Goal: Task Accomplishment & Management: Use online tool/utility

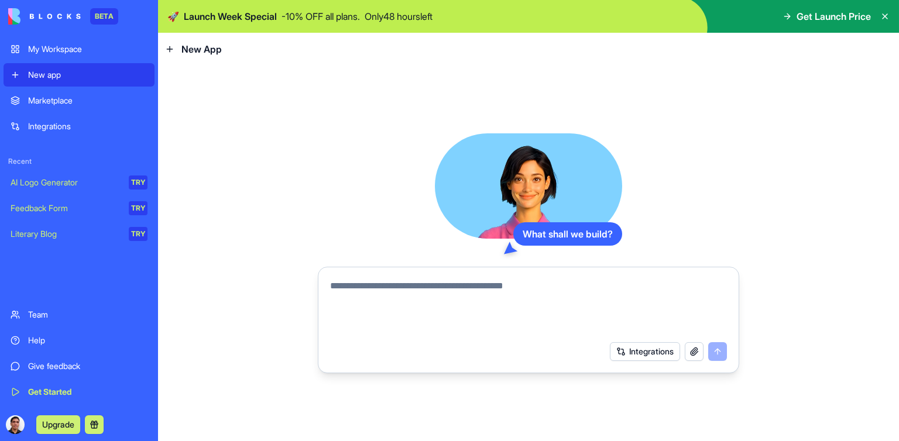
click at [436, 296] on textarea at bounding box center [528, 307] width 397 height 56
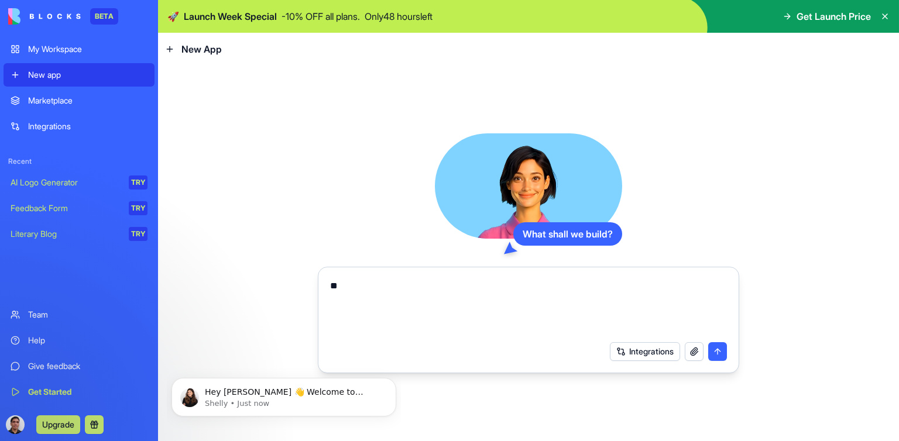
type textarea "*"
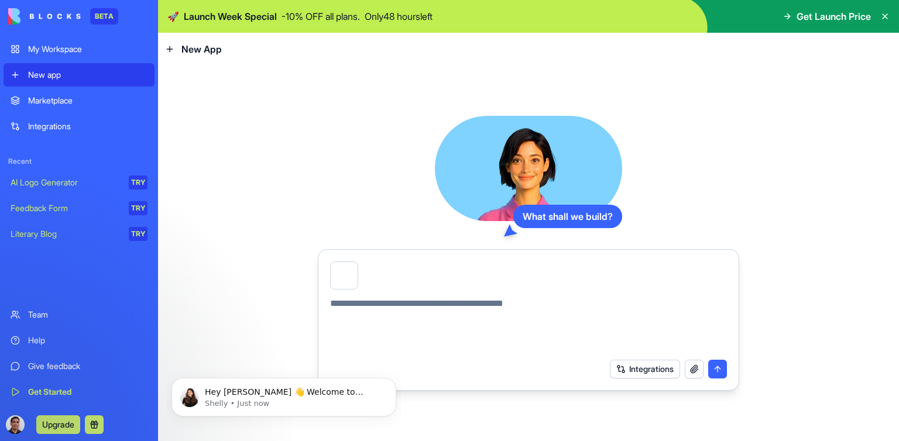
click at [465, 309] on textarea at bounding box center [528, 325] width 397 height 56
click at [357, 264] on button "button" at bounding box center [357, 264] width 0 height 0
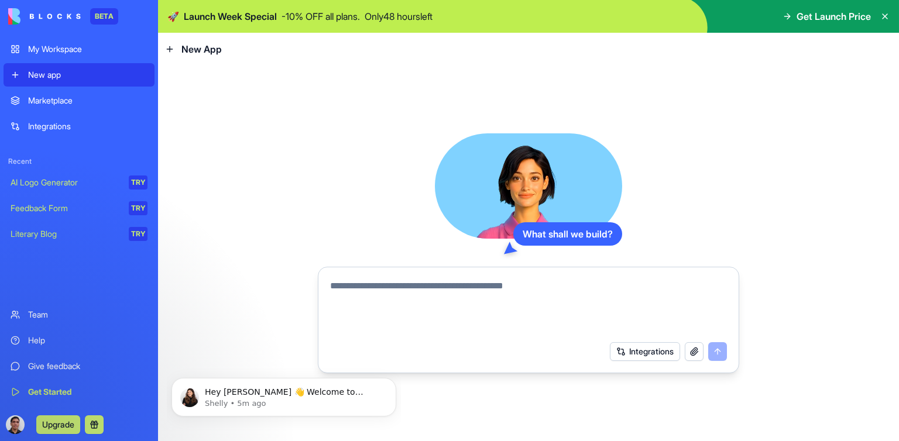
click at [362, 284] on textarea at bounding box center [528, 307] width 397 height 56
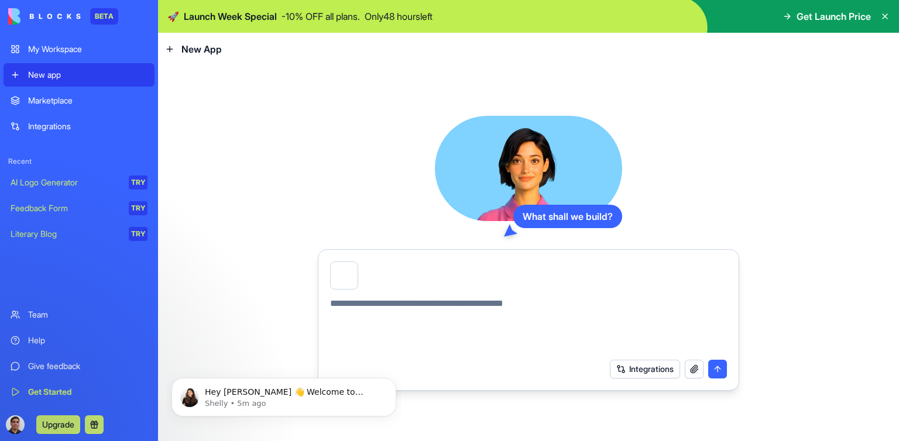
click at [358, 304] on textarea at bounding box center [528, 325] width 397 height 56
type textarea "**********"
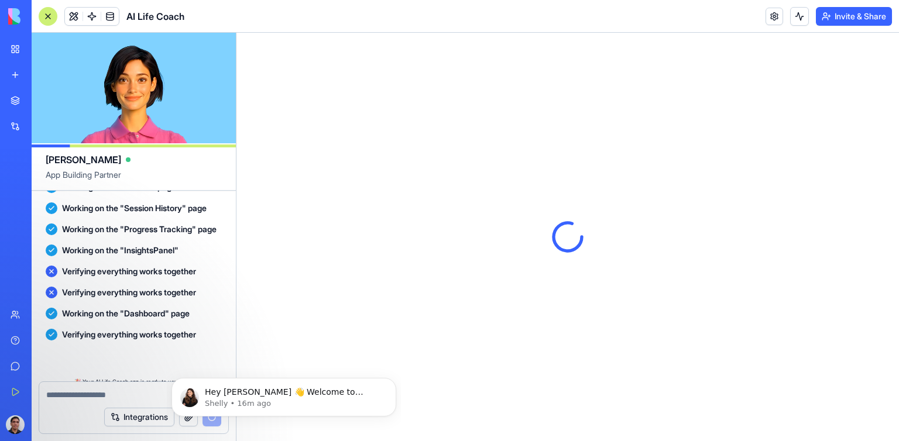
scroll to position [780, 0]
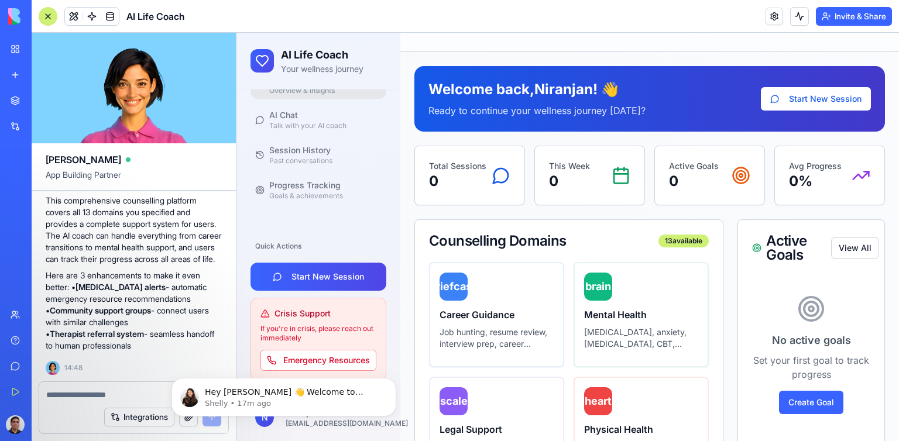
click at [564, 52] on div at bounding box center [649, 42] width 499 height 19
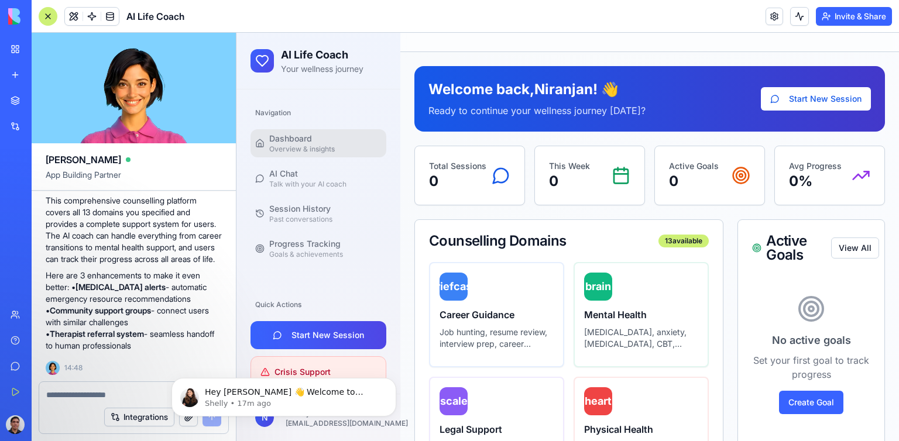
click at [275, 136] on span "Dashboard" at bounding box center [290, 139] width 43 height 12
click at [289, 180] on span "Talk with your AI coach" at bounding box center [307, 184] width 77 height 9
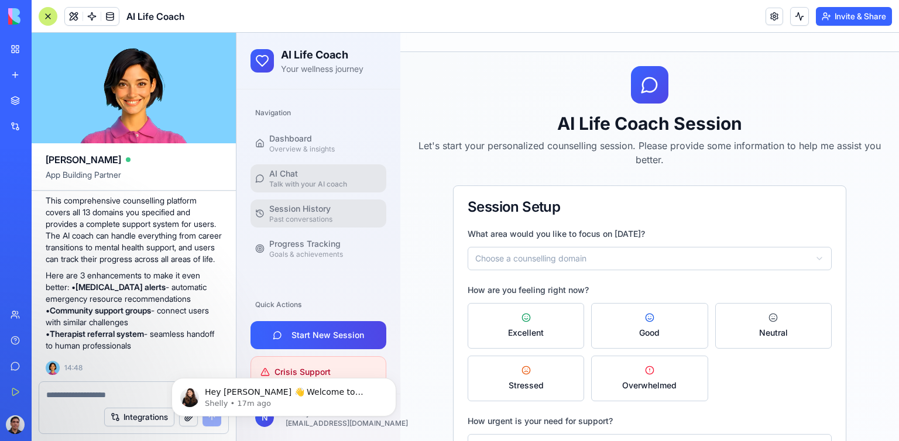
click at [304, 217] on span "Past conversations" at bounding box center [300, 219] width 63 height 9
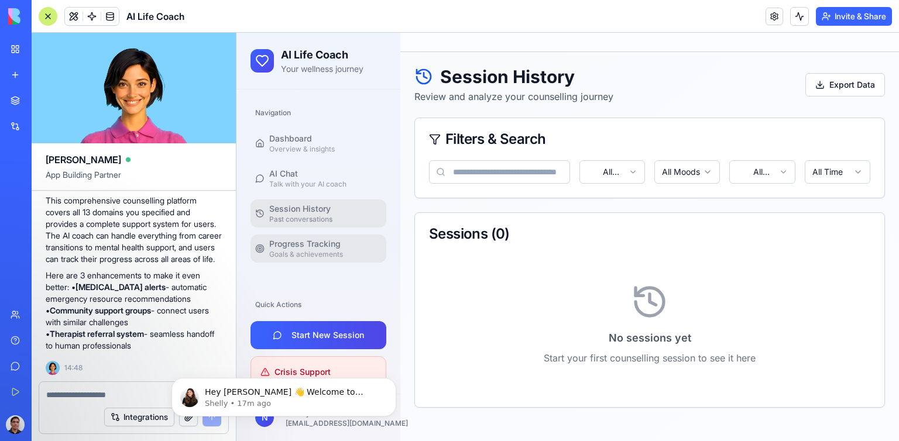
click at [306, 245] on span "Progress Tracking" at bounding box center [304, 244] width 71 height 12
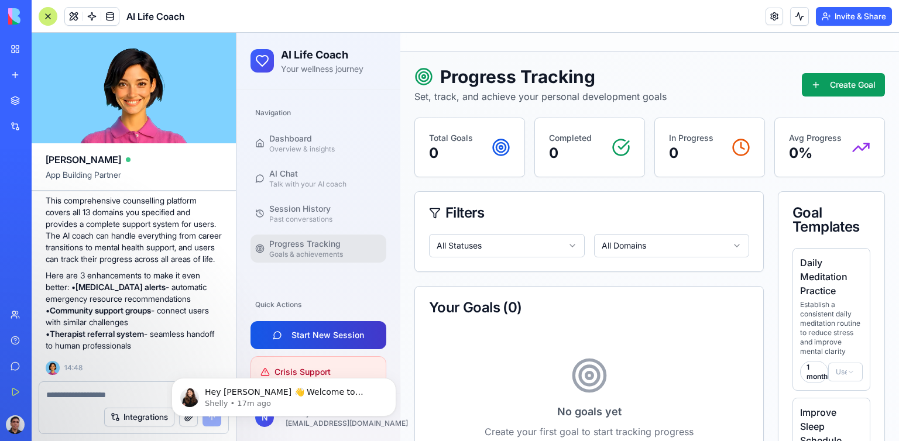
click at [317, 329] on button "Start New Session" at bounding box center [319, 335] width 136 height 28
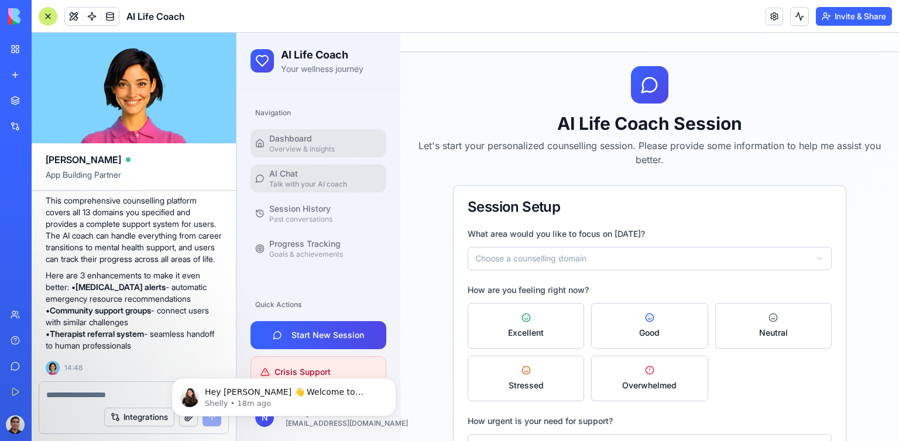
click at [314, 139] on div "Dashboard Overview & insights" at bounding box center [302, 143] width 66 height 21
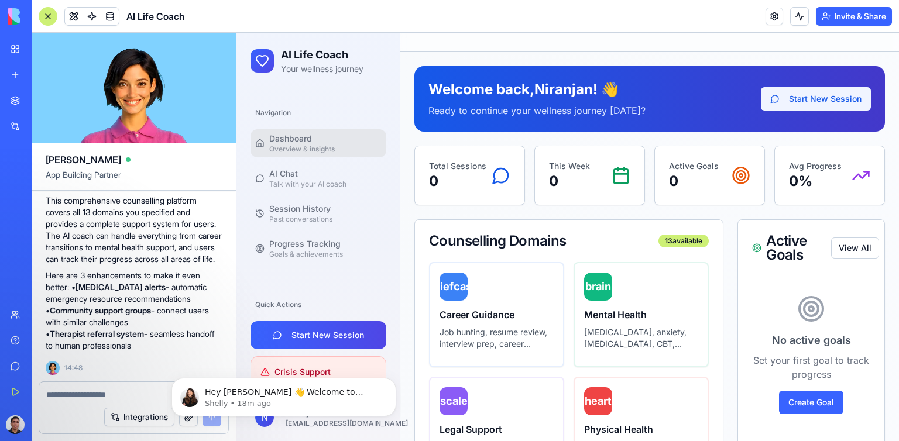
click at [817, 96] on button "Start New Session" at bounding box center [816, 98] width 110 height 23
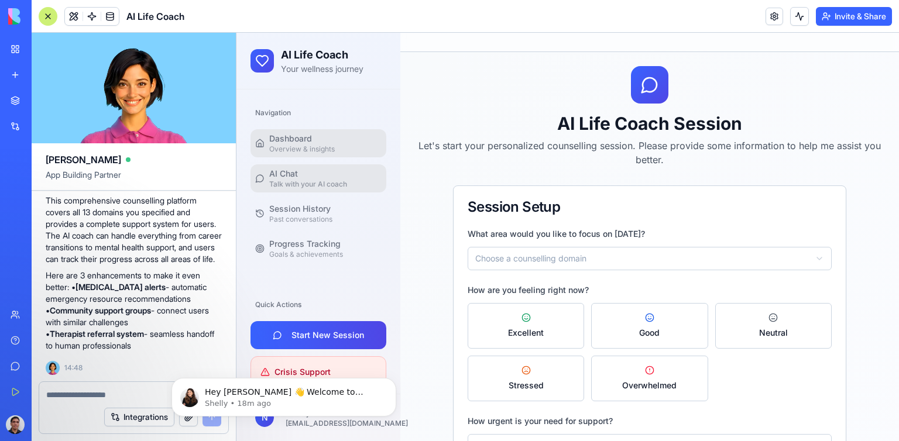
click at [301, 148] on span "Overview & insights" at bounding box center [302, 149] width 66 height 9
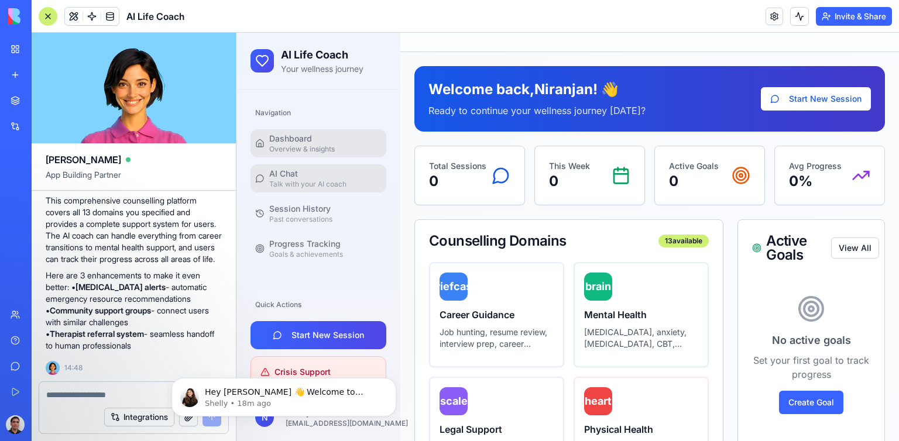
click at [299, 175] on div "AI Chat Talk with your AI coach" at bounding box center [307, 178] width 77 height 21
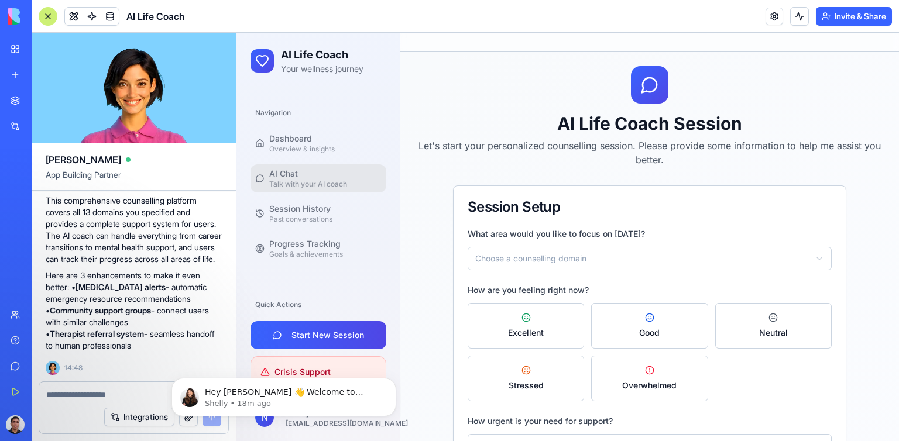
click at [604, 252] on html "AI Life Coach Your wellness journey Navigation Dashboard Overview & insights AI…" at bounding box center [568, 342] width 663 height 618
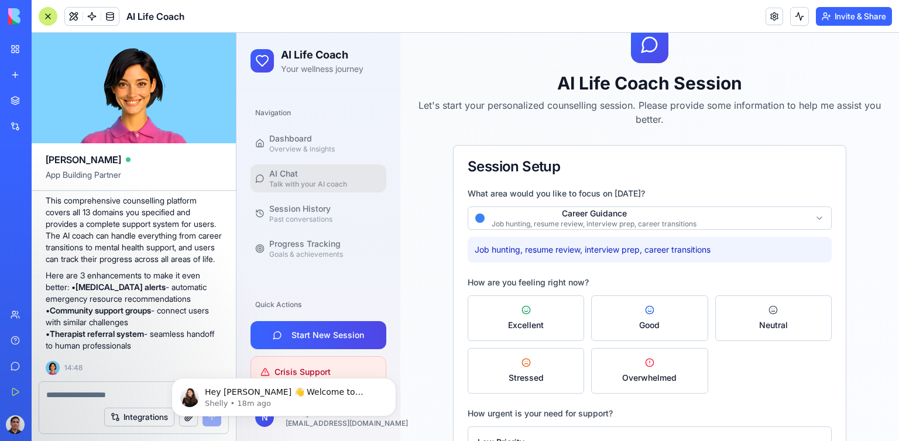
scroll to position [59, 0]
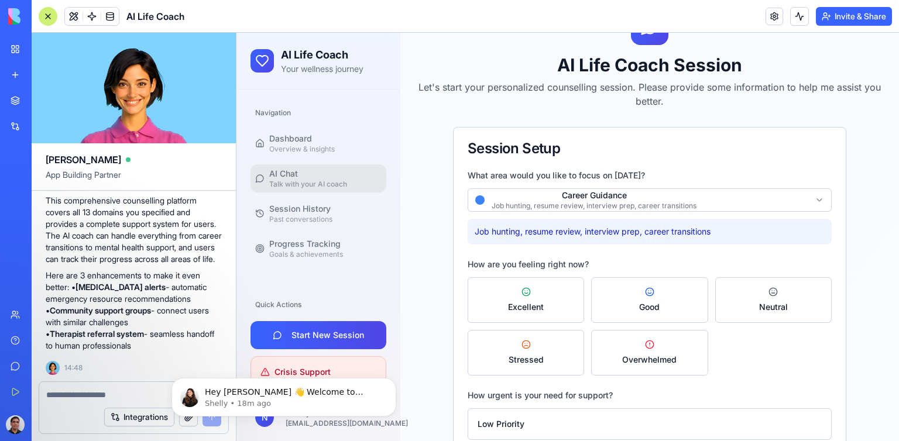
click at [701, 231] on p "Job hunting, resume review, interview prep, career transitions" at bounding box center [650, 232] width 350 height 12
click at [754, 303] on button "Neutral" at bounding box center [773, 301] width 117 height 46
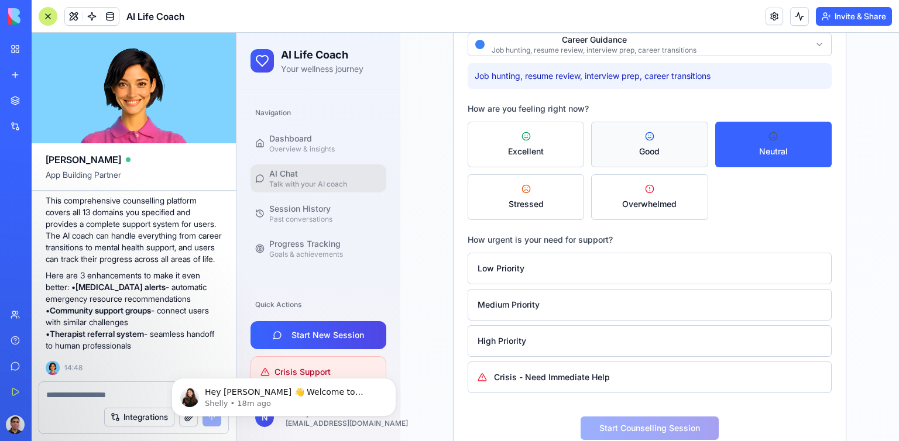
scroll to position [234, 0]
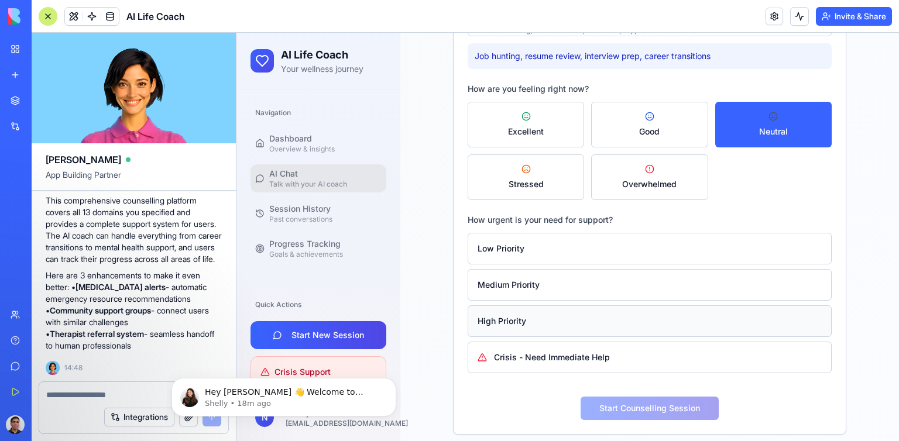
click at [543, 315] on button "High Priority" at bounding box center [650, 322] width 364 height 32
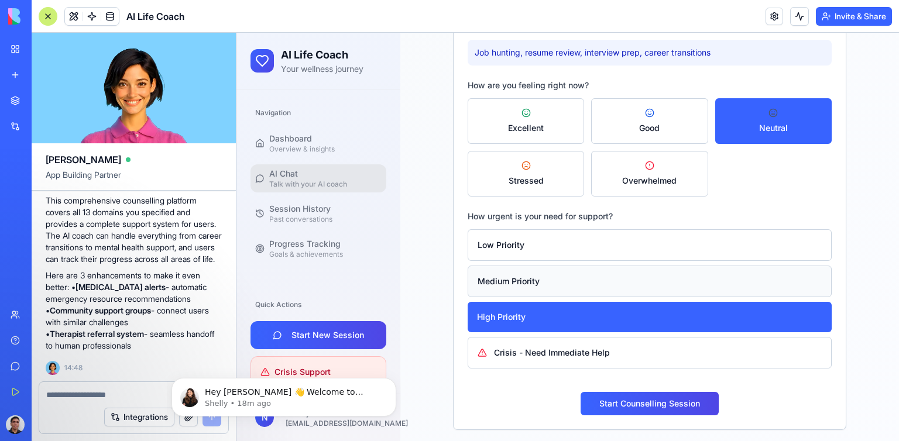
scroll to position [239, 0]
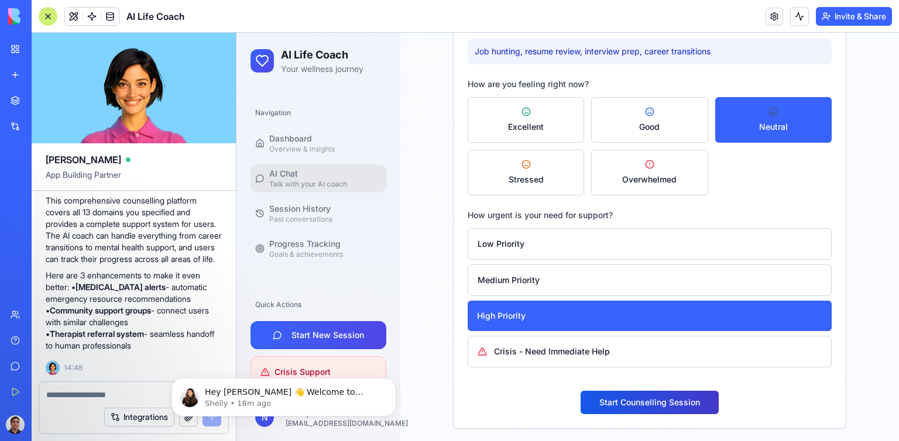
click at [663, 404] on button "Start Counselling Session" at bounding box center [650, 402] width 138 height 23
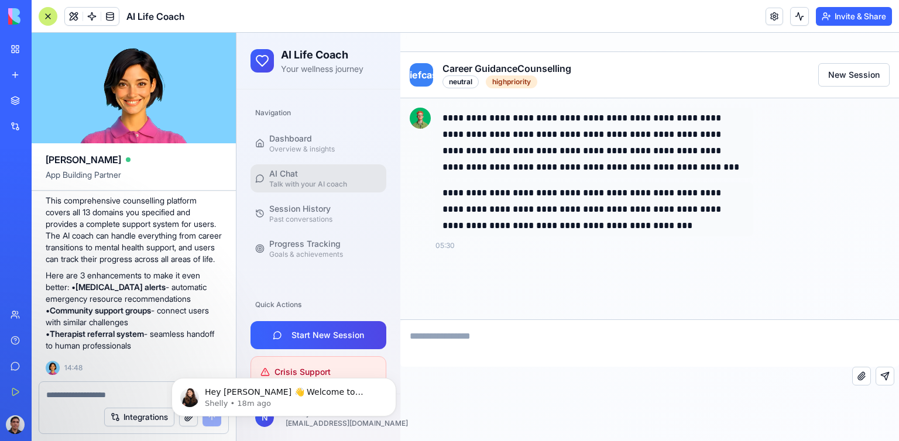
click at [499, 340] on textarea at bounding box center [649, 343] width 499 height 47
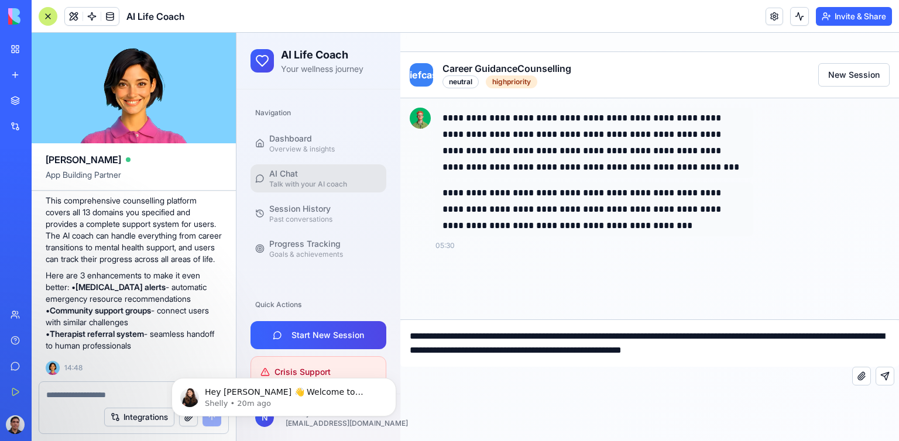
type textarea "**********"
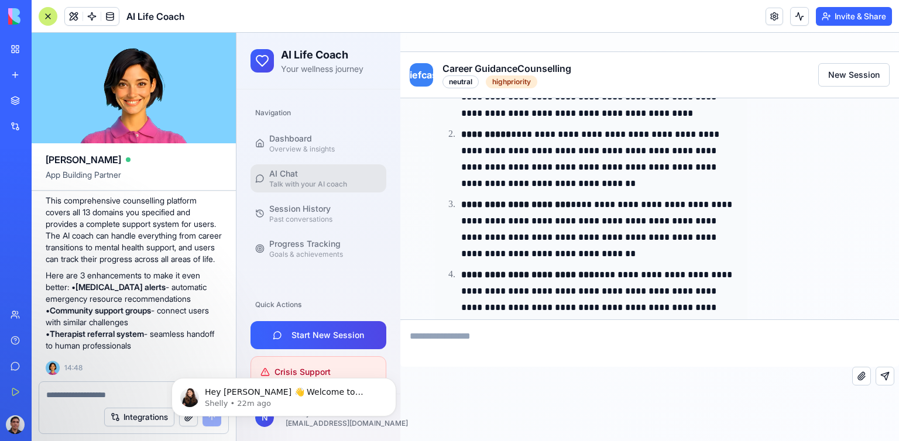
scroll to position [681, 0]
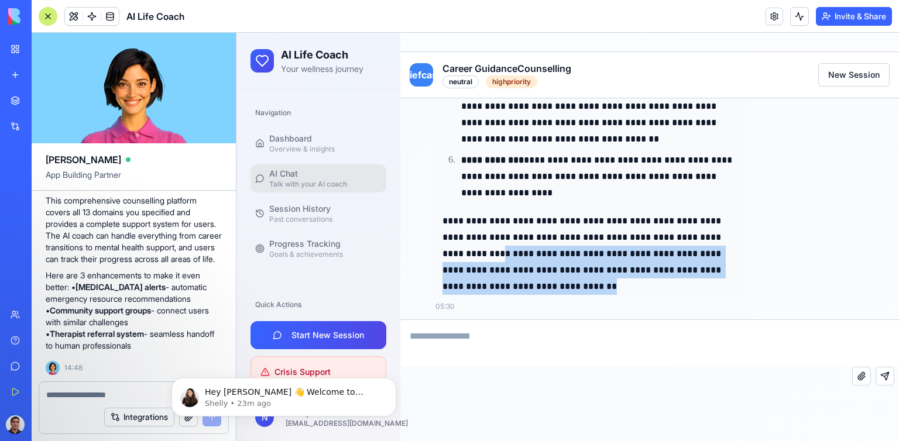
drag, startPoint x: 443, startPoint y: 254, endPoint x: 754, endPoint y: 289, distance: 312.9
click at [656, 279] on p "**********" at bounding box center [592, 254] width 298 height 82
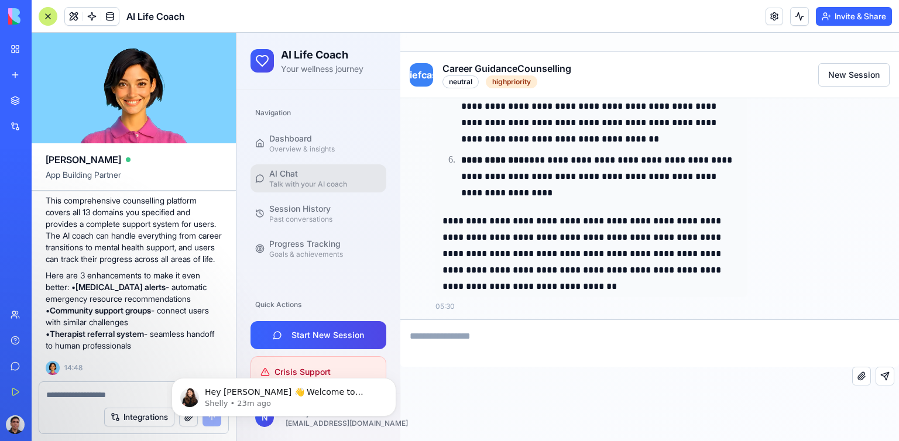
click at [502, 339] on textarea at bounding box center [649, 343] width 499 height 47
type textarea "**********"
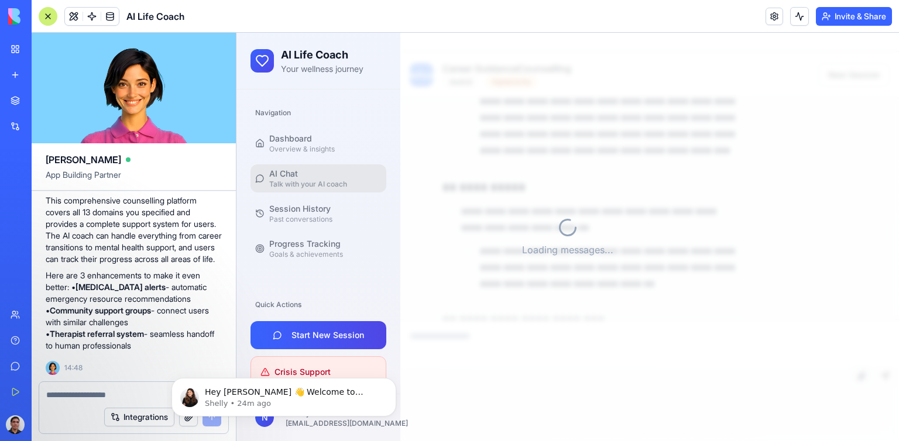
scroll to position [2051, 0]
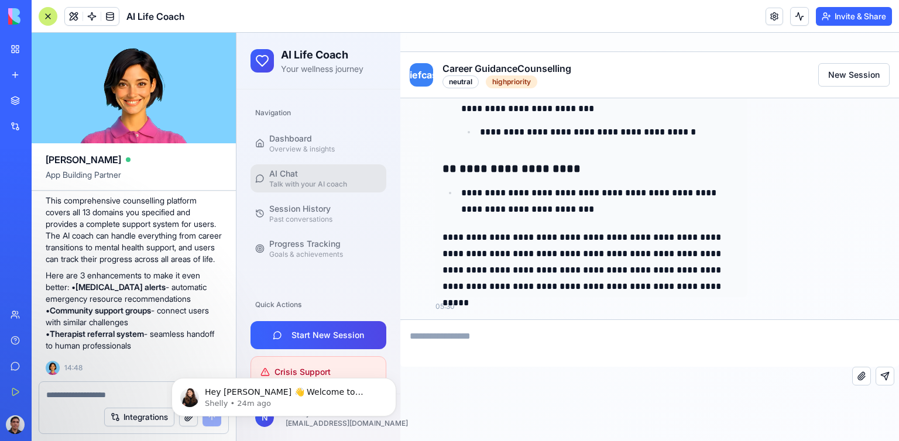
click at [476, 341] on textarea at bounding box center [649, 343] width 499 height 47
paste textarea "**********"
type textarea "**********"
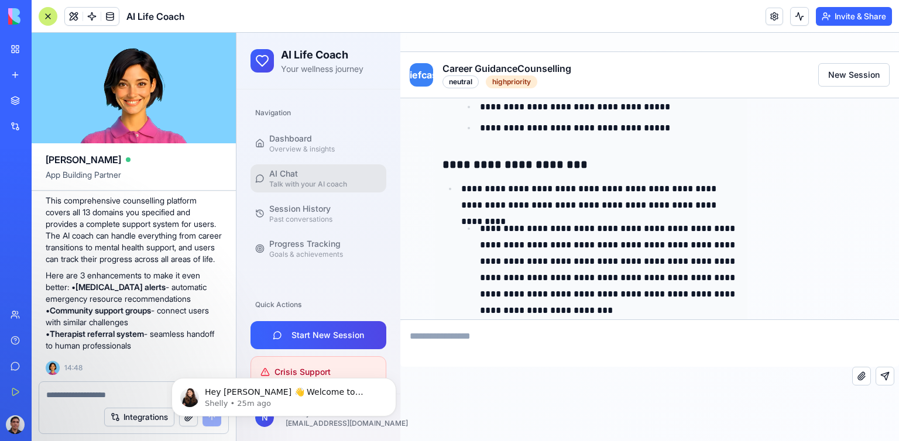
scroll to position [3288, 0]
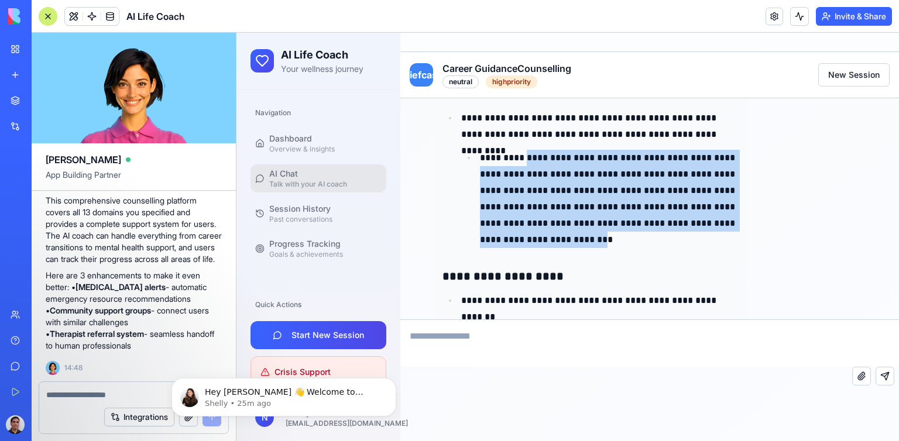
drag, startPoint x: 527, startPoint y: 155, endPoint x: 649, endPoint y: 239, distance: 148.1
click at [649, 239] on p "**********" at bounding box center [610, 199] width 261 height 98
copy p "**********"
click at [309, 215] on span "Past conversations" at bounding box center [300, 219] width 63 height 9
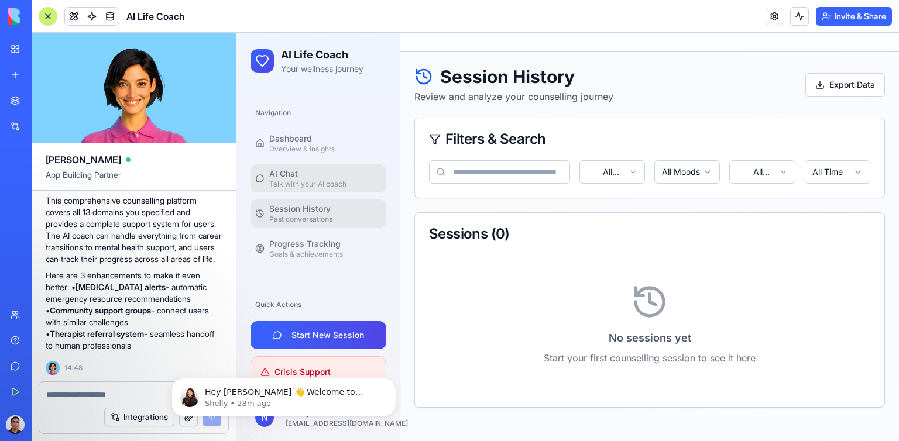
click at [268, 181] on link "AI Chat Talk with your AI coach" at bounding box center [319, 179] width 136 height 28
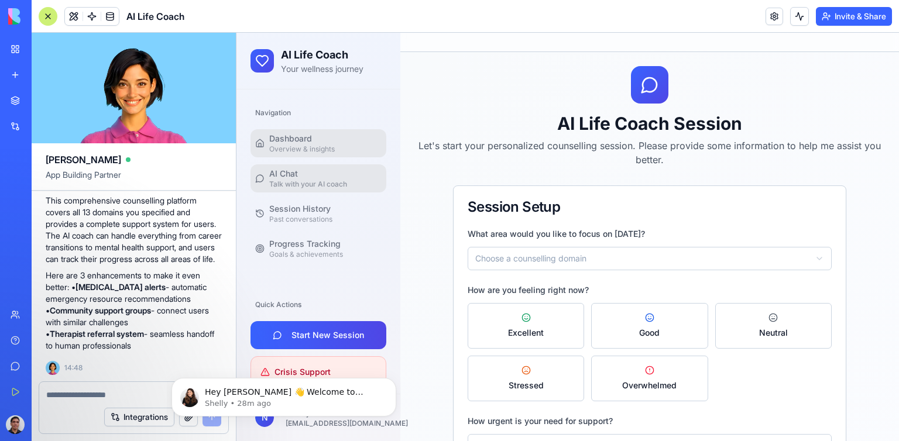
click at [295, 145] on span "Overview & insights" at bounding box center [302, 149] width 66 height 9
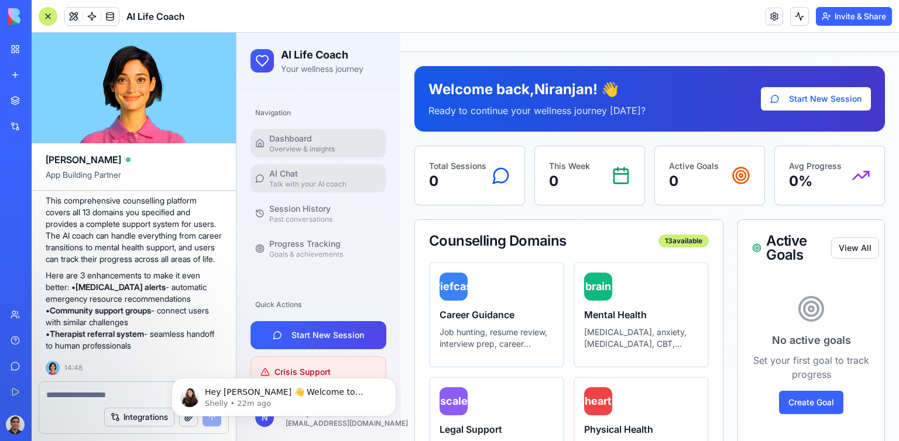
click at [286, 179] on span "AI Chat" at bounding box center [283, 174] width 29 height 12
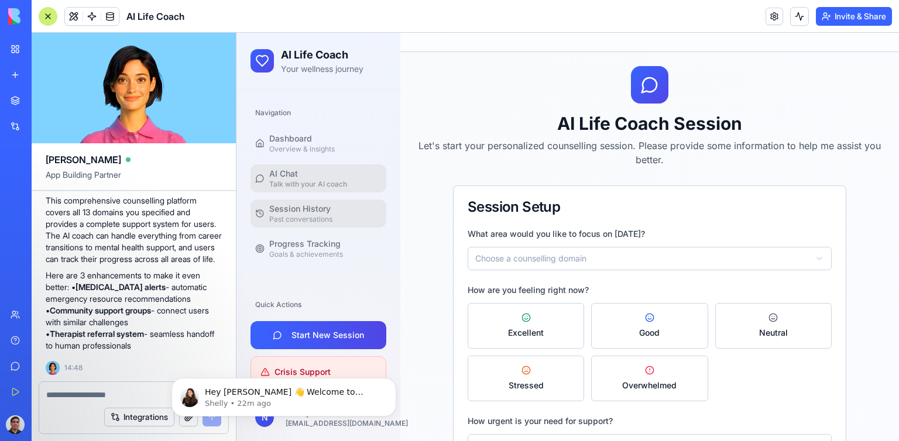
click at [302, 210] on span "Session History" at bounding box center [299, 209] width 61 height 12
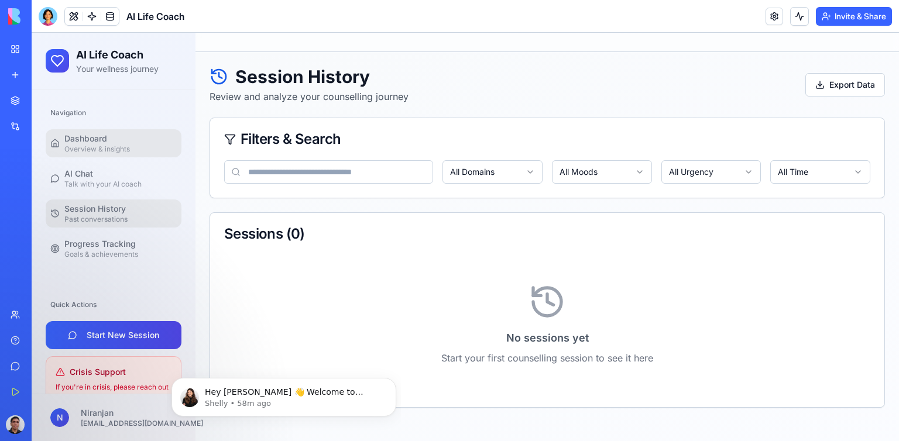
click at [78, 139] on span "Dashboard" at bounding box center [85, 139] width 43 height 12
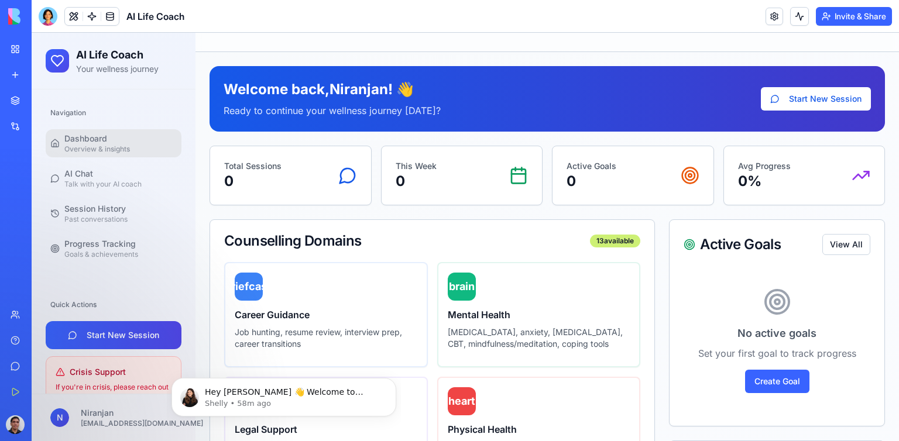
click at [35, 71] on div "New app" at bounding box center [35, 75] width 15 height 12
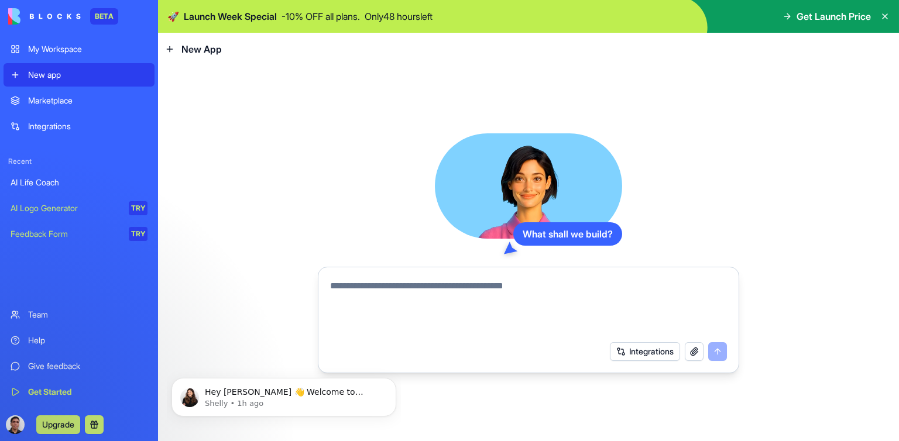
click at [368, 290] on textarea at bounding box center [528, 307] width 397 height 56
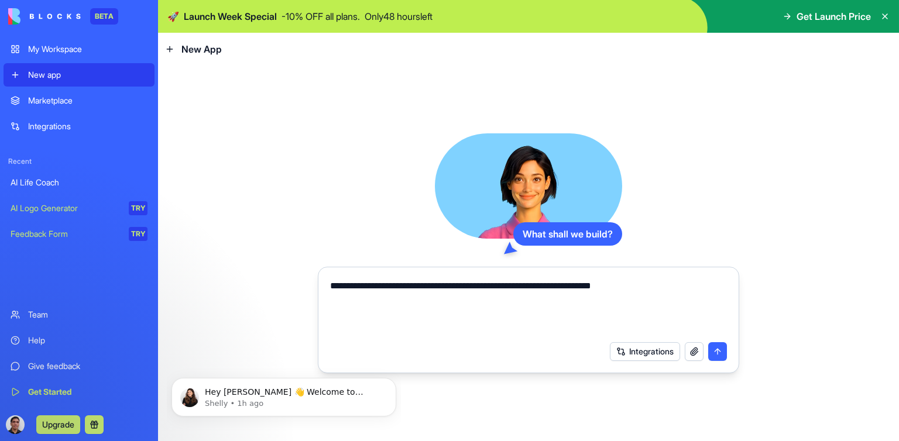
paste textarea
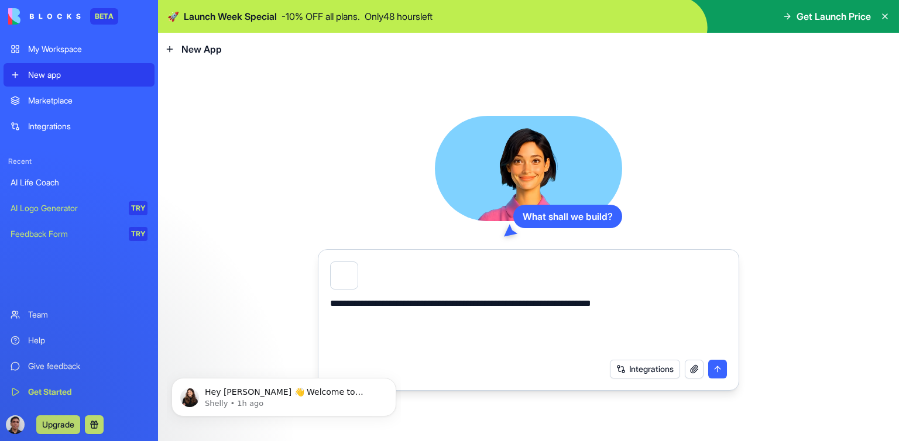
type textarea "**********"
click at [718, 368] on button "submit" at bounding box center [717, 369] width 19 height 19
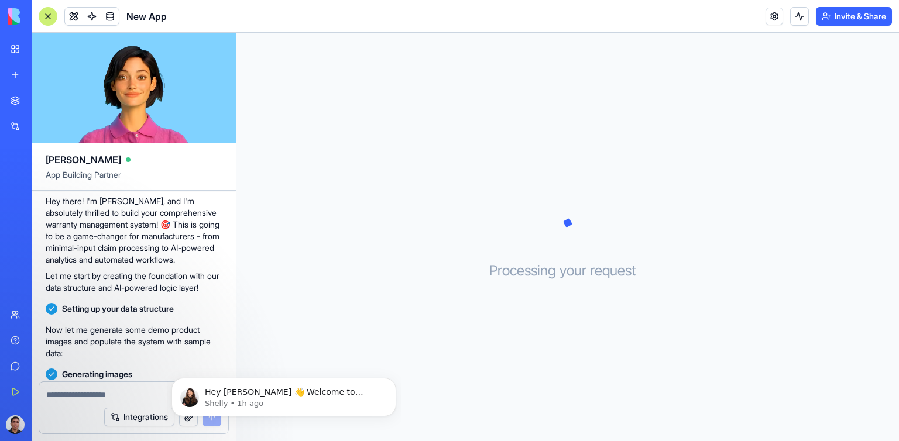
scroll to position [365, 0]
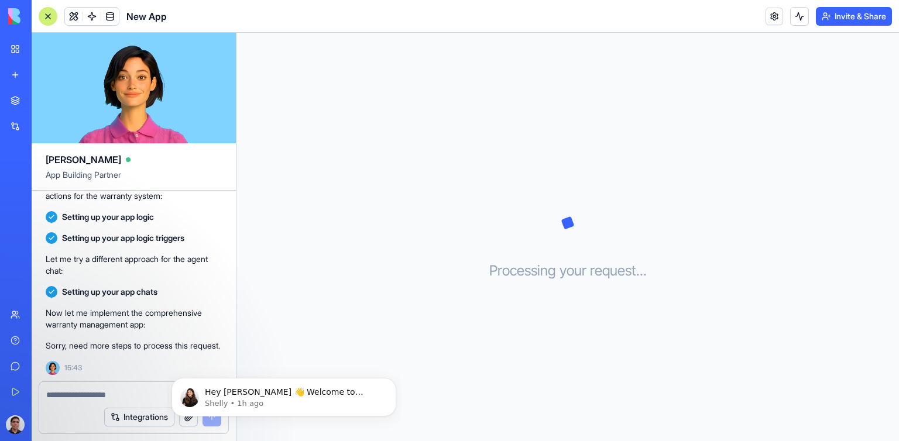
click at [83, 396] on textarea at bounding box center [133, 395] width 175 height 12
type textarea "**********"
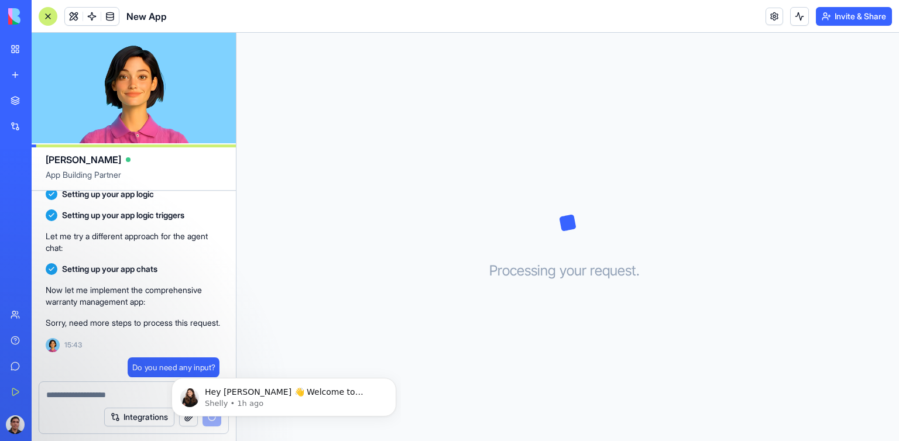
scroll to position [410, 0]
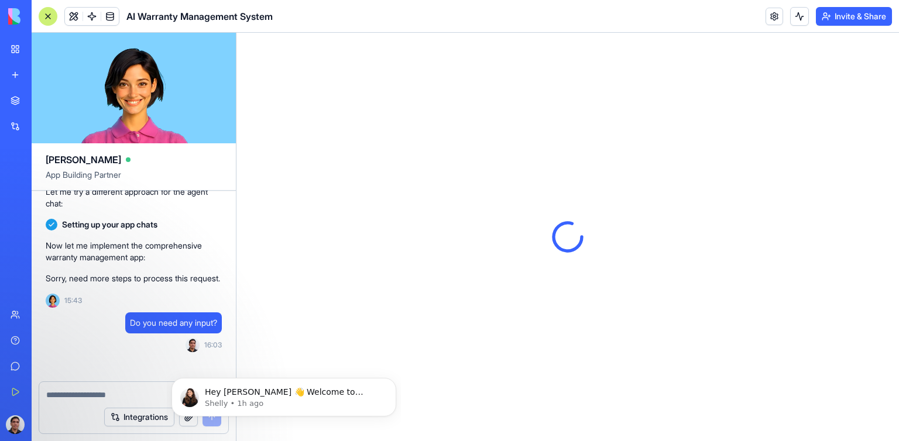
scroll to position [1047, 0]
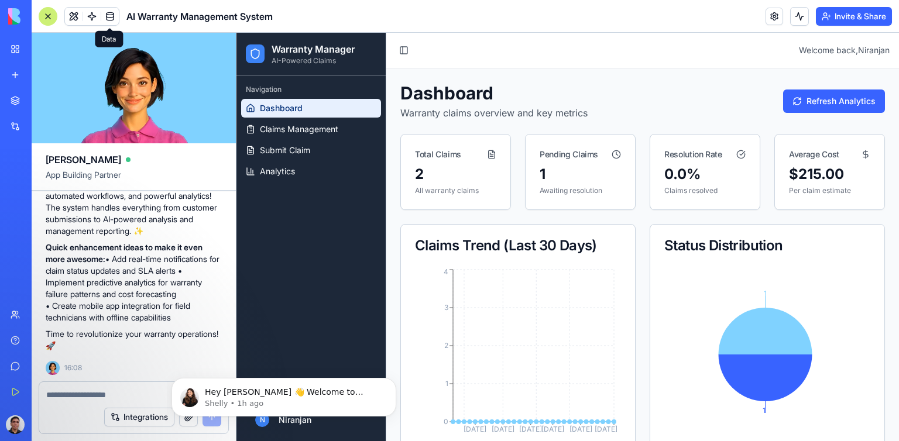
click at [294, 57] on p "AI-Powered Claims" at bounding box center [313, 60] width 83 height 9
click at [286, 105] on span "Dashboard" at bounding box center [281, 108] width 43 height 12
click at [286, 129] on span "Claims Management" at bounding box center [299, 130] width 78 height 12
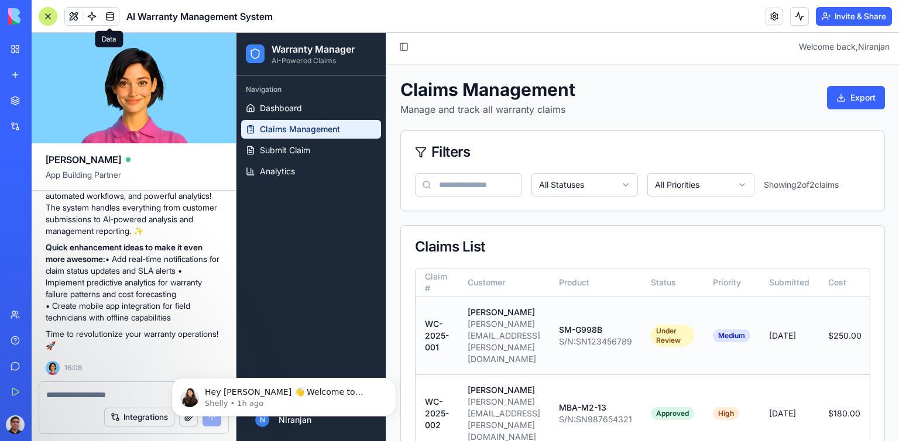
scroll to position [5, 0]
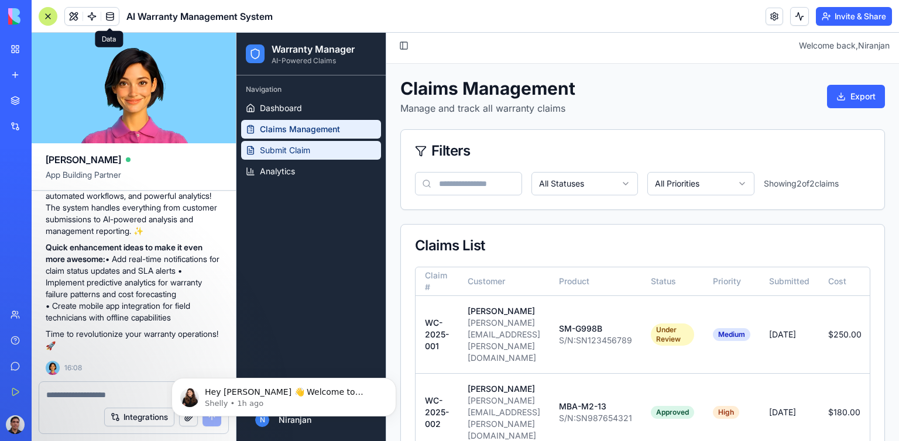
click at [295, 146] on span "Submit Claim" at bounding box center [285, 151] width 50 height 12
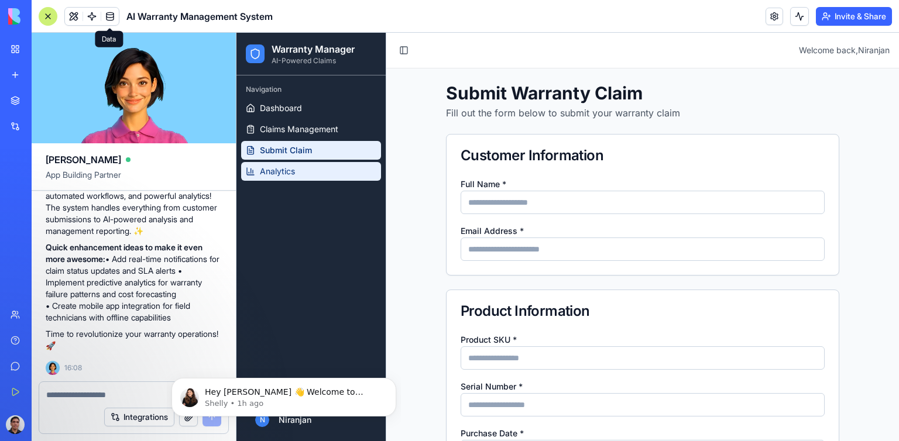
click at [286, 174] on span "Analytics" at bounding box center [277, 172] width 35 height 12
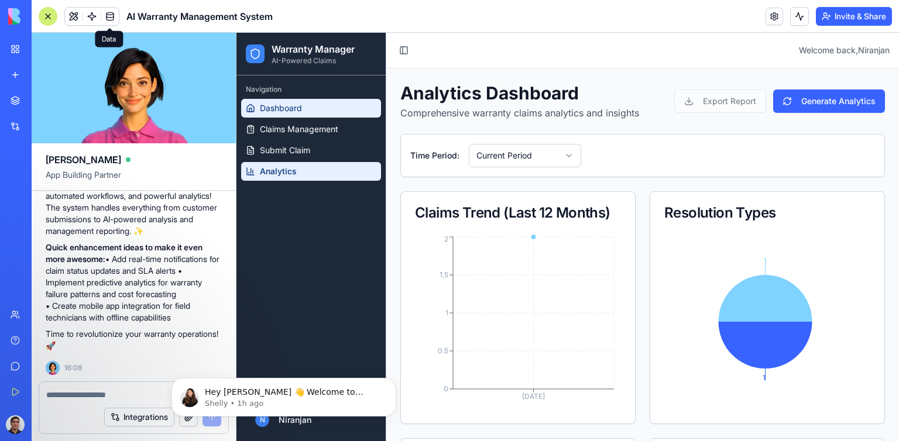
click at [286, 104] on span "Dashboard" at bounding box center [281, 108] width 42 height 12
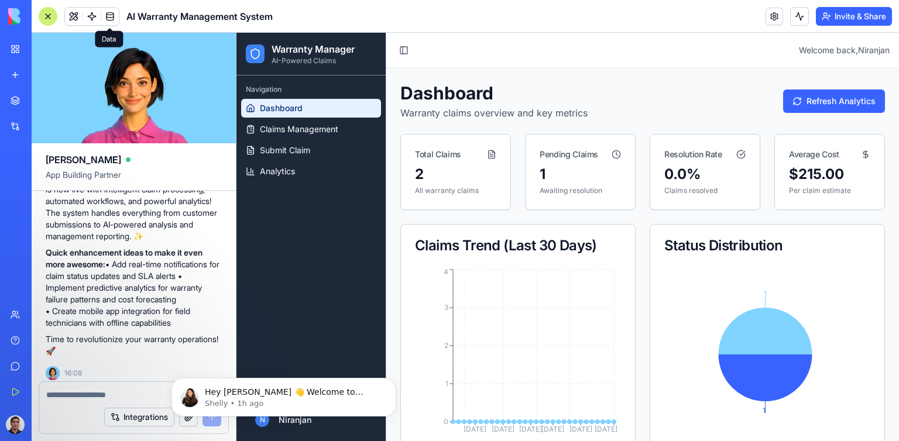
scroll to position [988, 0]
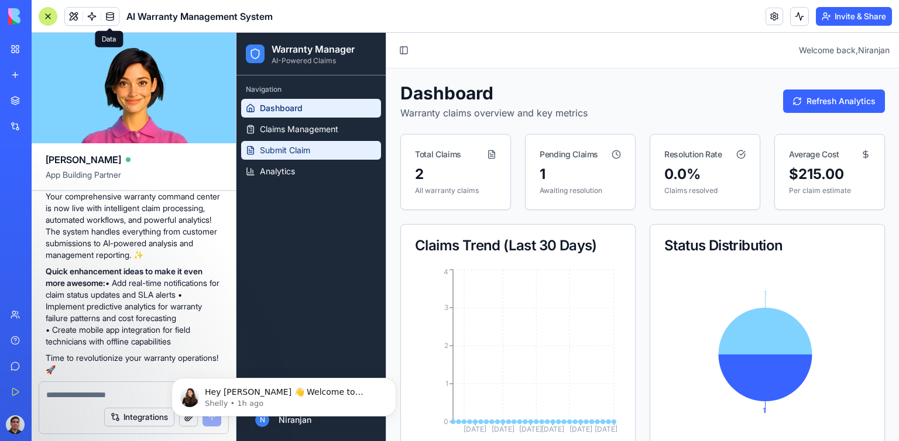
click at [294, 150] on span "Submit Claim" at bounding box center [285, 151] width 50 height 12
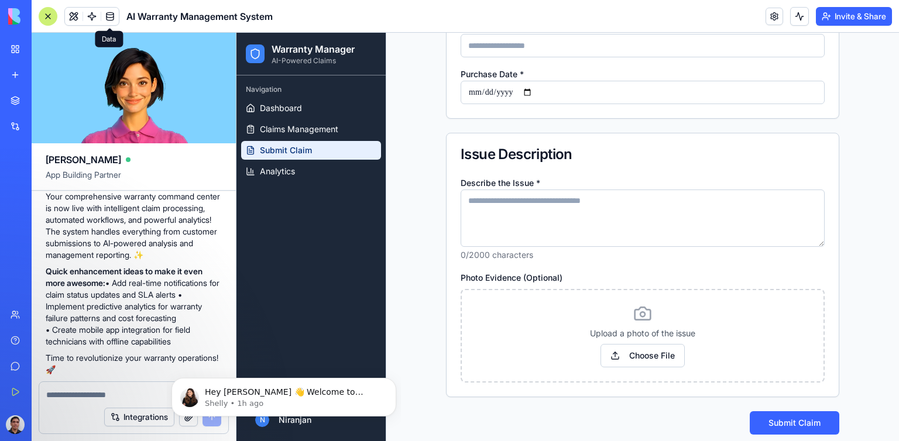
scroll to position [365, 0]
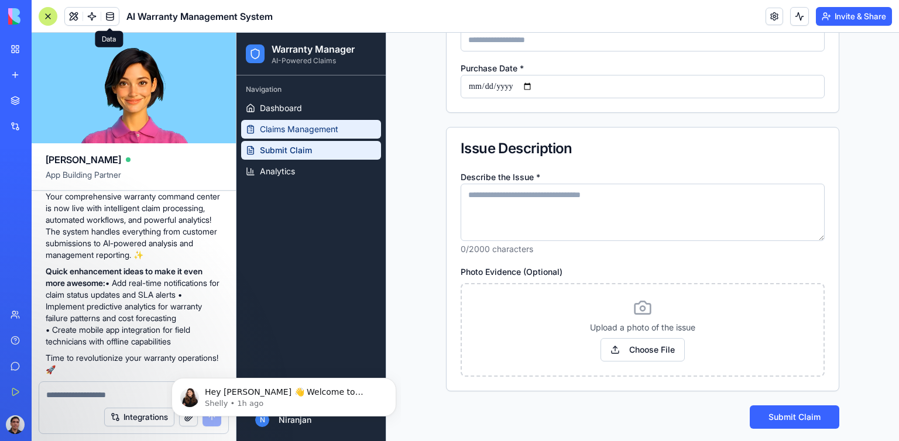
click at [299, 129] on span "Claims Management" at bounding box center [299, 130] width 78 height 12
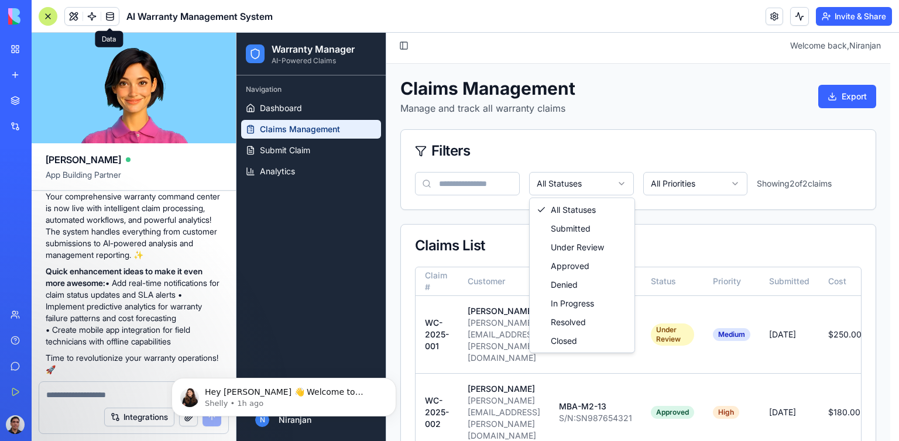
click at [622, 183] on html "Warranty Manager AI-Powered Claims Navigation Dashboard Claims Management Submi…" at bounding box center [568, 254] width 663 height 453
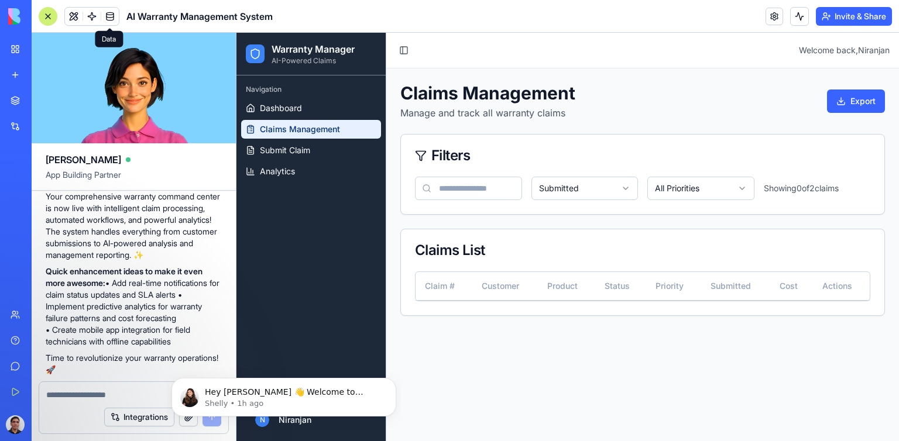
click at [628, 187] on html "Warranty Manager AI-Powered Claims Navigation Dashboard Claims Management Submi…" at bounding box center [568, 237] width 663 height 409
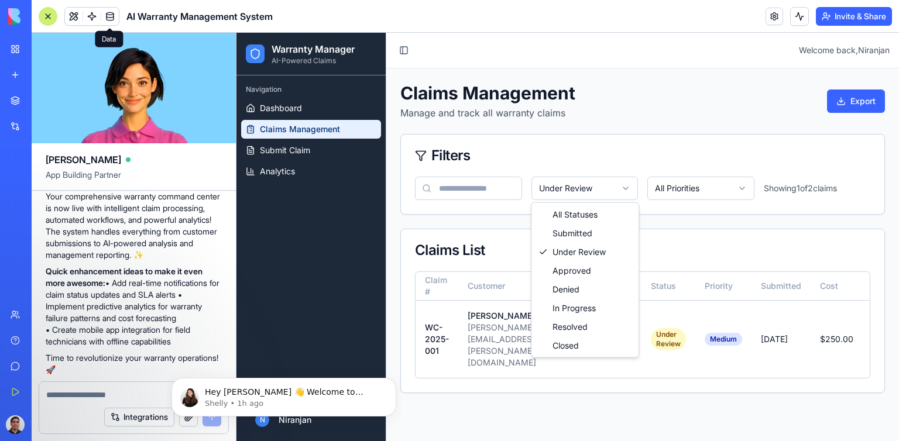
click at [629, 189] on html "Warranty Manager AI-Powered Claims Navigation Dashboard Claims Management Submi…" at bounding box center [568, 237] width 663 height 409
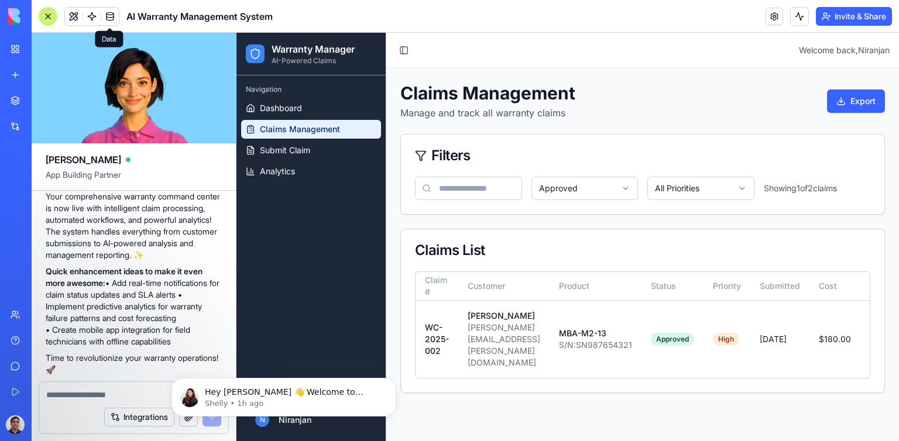
click at [625, 187] on html "Warranty Manager AI-Powered Claims Navigation Dashboard Claims Management Submi…" at bounding box center [568, 237] width 663 height 409
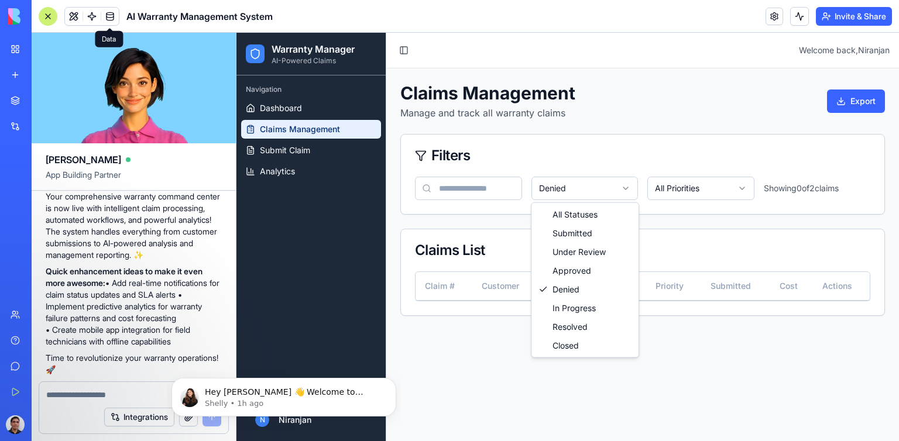
click at [628, 190] on html "Warranty Manager AI-Powered Claims Navigation Dashboard Claims Management Submi…" at bounding box center [568, 237] width 663 height 409
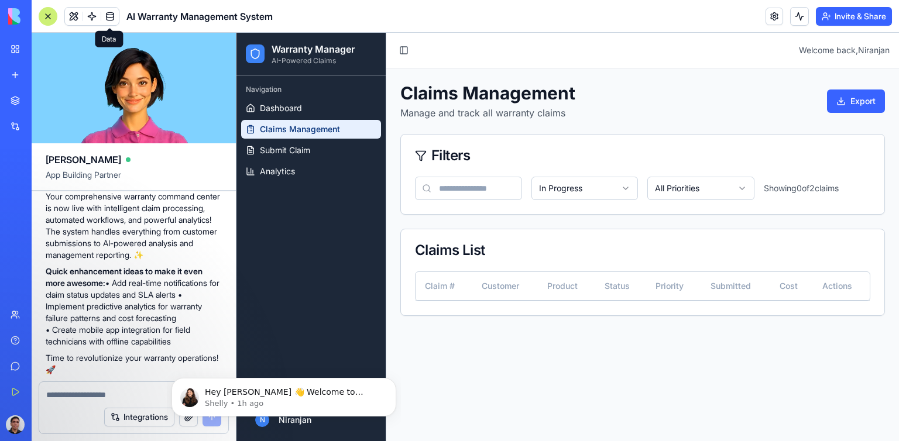
click at [625, 189] on html "Warranty Manager AI-Powered Claims Navigation Dashboard Claims Management Submi…" at bounding box center [568, 237] width 663 height 409
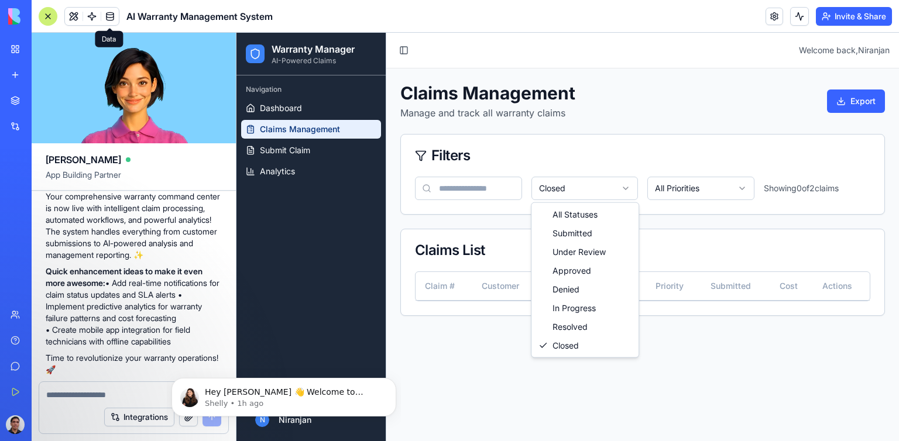
click at [629, 183] on html "Warranty Manager AI-Powered Claims Navigation Dashboard Claims Management Submi…" at bounding box center [568, 237] width 663 height 409
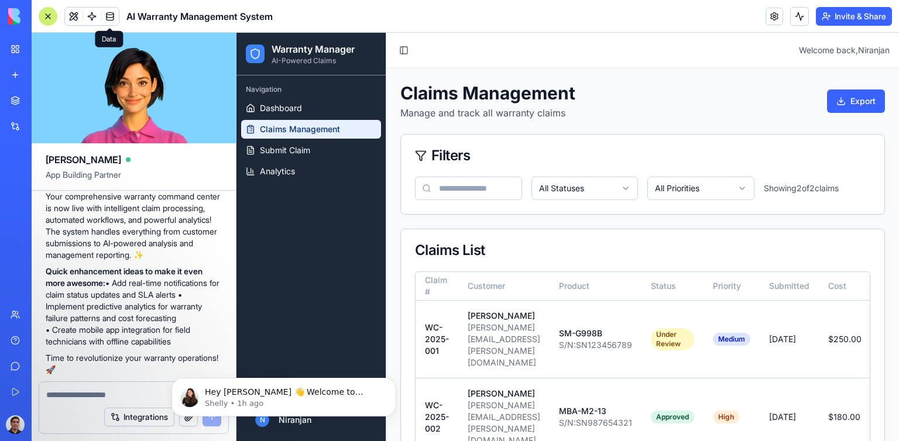
click at [734, 188] on html "Warranty Manager AI-Powered Claims Navigation Dashboard Claims Management Submi…" at bounding box center [568, 259] width 663 height 453
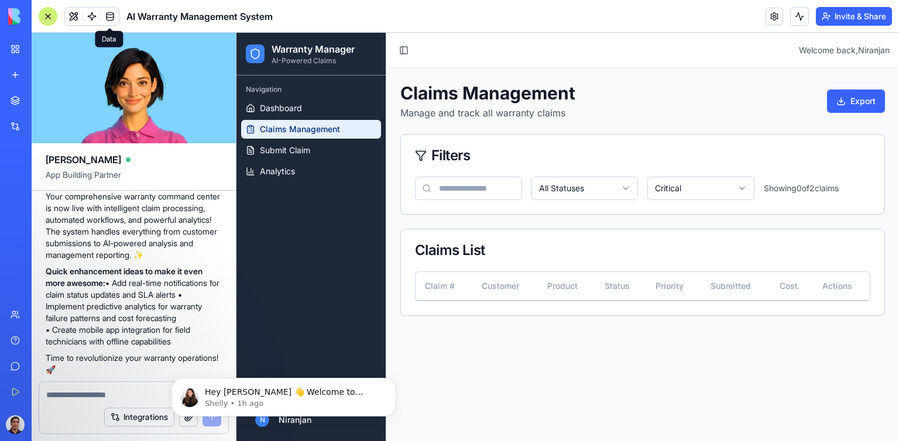
click at [746, 190] on html "Warranty Manager AI-Powered Claims Navigation Dashboard Claims Management Submi…" at bounding box center [568, 237] width 663 height 409
click at [742, 188] on html "Warranty Manager AI-Powered Claims Navigation Dashboard Claims Management Submi…" at bounding box center [568, 237] width 663 height 409
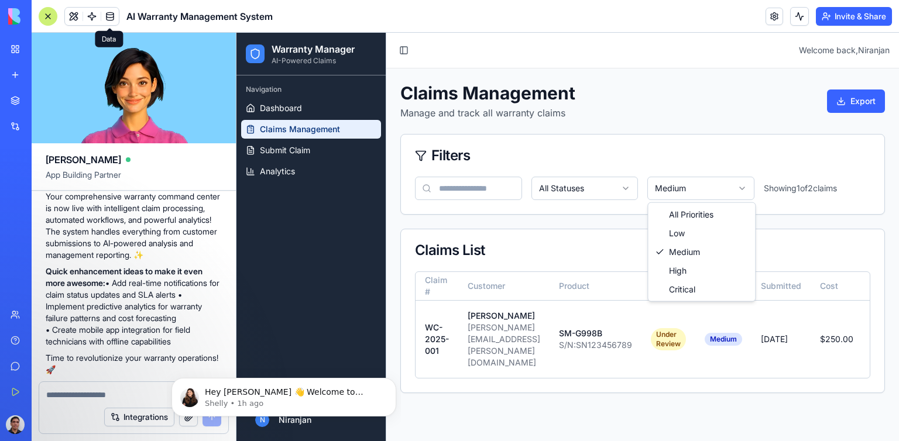
click at [746, 190] on html "Warranty Manager AI-Powered Claims Navigation Dashboard Claims Management Submi…" at bounding box center [568, 237] width 663 height 409
click at [742, 186] on html "Warranty Manager AI-Powered Claims Navigation Dashboard Claims Management Submi…" at bounding box center [568, 237] width 663 height 409
click at [740, 186] on html "Warranty Manager AI-Powered Claims Navigation Dashboard Claims Management Submi…" at bounding box center [568, 237] width 663 height 409
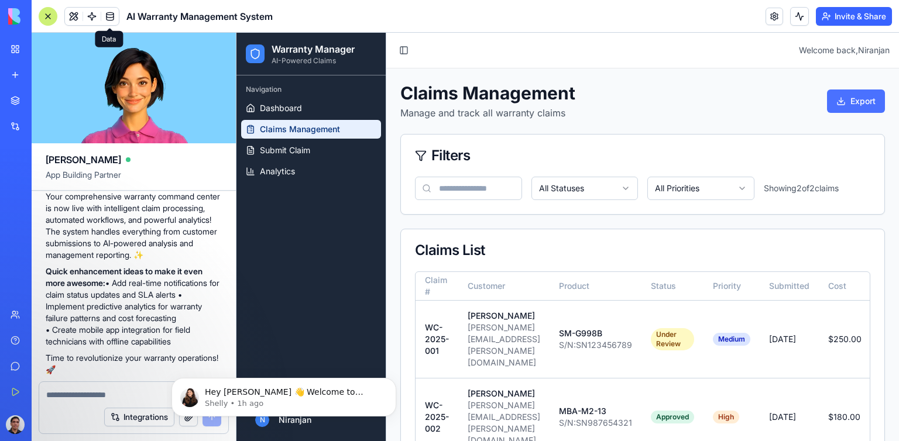
click at [855, 101] on button "Export" at bounding box center [856, 101] width 58 height 23
click at [676, 94] on div "Claims Management Manage and track all warranty claims Export" at bounding box center [642, 101] width 485 height 37
click at [279, 105] on span "Dashboard" at bounding box center [281, 108] width 42 height 12
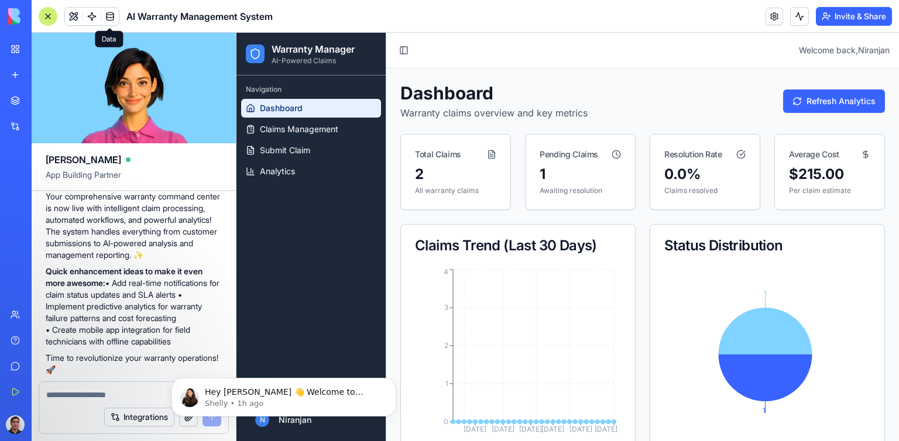
click at [21, 46] on link "My Workspace" at bounding box center [27, 48] width 47 height 23
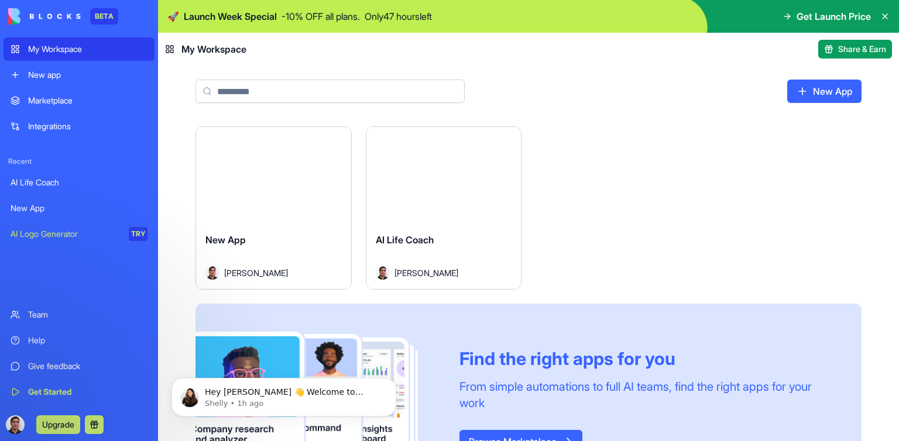
click at [42, 101] on div "Marketplace" at bounding box center [87, 101] width 119 height 12
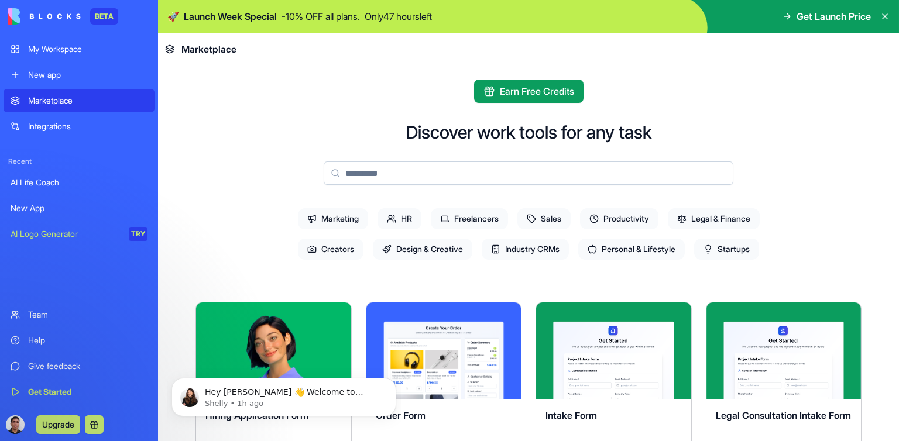
click at [47, 185] on div "AI Life Coach" at bounding box center [79, 183] width 137 height 12
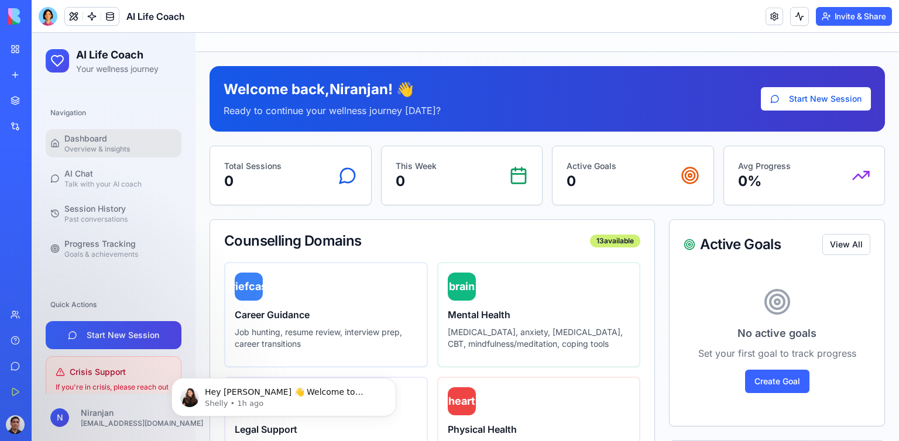
click at [31, 210] on div "New App" at bounding box center [27, 209] width 33 height 12
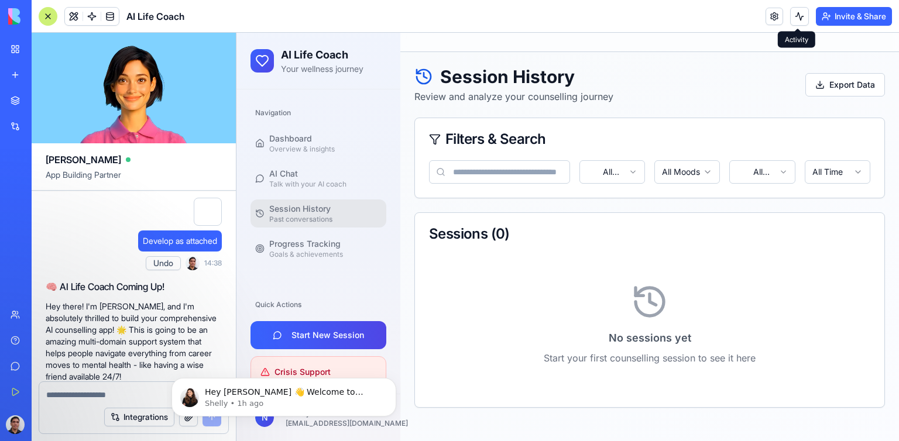
scroll to position [780, 0]
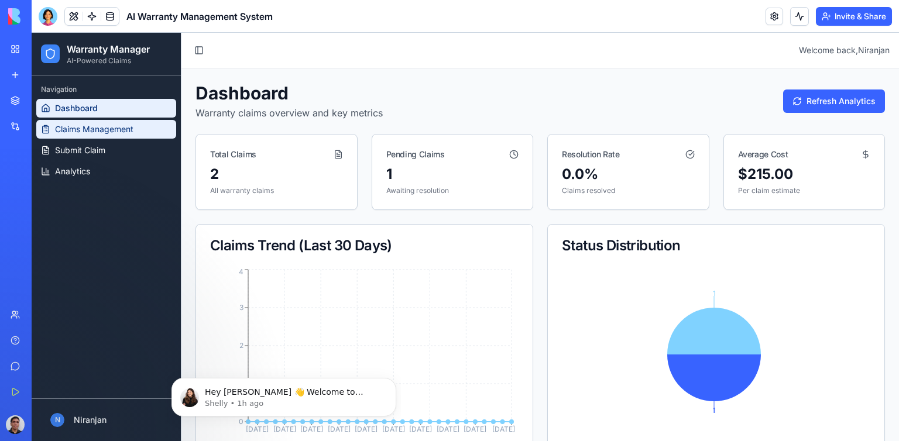
click at [114, 127] on span "Claims Management" at bounding box center [94, 130] width 78 height 12
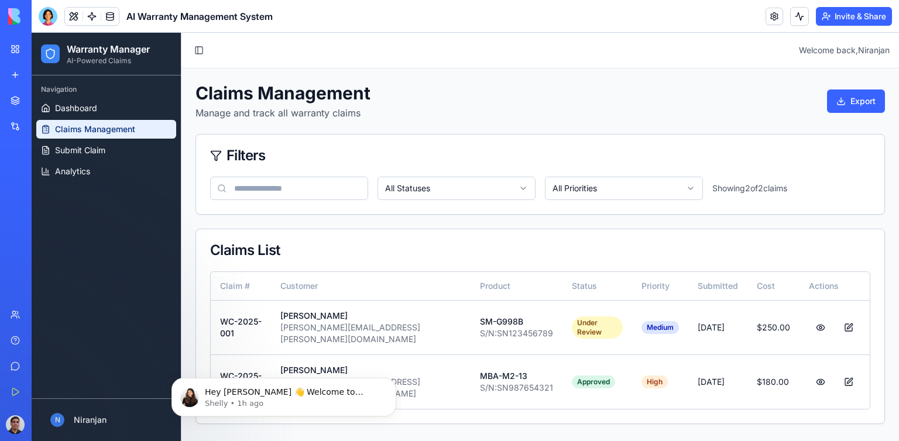
click at [16, 234] on div "AI Logo Generator" at bounding box center [14, 234] width 6 height 12
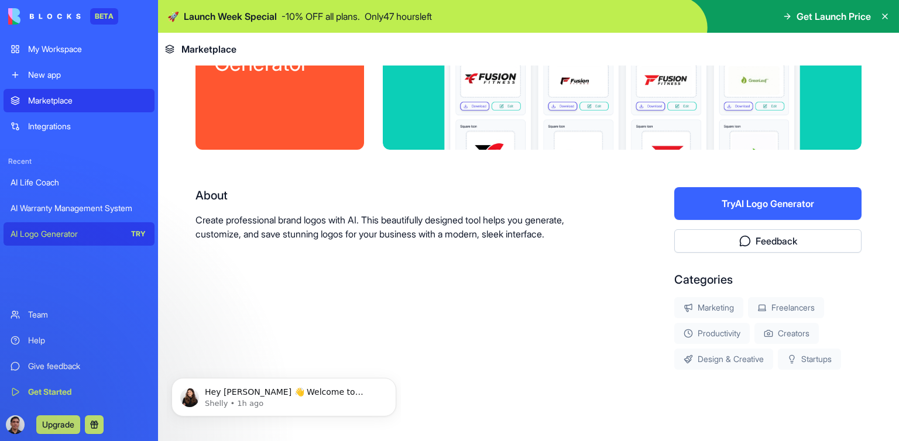
scroll to position [135, 0]
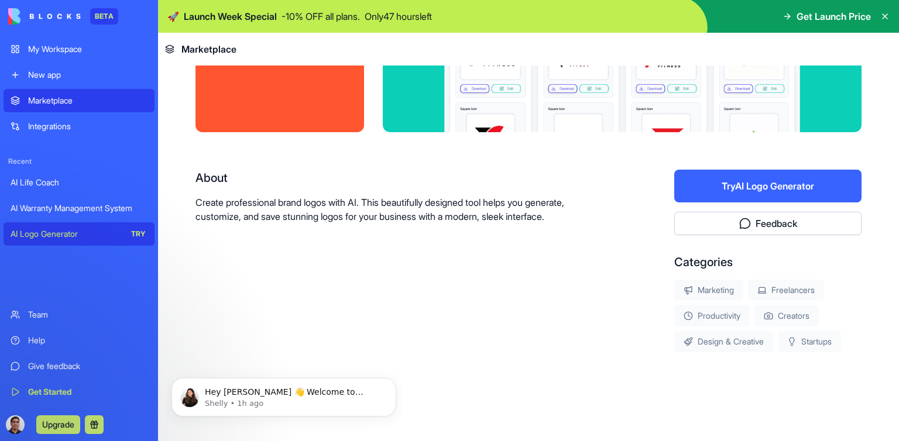
click at [777, 187] on button "Try AI Logo Generator" at bounding box center [767, 186] width 187 height 33
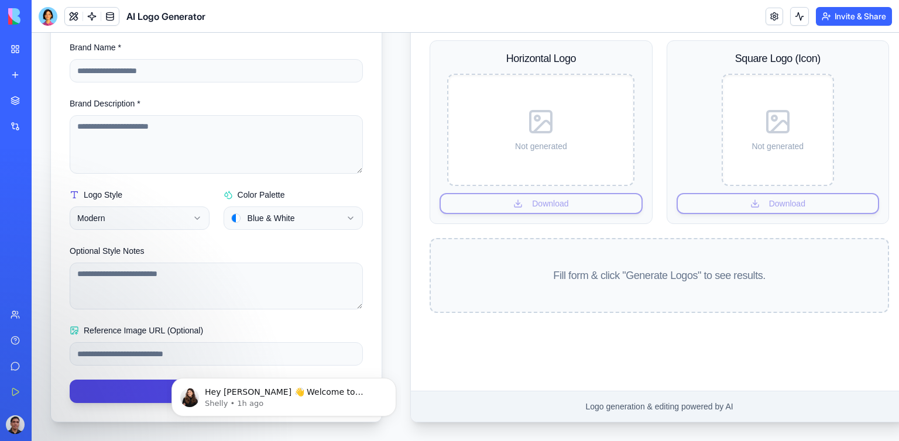
scroll to position [187, 0]
click at [560, 141] on span "Not generated" at bounding box center [541, 147] width 52 height 12
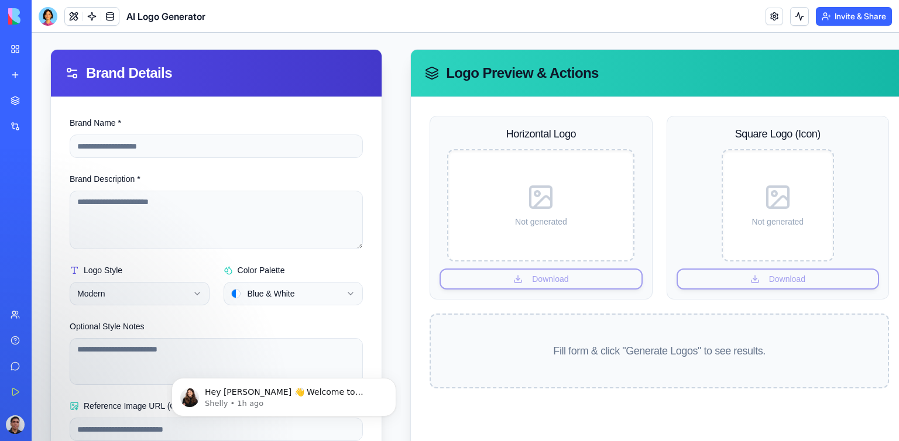
scroll to position [70, 0]
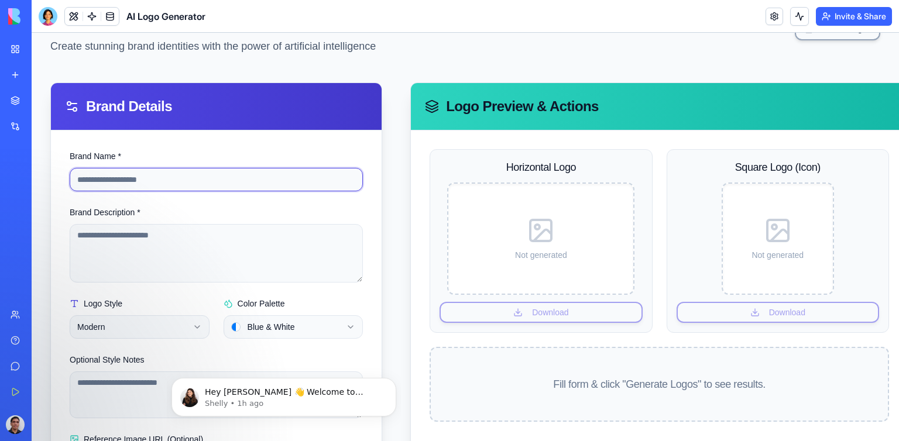
click at [111, 176] on input "Brand Name *" at bounding box center [216, 179] width 293 height 23
click at [138, 176] on input "*****" at bounding box center [216, 179] width 293 height 23
type input "*********"
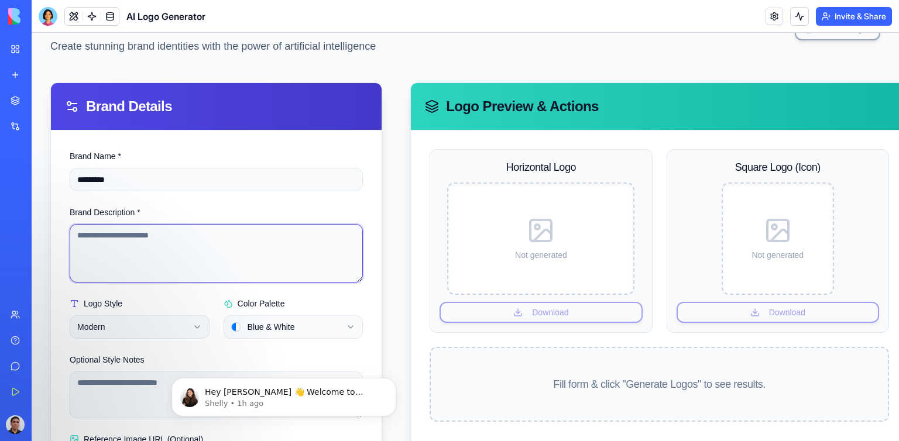
click at [132, 232] on textarea "Brand Description *" at bounding box center [216, 253] width 293 height 59
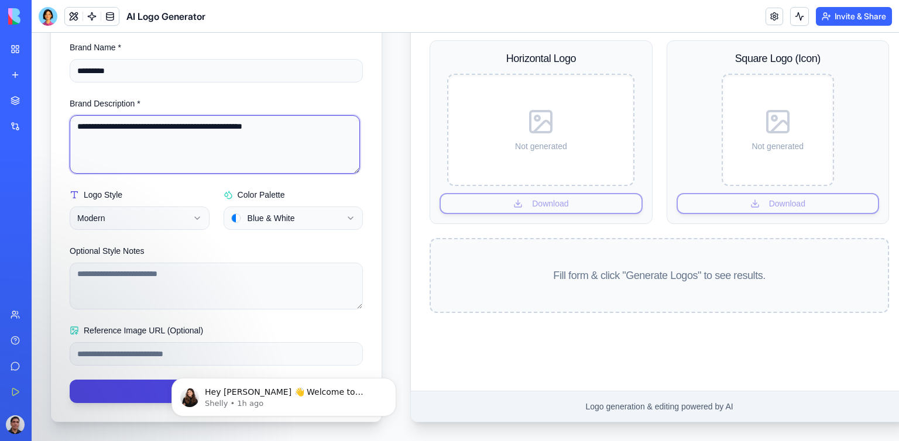
scroll to position [187, 0]
type textarea "**********"
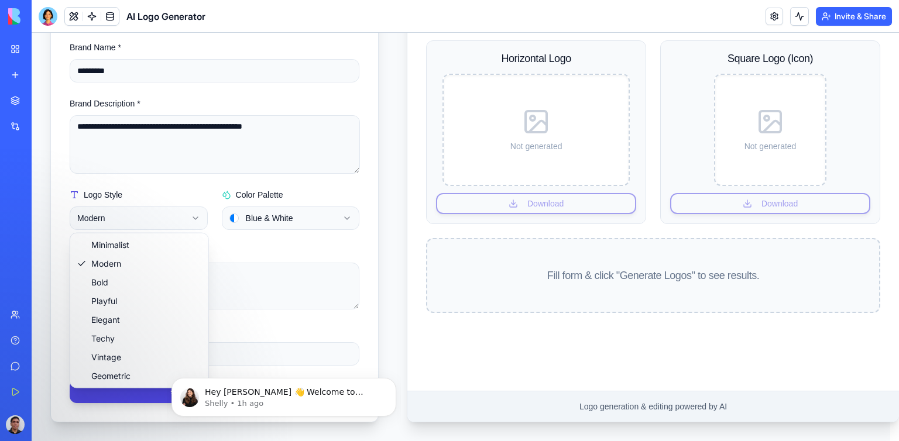
click at [196, 207] on html "**********" at bounding box center [466, 147] width 868 height 587
select select "*****"
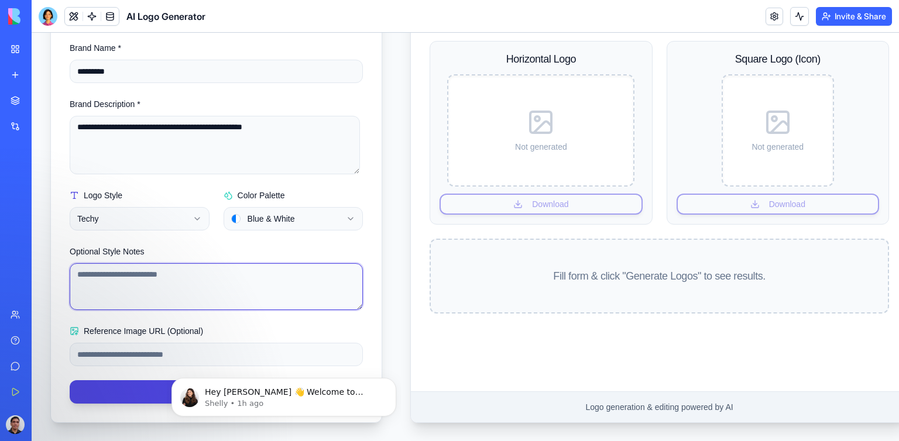
click at [242, 280] on textarea "Optional Style Notes" at bounding box center [216, 286] width 293 height 47
type textarea "**********"
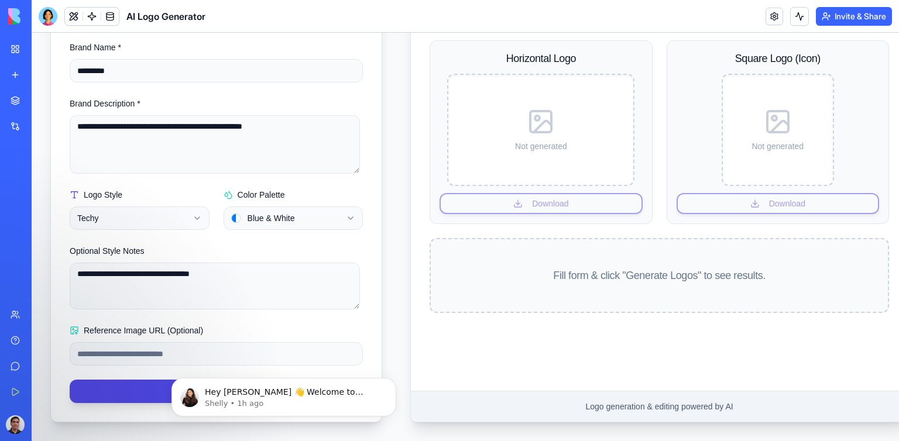
click at [139, 386] on button "Generate Logos" at bounding box center [216, 391] width 293 height 23
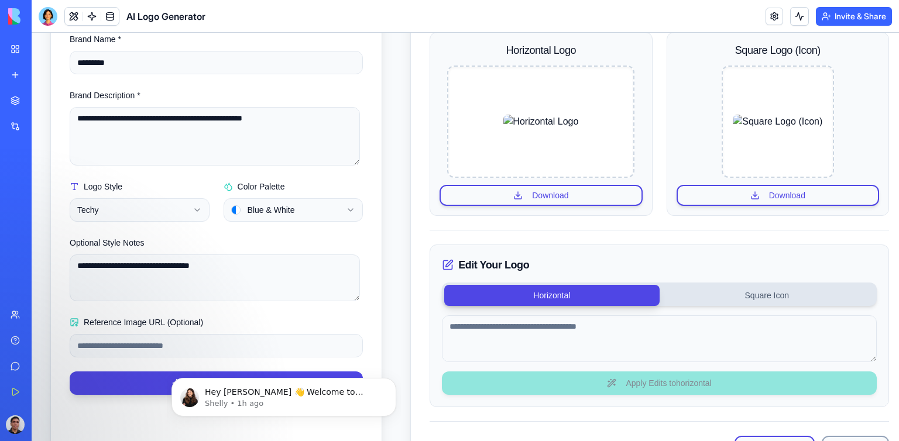
click at [539, 296] on button "Horizontal" at bounding box center [551, 295] width 215 height 21
click at [444, 262] on icon at bounding box center [448, 265] width 12 height 12
click at [465, 264] on h3 "Edit Your Logo" at bounding box center [659, 265] width 435 height 16
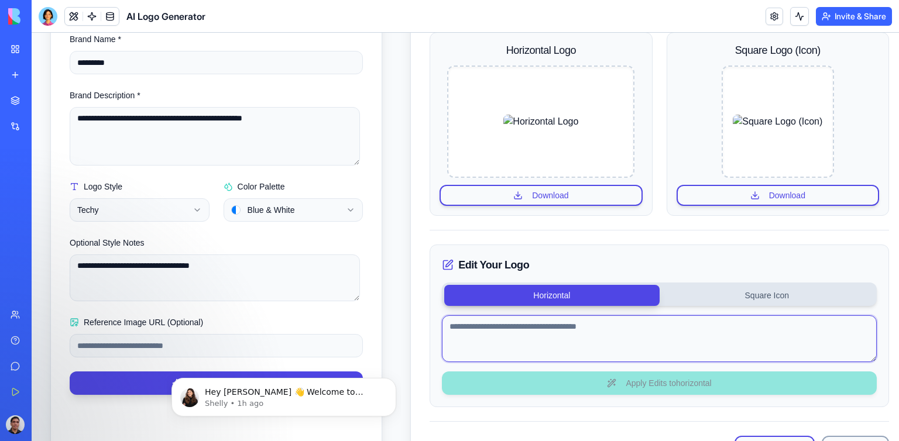
click at [491, 328] on textarea at bounding box center [659, 339] width 435 height 47
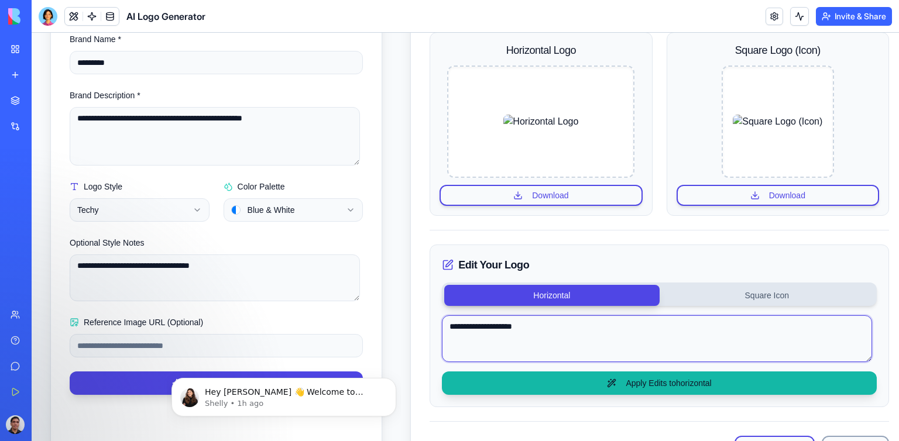
type textarea "**********"
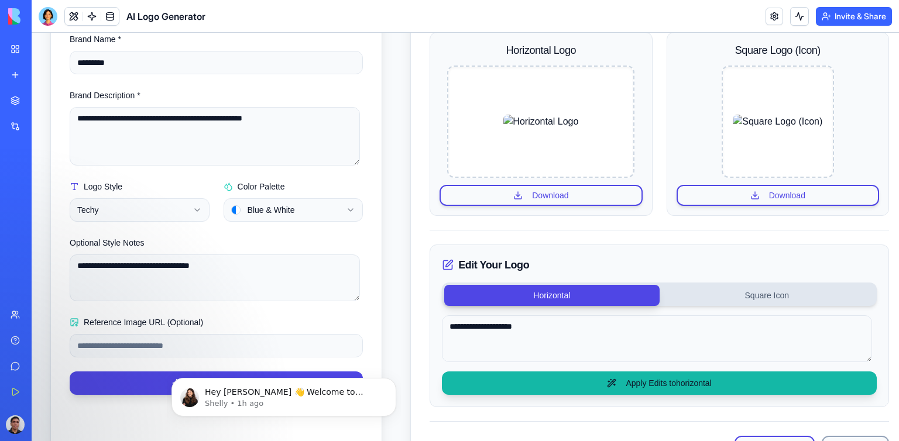
click at [632, 382] on button "Apply Edits to horizontal" at bounding box center [659, 383] width 435 height 23
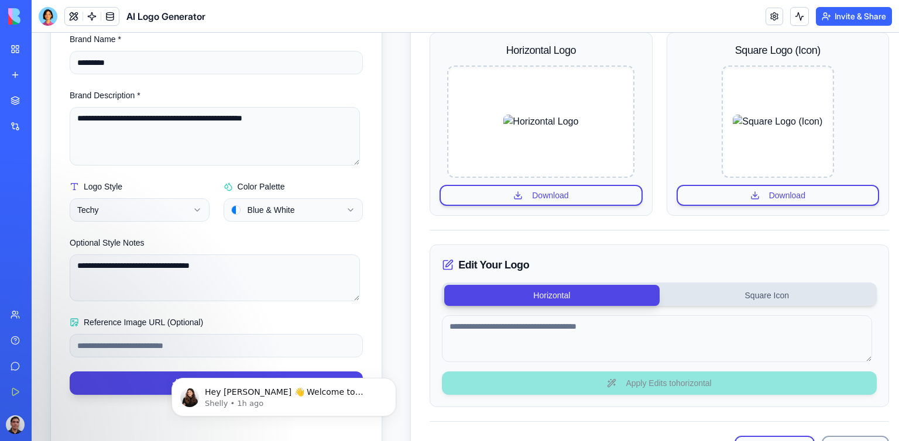
click at [553, 295] on button "Horizontal" at bounding box center [551, 295] width 215 height 21
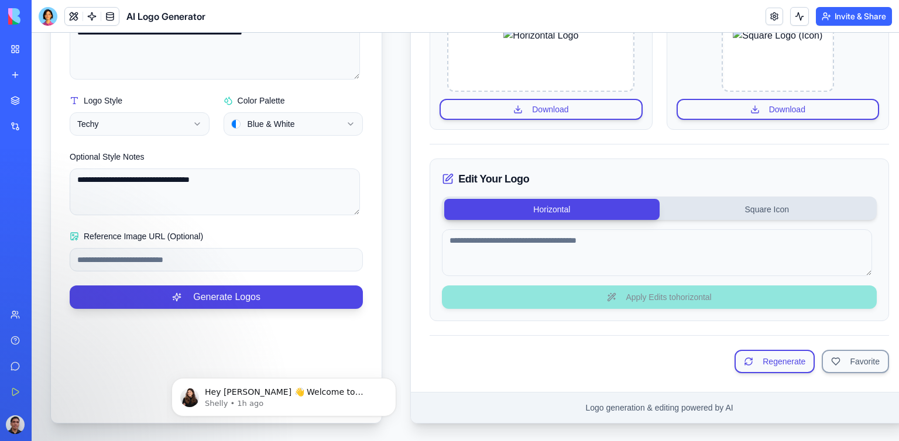
scroll to position [282, 0]
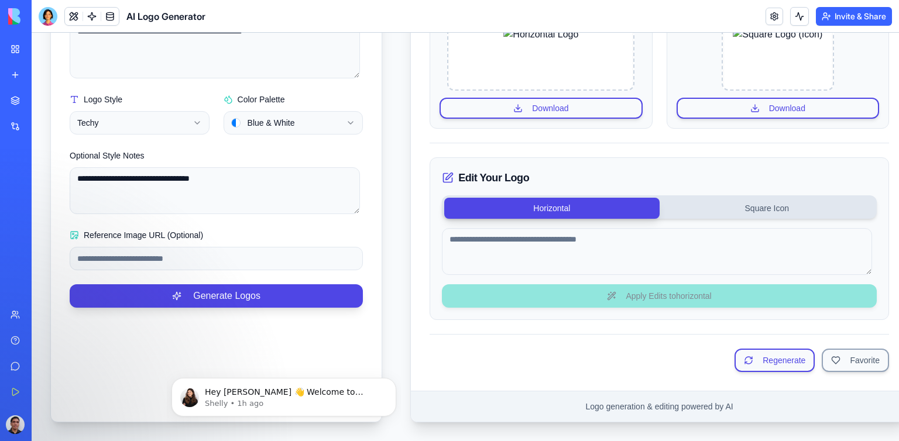
drag, startPoint x: 776, startPoint y: 354, endPoint x: 792, endPoint y: 363, distance: 18.1
click at [775, 356] on button "Regenerate" at bounding box center [775, 360] width 80 height 23
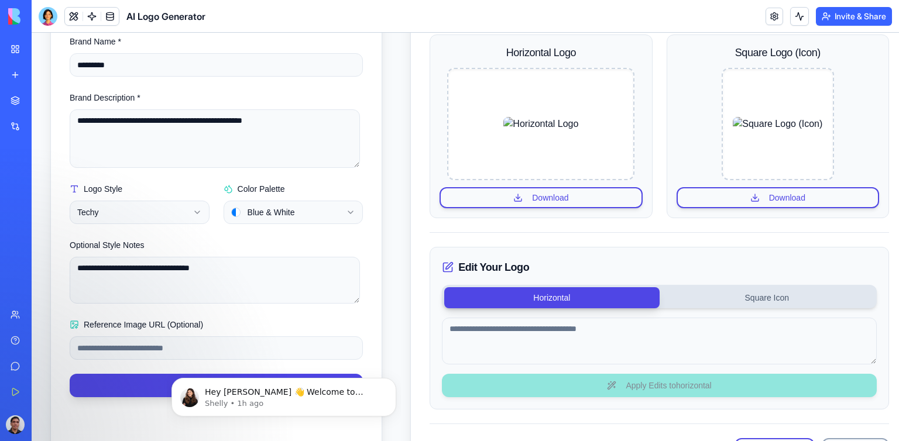
scroll to position [187, 0]
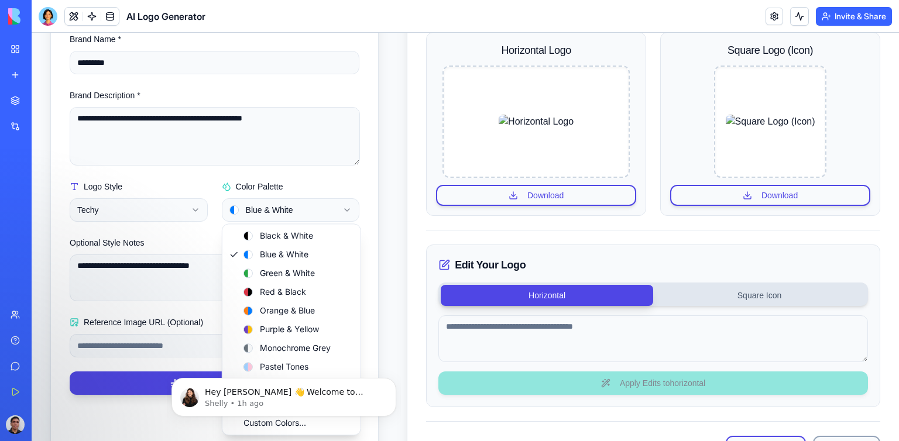
click at [350, 212] on html "**********" at bounding box center [466, 187] width 868 height 683
click at [39, 204] on html "**********" at bounding box center [466, 187] width 868 height 683
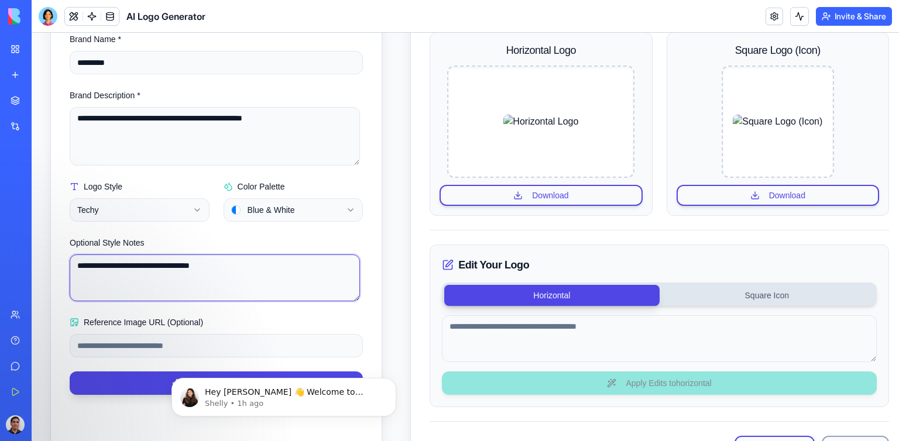
drag, startPoint x: 191, startPoint y: 265, endPoint x: 32, endPoint y: 305, distance: 164.7
click at [32, 272] on html "**********" at bounding box center [466, 187] width 868 height 683
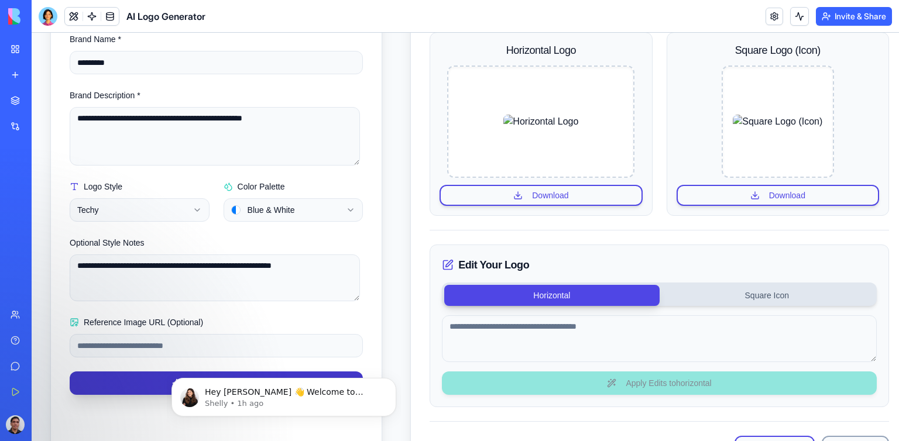
click at [102, 385] on button "Generate Logos" at bounding box center [216, 383] width 293 height 23
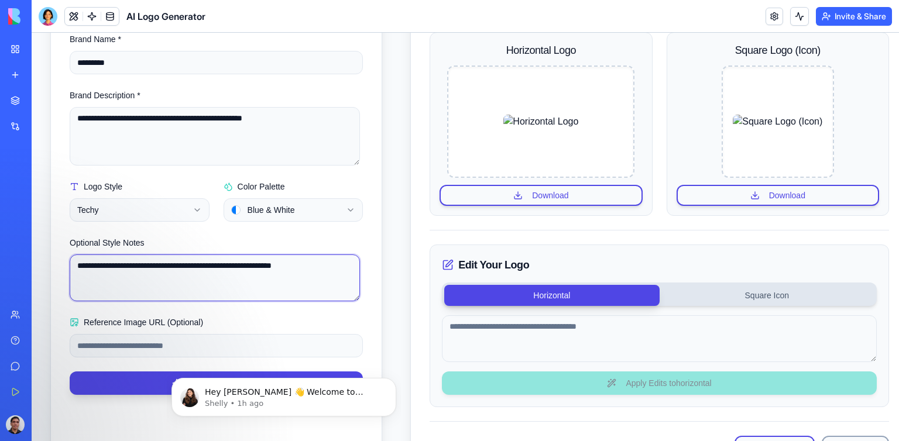
click at [211, 262] on textarea "**********" at bounding box center [215, 278] width 290 height 47
click at [288, 263] on textarea "**********" at bounding box center [215, 278] width 290 height 47
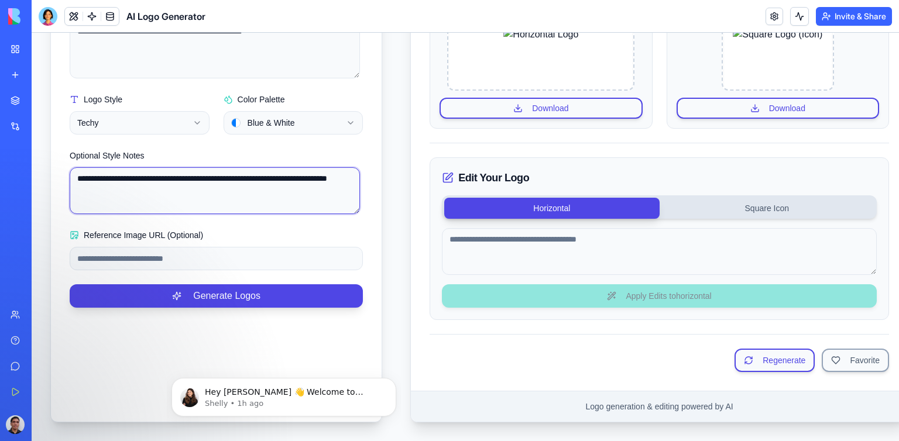
scroll to position [282, 0]
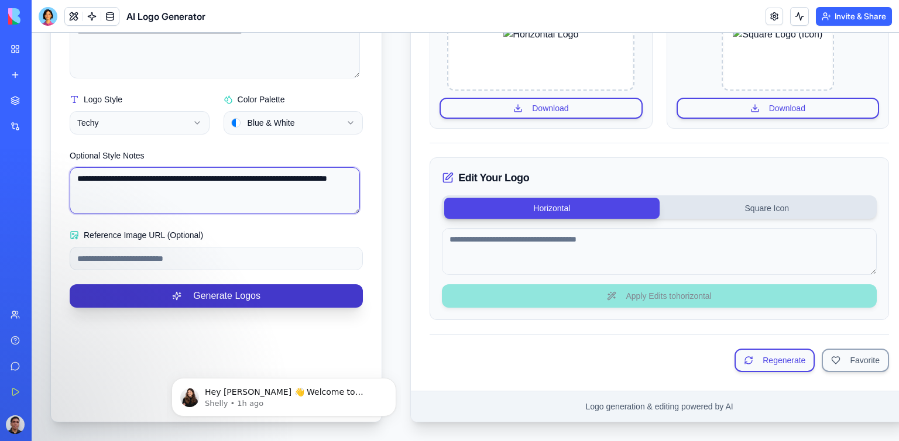
type textarea "**********"
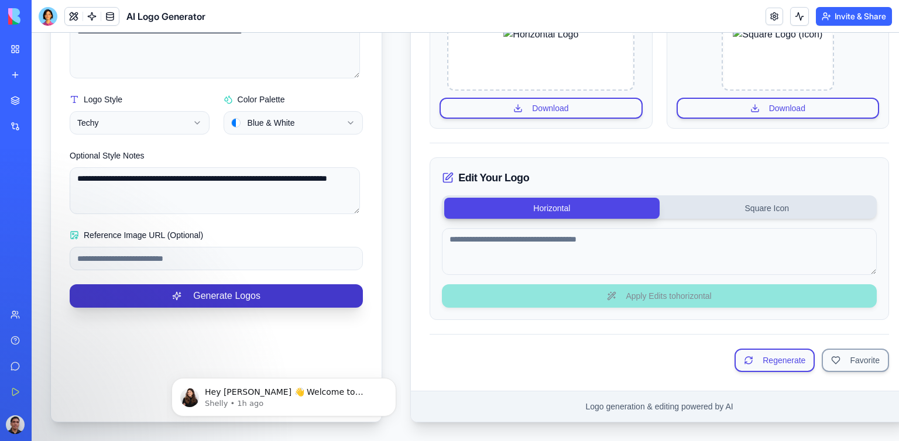
click at [227, 288] on button "Generate Logos" at bounding box center [216, 296] width 293 height 23
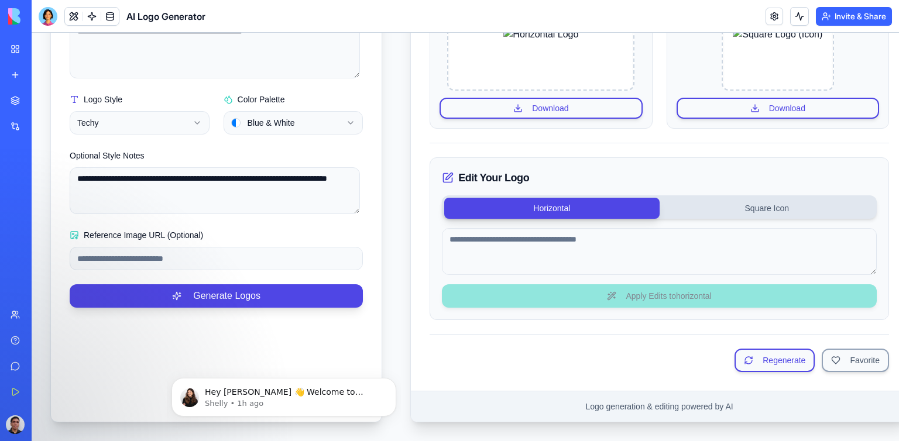
scroll to position [273, 0]
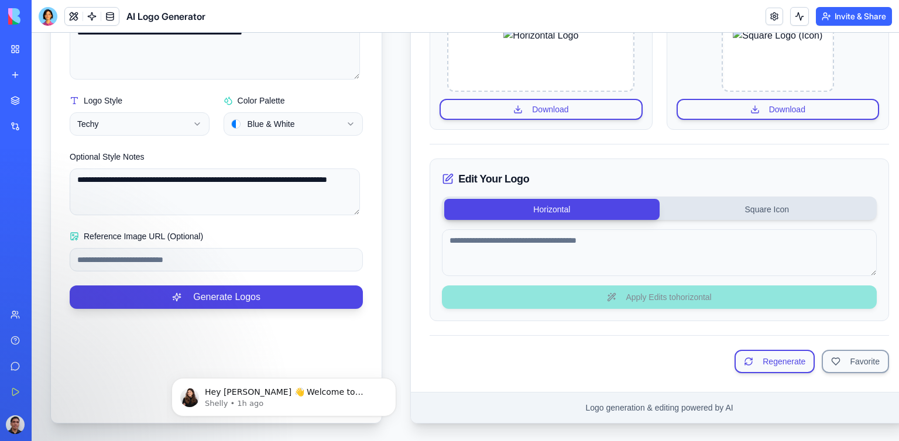
click at [194, 112] on html "**********" at bounding box center [466, 101] width 868 height 683
click at [195, 122] on html "**********" at bounding box center [466, 101] width 868 height 683
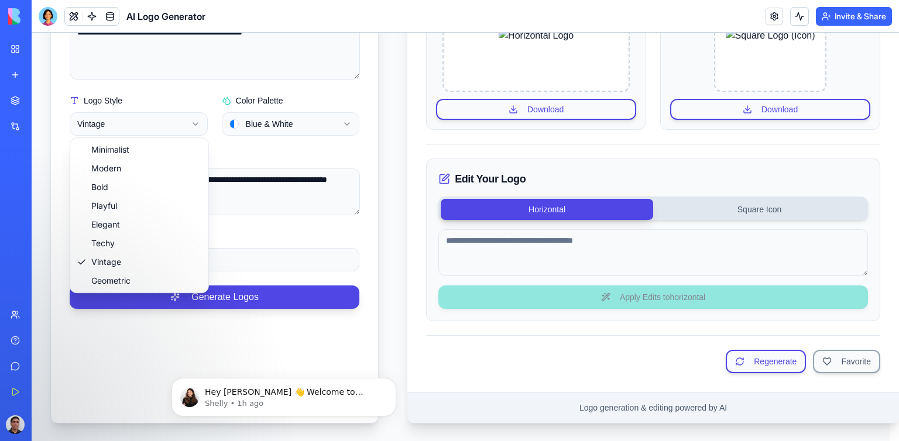
select select "******"
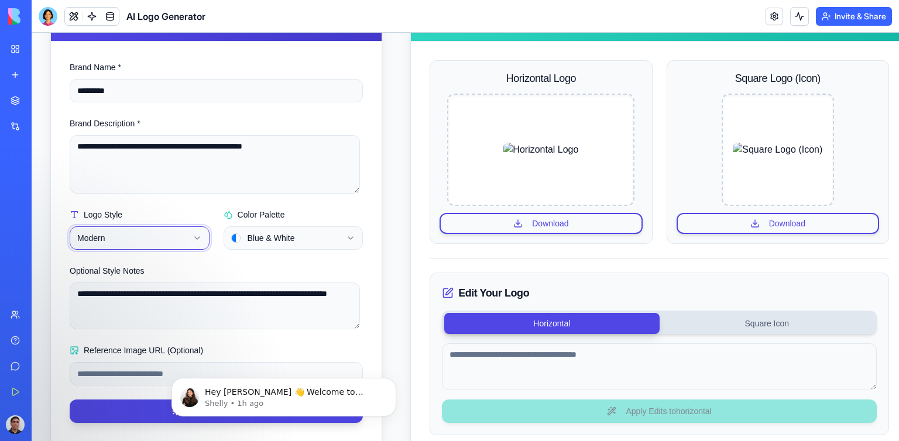
scroll to position [0, 0]
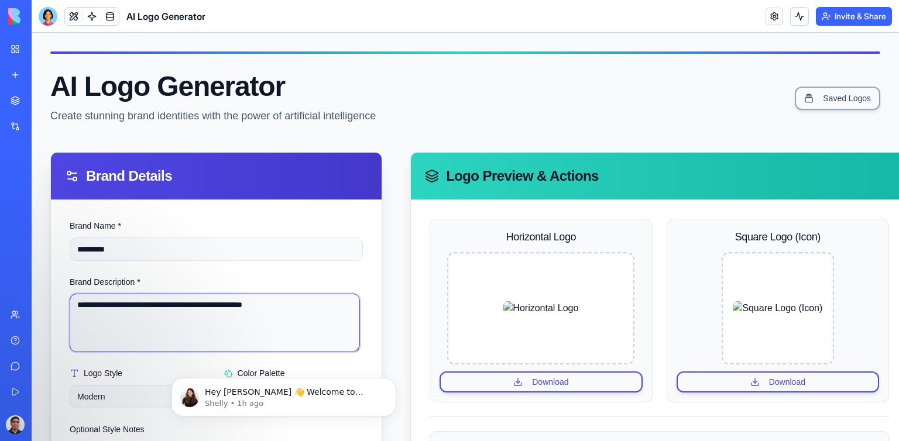
click at [308, 306] on textarea "**********" at bounding box center [215, 323] width 290 height 59
drag, startPoint x: 106, startPoint y: 304, endPoint x: 18, endPoint y: 300, distance: 88.5
click at [32, 300] on html "**********" at bounding box center [466, 374] width 868 height 683
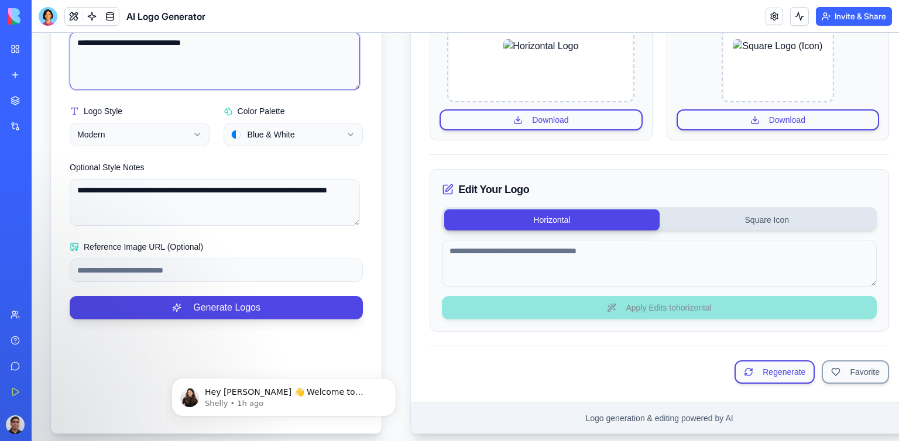
scroll to position [282, 0]
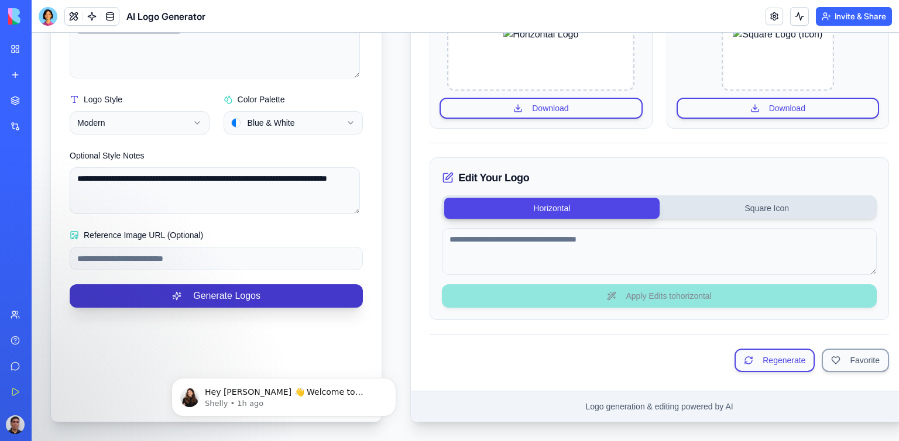
click at [217, 289] on button "Generate Logos" at bounding box center [216, 296] width 293 height 23
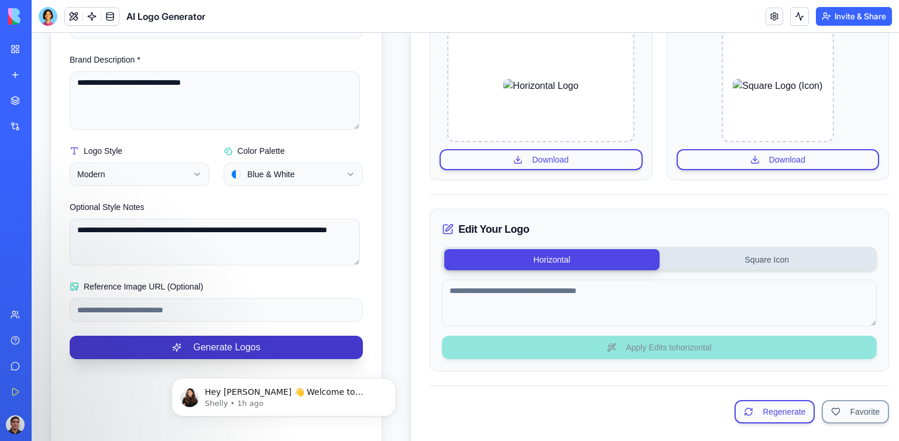
scroll to position [165, 0]
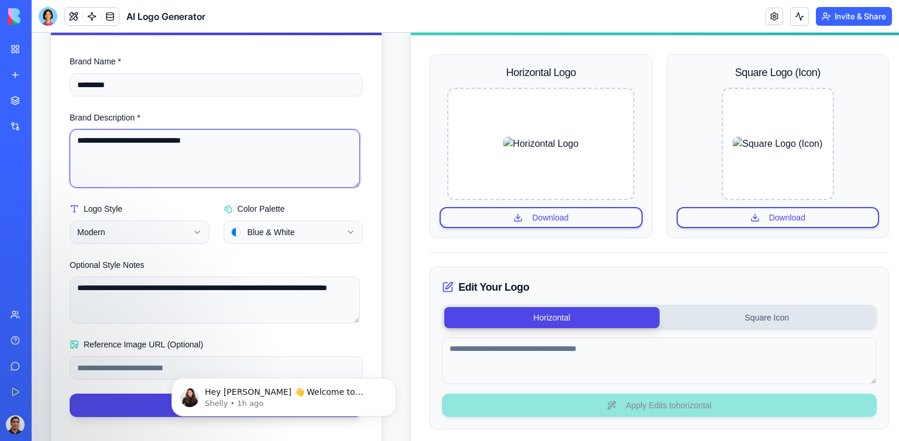
drag, startPoint x: 244, startPoint y: 140, endPoint x: 71, endPoint y: 136, distance: 172.8
click at [71, 136] on textarea "**********" at bounding box center [215, 158] width 290 height 59
click at [76, 139] on textarea "**********" at bounding box center [215, 158] width 290 height 59
type textarea "**********"
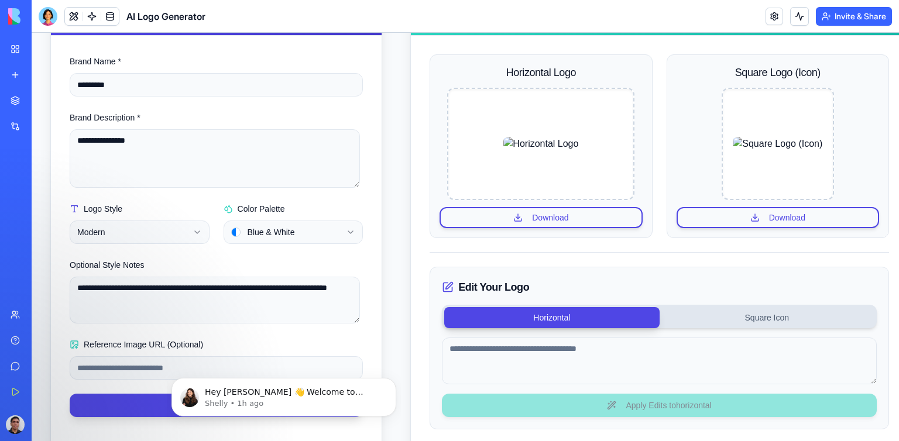
click at [194, 228] on html "**********" at bounding box center [466, 209] width 868 height 683
click at [113, 401] on button "Generate Logos" at bounding box center [216, 405] width 293 height 23
click at [193, 230] on html "**********" at bounding box center [466, 209] width 868 height 683
click at [126, 402] on button "Generate Logos" at bounding box center [216, 405] width 293 height 23
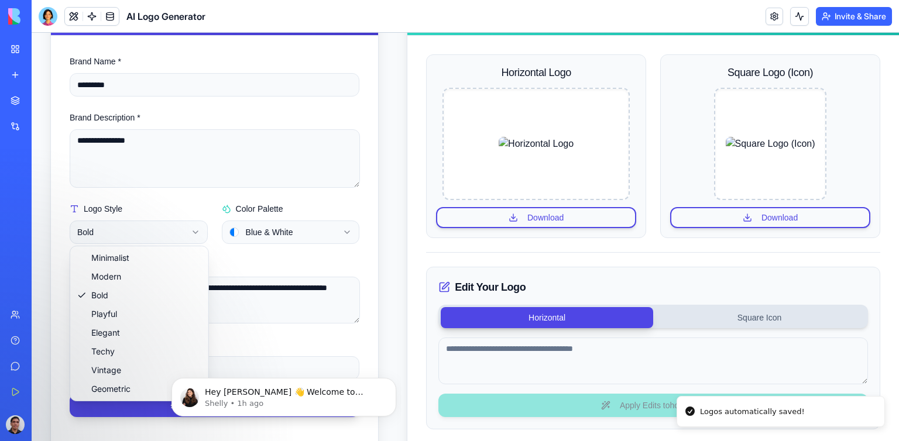
click at [195, 232] on html "**********" at bounding box center [466, 209] width 868 height 683
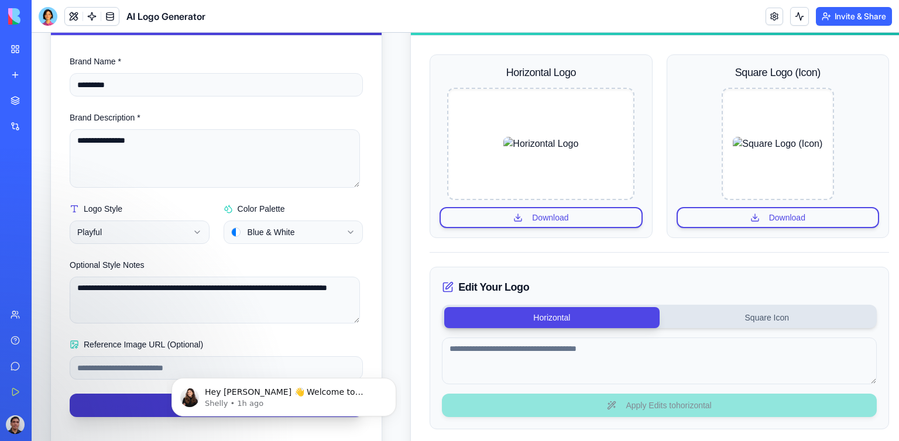
click at [105, 403] on button "Generate Logos" at bounding box center [216, 405] width 293 height 23
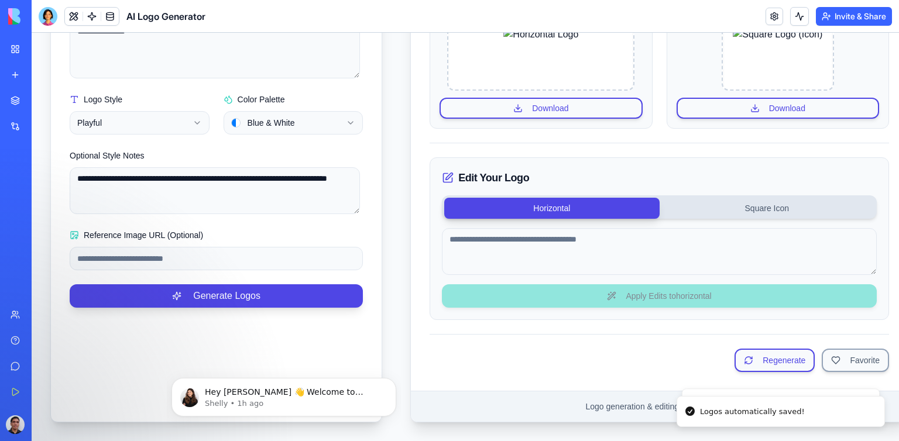
scroll to position [273, 0]
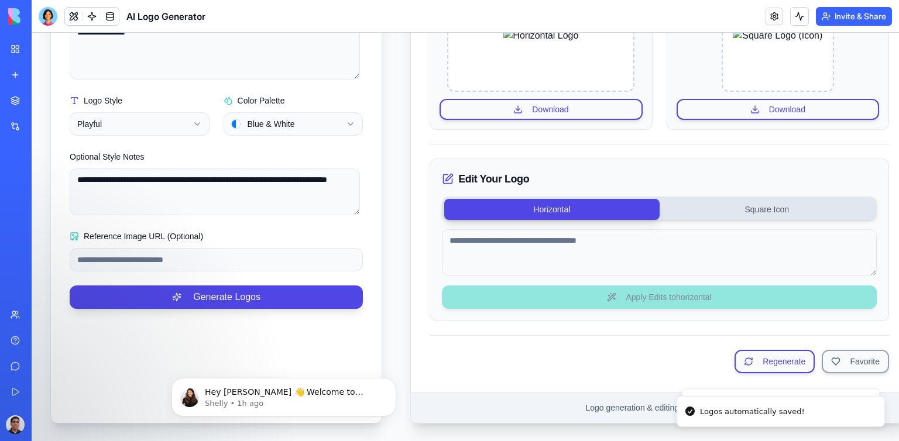
click at [196, 112] on html "**********" at bounding box center [466, 101] width 868 height 683
click at [196, 122] on html "**********" at bounding box center [466, 101] width 868 height 683
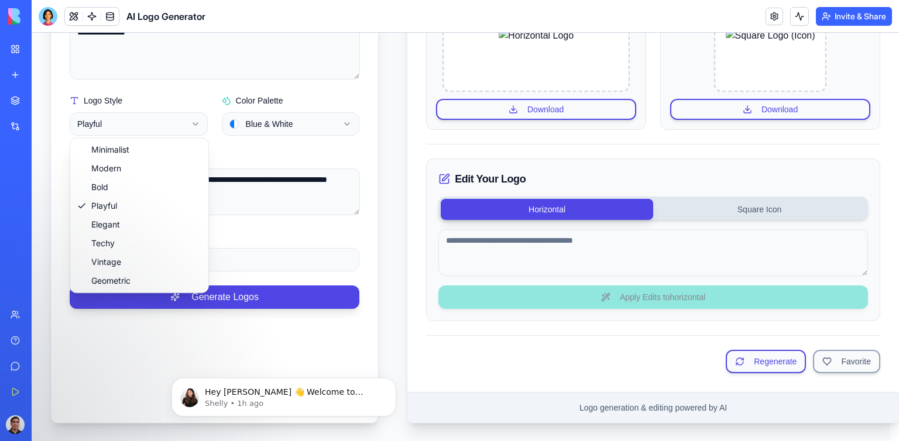
select select "*******"
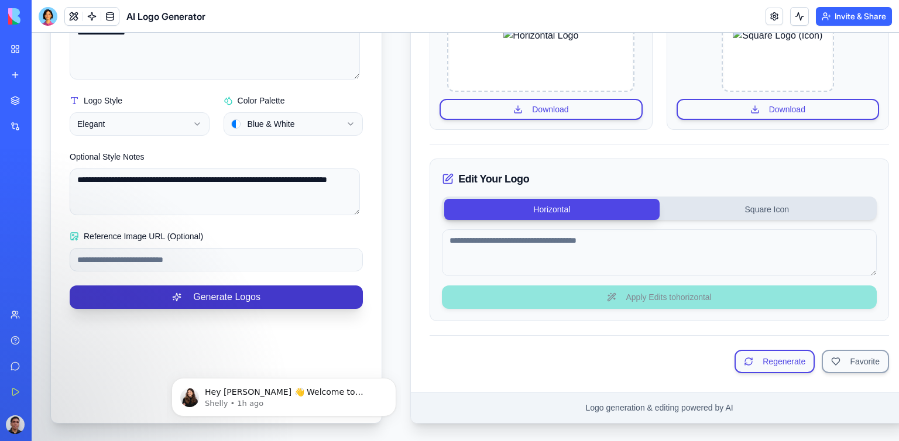
click at [171, 298] on button "Generate Logos" at bounding box center [216, 297] width 293 height 23
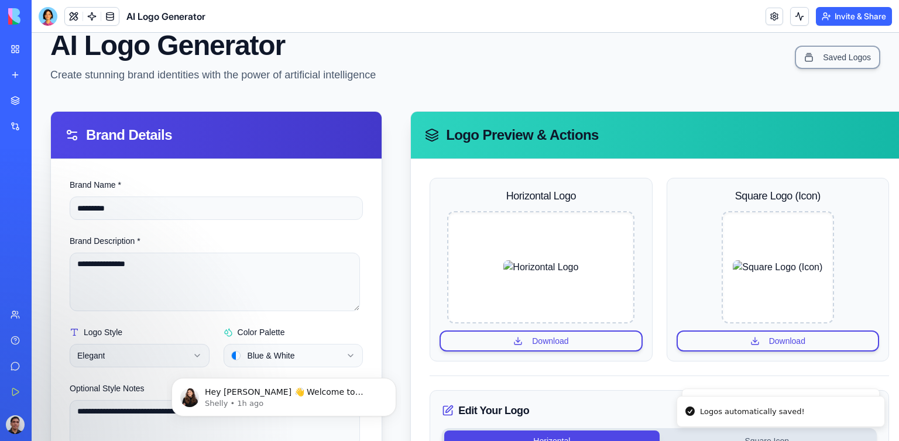
scroll to position [0, 0]
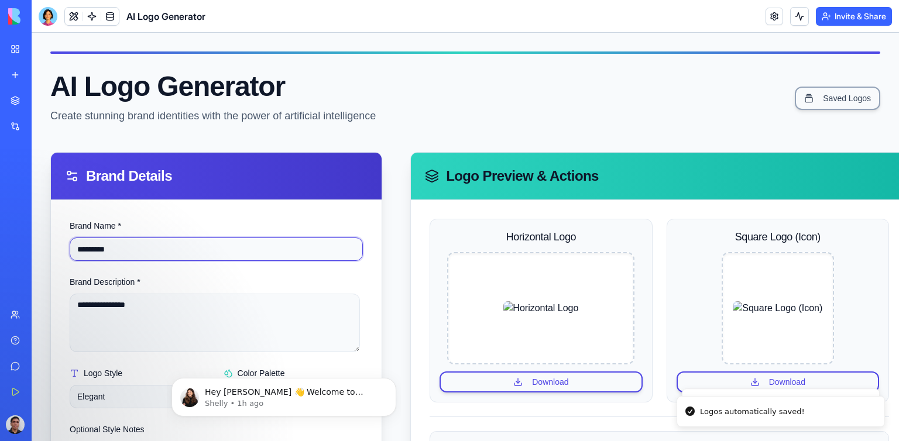
click at [200, 254] on input "*********" at bounding box center [216, 249] width 293 height 23
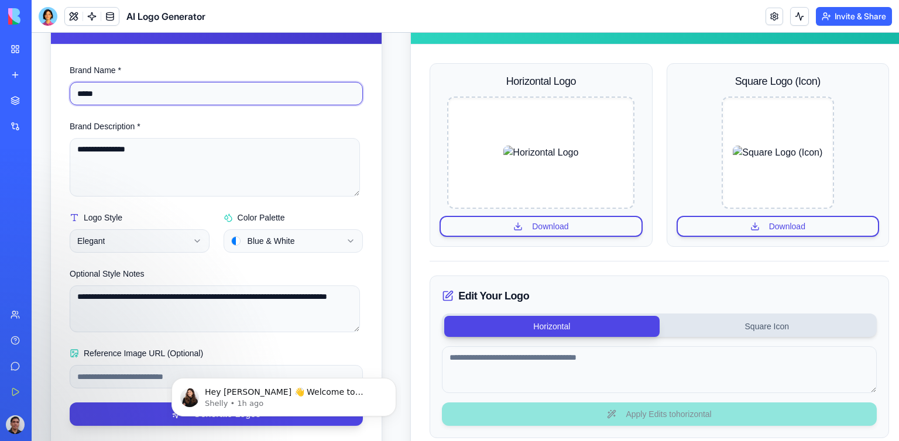
scroll to position [176, 0]
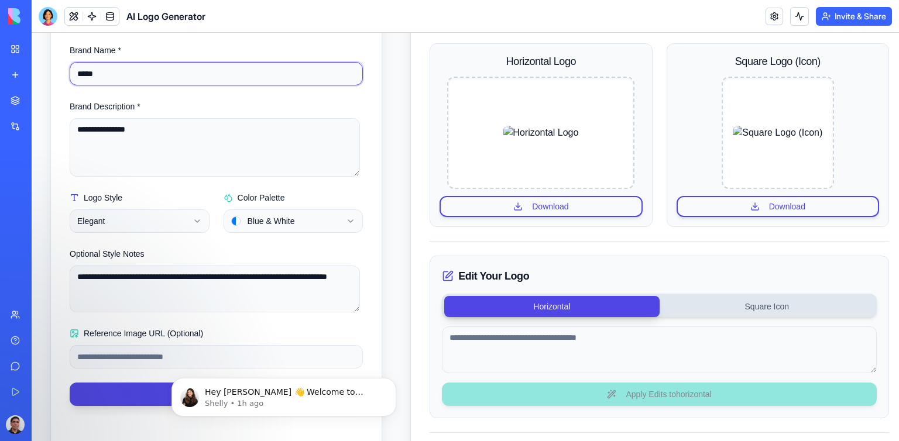
type input "*****"
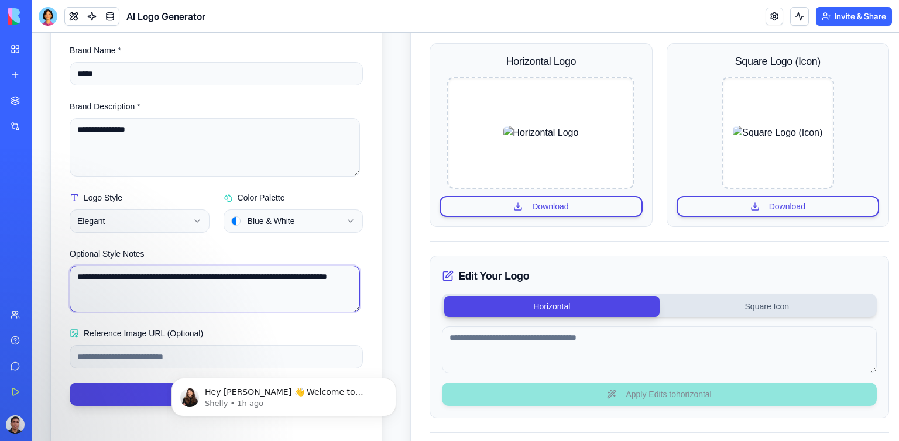
click at [245, 278] on textarea "**********" at bounding box center [215, 289] width 290 height 47
type textarea "**********"
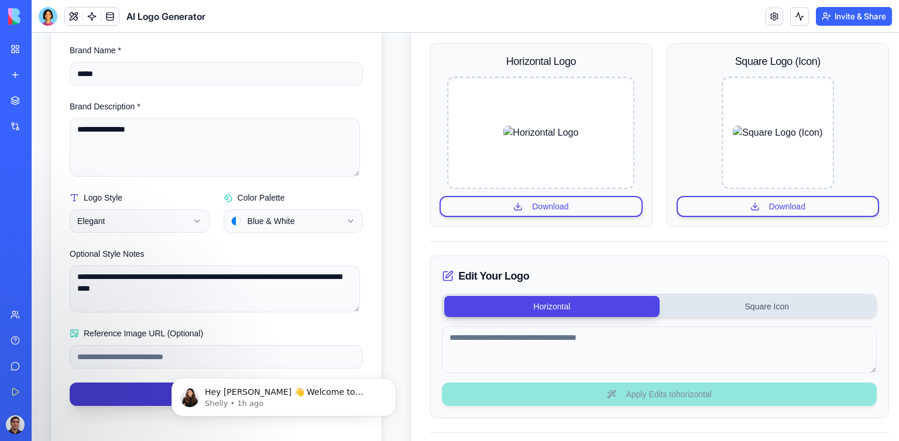
click at [136, 396] on button "Generate Logos" at bounding box center [216, 394] width 293 height 23
click at [200, 223] on html "**********" at bounding box center [466, 198] width 868 height 683
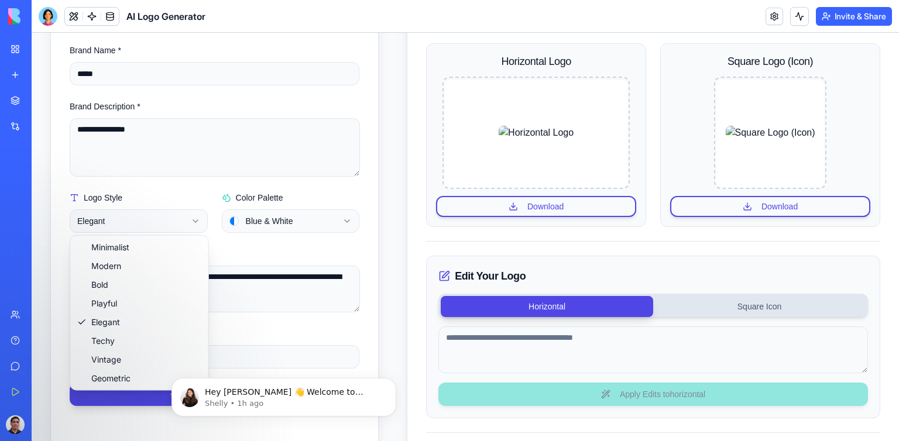
select select "*********"
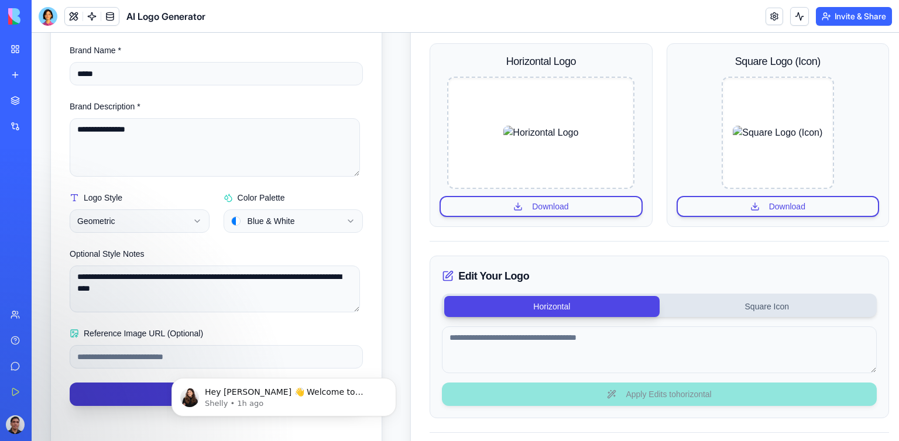
click at [118, 385] on button "Generate Logos" at bounding box center [216, 394] width 293 height 23
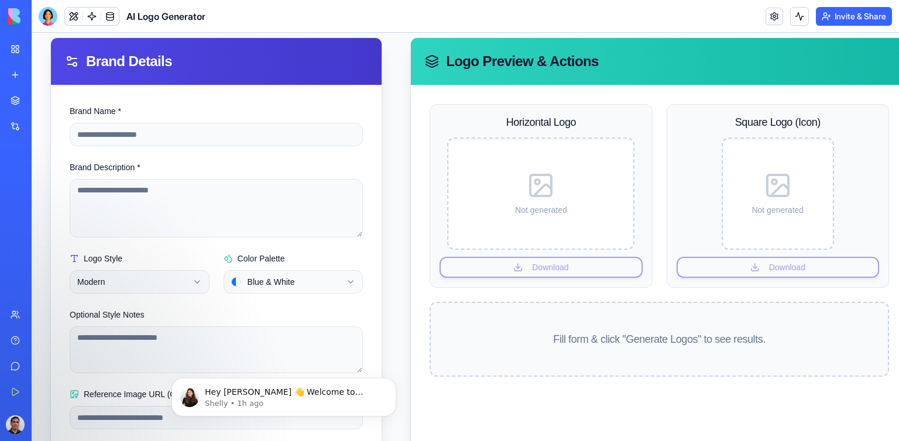
scroll to position [117, 0]
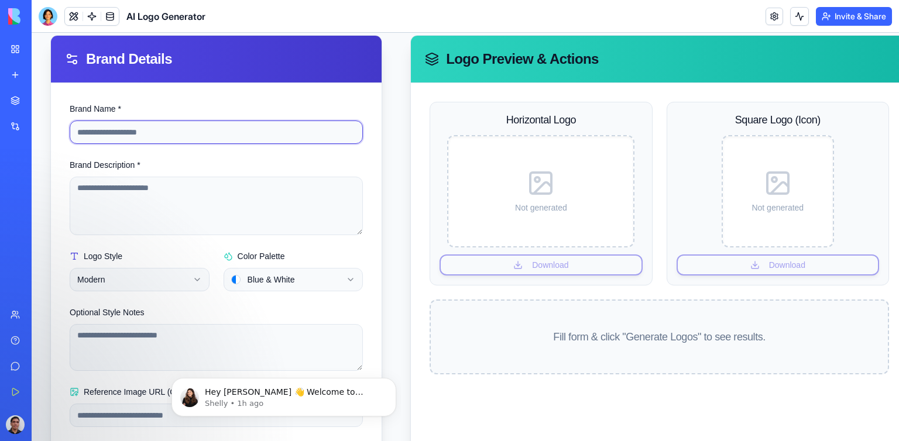
drag, startPoint x: 155, startPoint y: 135, endPoint x: 162, endPoint y: 135, distance: 7.0
click at [155, 135] on input "Brand Name *" at bounding box center [216, 132] width 293 height 23
type input "*********"
click at [163, 132] on input "Brand Name *" at bounding box center [216, 132] width 293 height 23
click at [145, 133] on input "*********" at bounding box center [216, 132] width 293 height 23
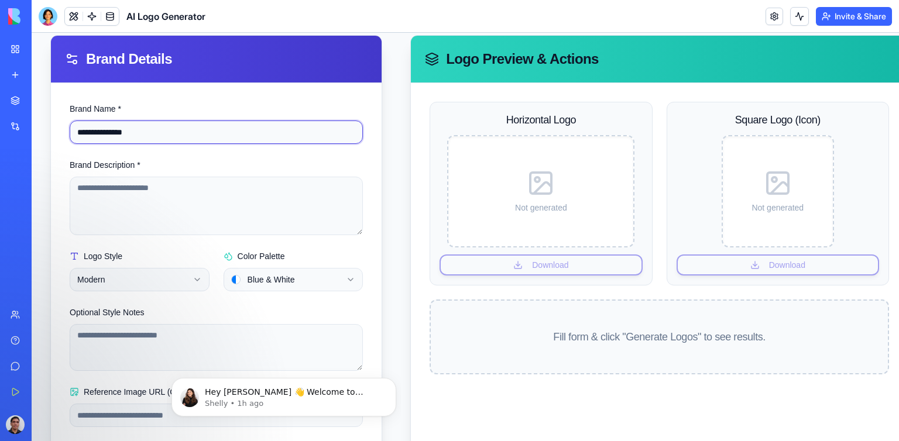
type input "**********"
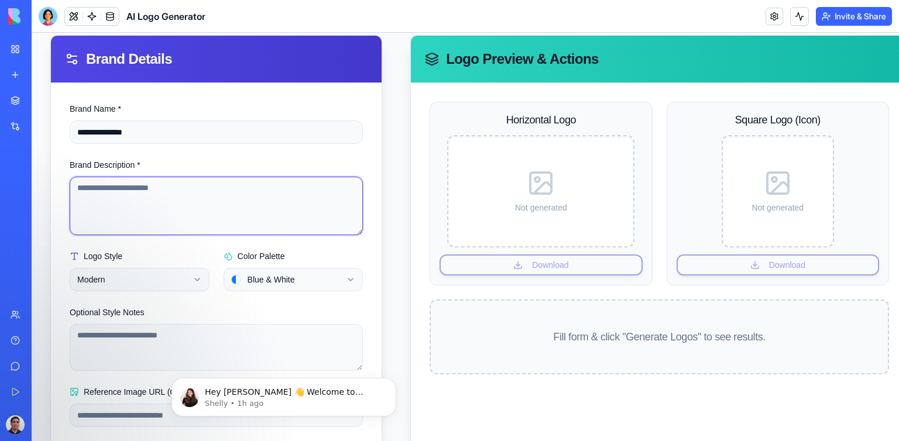
click at [119, 189] on textarea "Brand Description *" at bounding box center [216, 206] width 293 height 59
type textarea "**********"
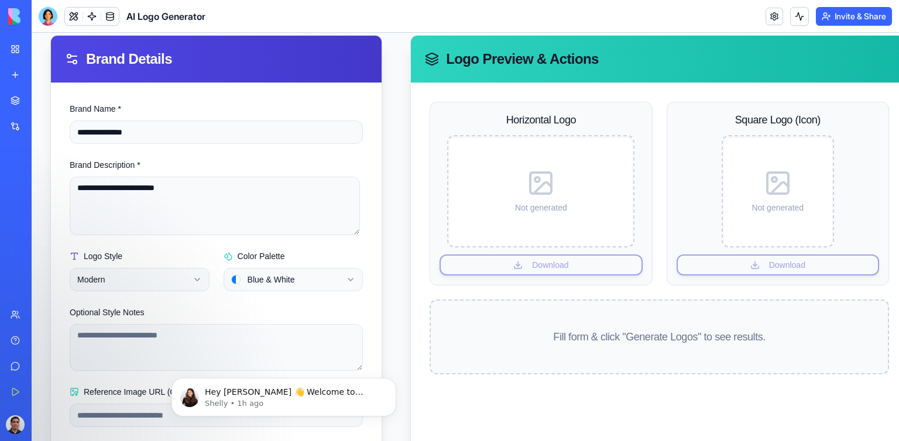
click at [191, 277] on html "**********" at bounding box center [466, 209] width 868 height 587
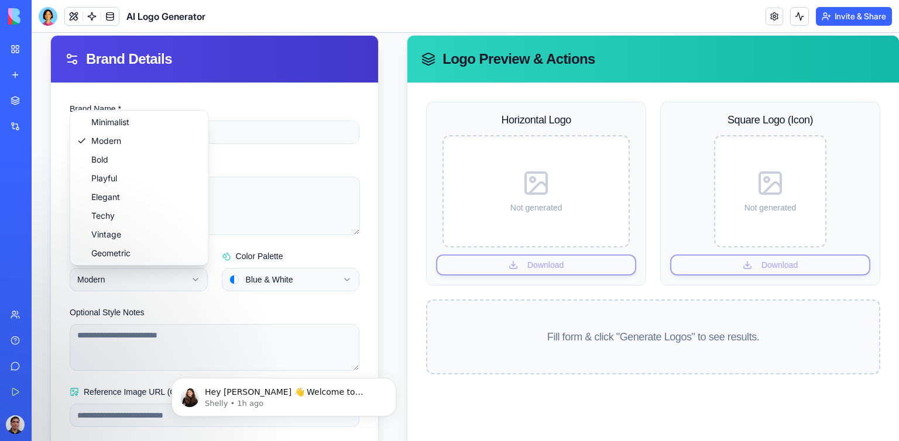
select select "*******"
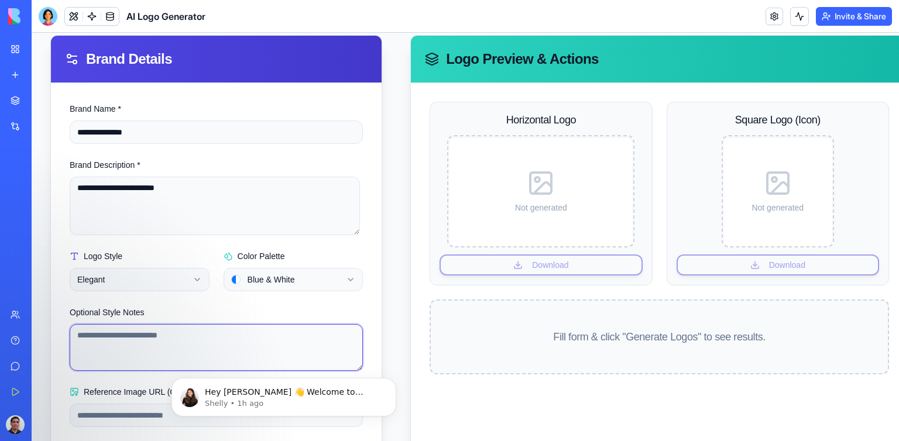
click at [145, 339] on textarea "Optional Style Notes" at bounding box center [216, 347] width 293 height 47
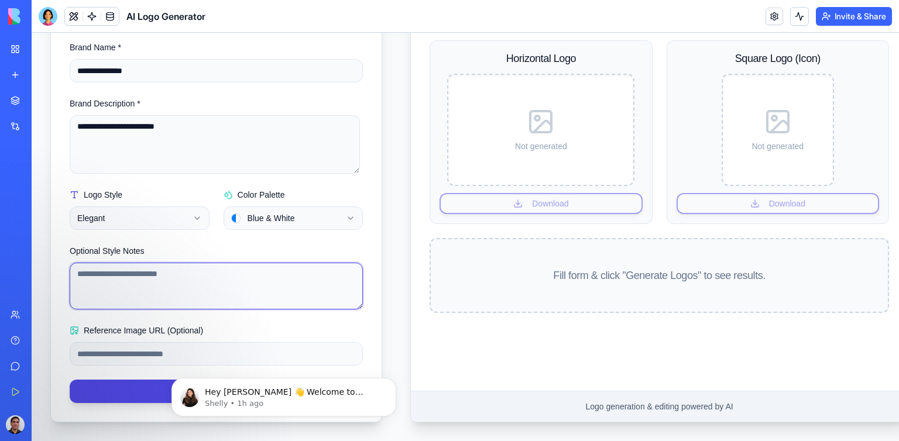
scroll to position [187, 0]
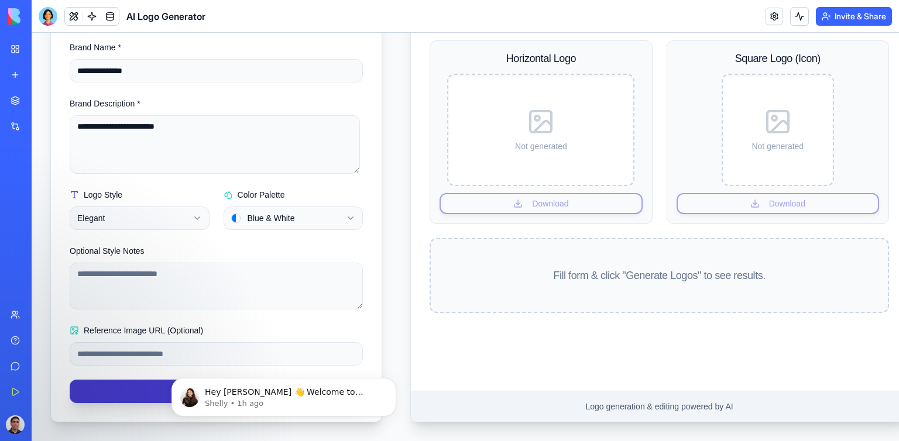
click at [115, 382] on button "Generate Logos" at bounding box center [216, 391] width 293 height 23
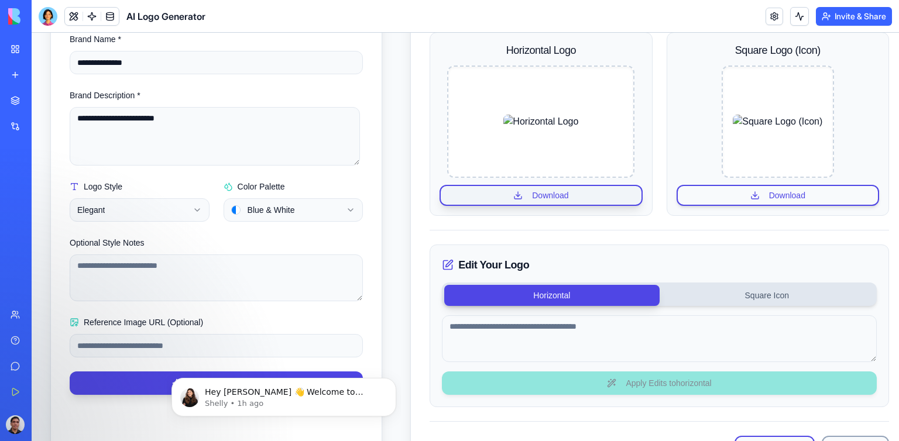
click at [552, 195] on button "Download" at bounding box center [541, 195] width 203 height 21
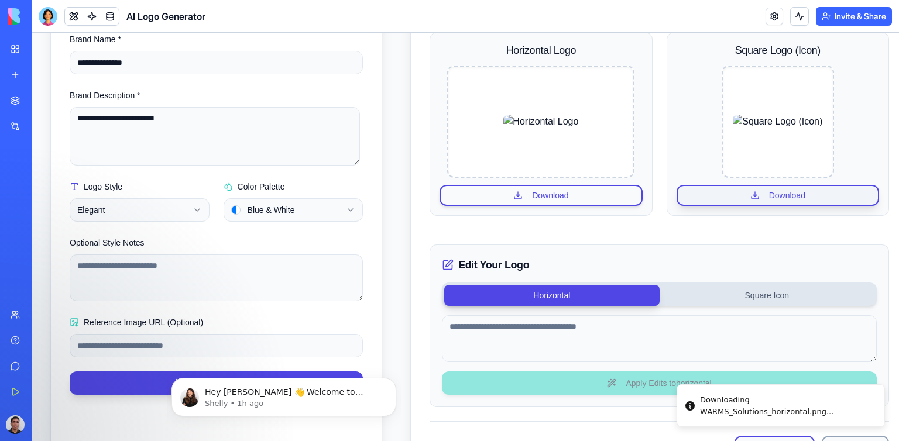
click at [782, 196] on button "Download" at bounding box center [778, 195] width 203 height 21
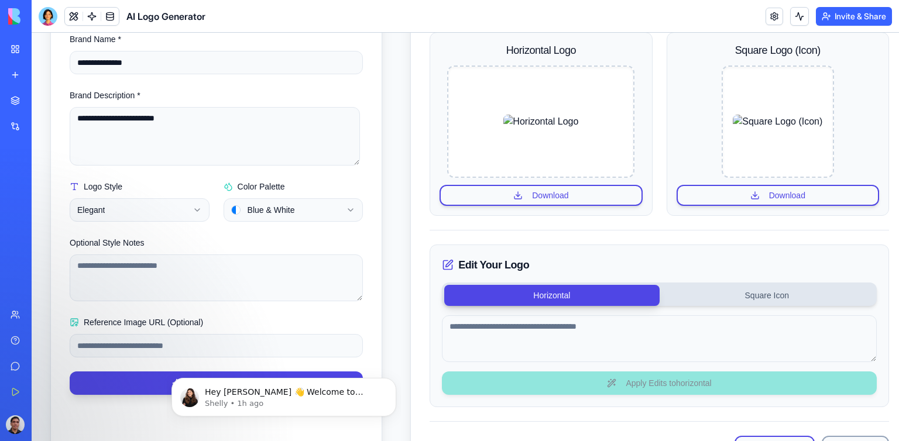
click at [41, 207] on div "AI Warranty Management System" at bounding box center [27, 209] width 33 height 12
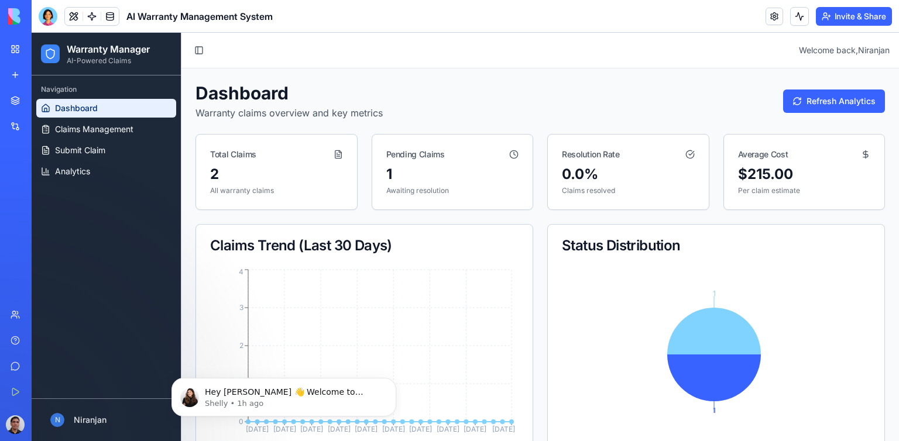
drag, startPoint x: 49, startPoint y: 55, endPoint x: 400, endPoint y: 52, distance: 351.3
click at [400, 52] on header "Toggle Sidebar Welcome back, Niranjan" at bounding box center [540, 51] width 718 height 36
click at [200, 50] on button "Toggle Sidebar" at bounding box center [199, 50] width 16 height 16
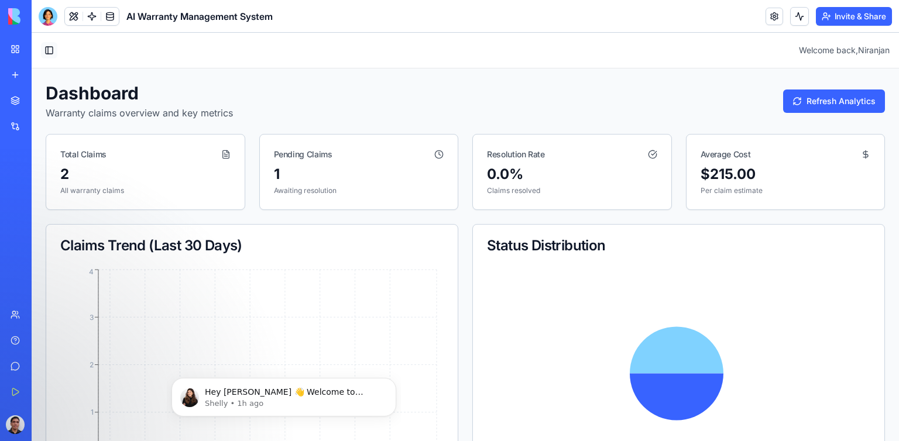
click at [200, 50] on header "Toggle Sidebar Welcome back, Niranjan" at bounding box center [466, 51] width 868 height 36
click at [108, 13] on link at bounding box center [110, 17] width 18 height 18
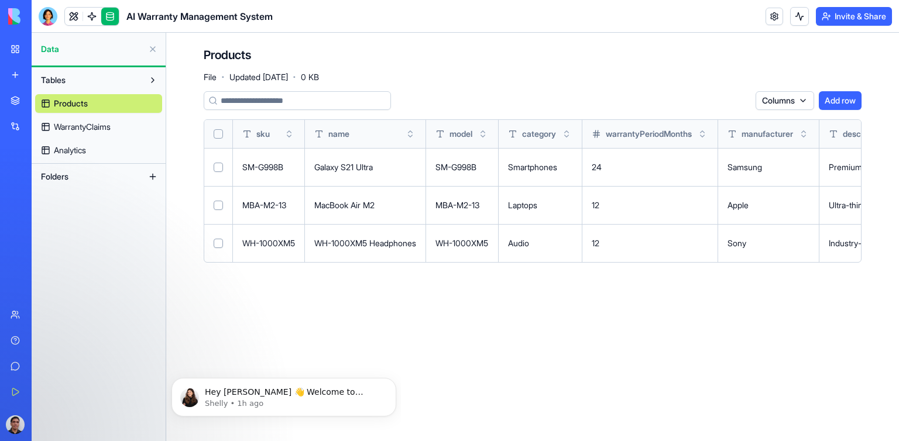
click at [319, 47] on div "Products File · Updated Sep 17, 2025 · 0 KB" at bounding box center [261, 64] width 115 height 35
click at [75, 129] on span "WarrantyClaims" at bounding box center [82, 127] width 57 height 12
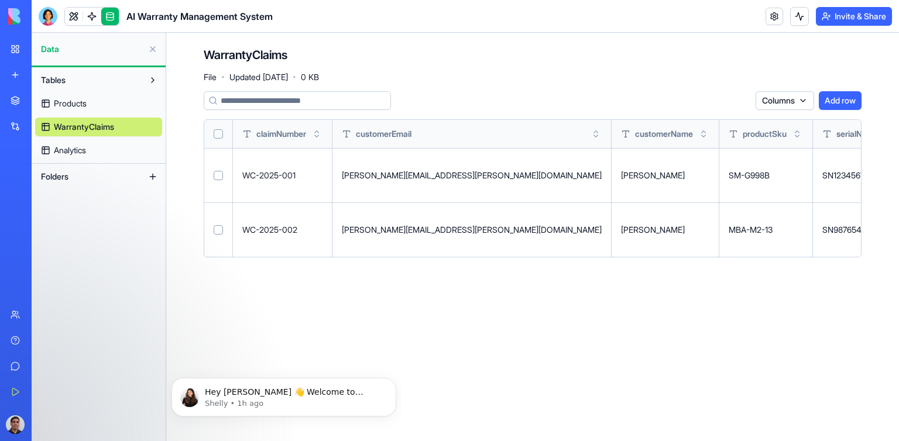
click at [71, 148] on span "Analytics" at bounding box center [70, 151] width 32 height 12
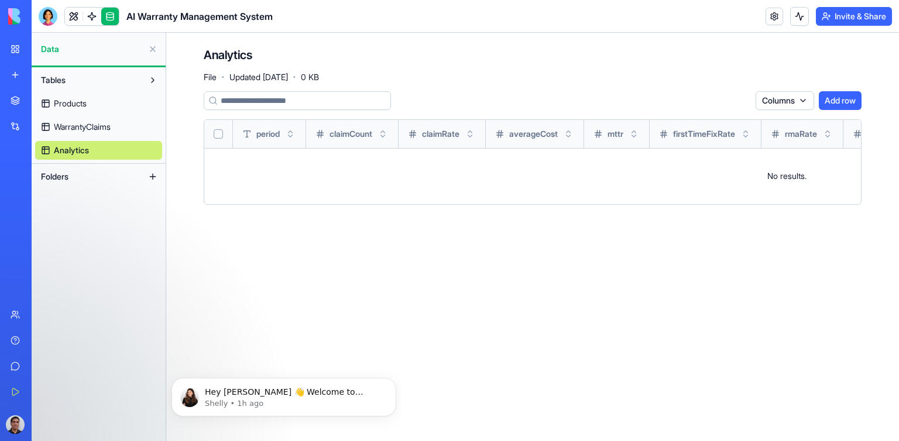
click at [50, 174] on span "Folders" at bounding box center [55, 177] width 28 height 12
click at [150, 174] on button at bounding box center [152, 176] width 19 height 19
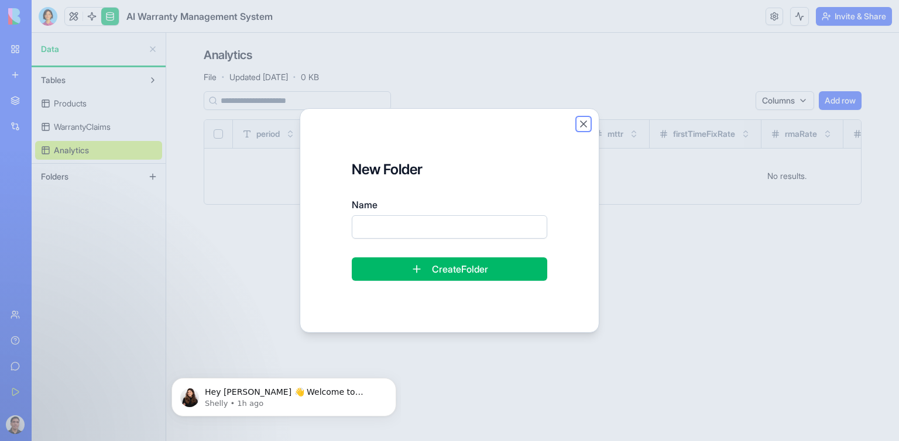
click at [583, 124] on button "Close" at bounding box center [584, 124] width 12 height 12
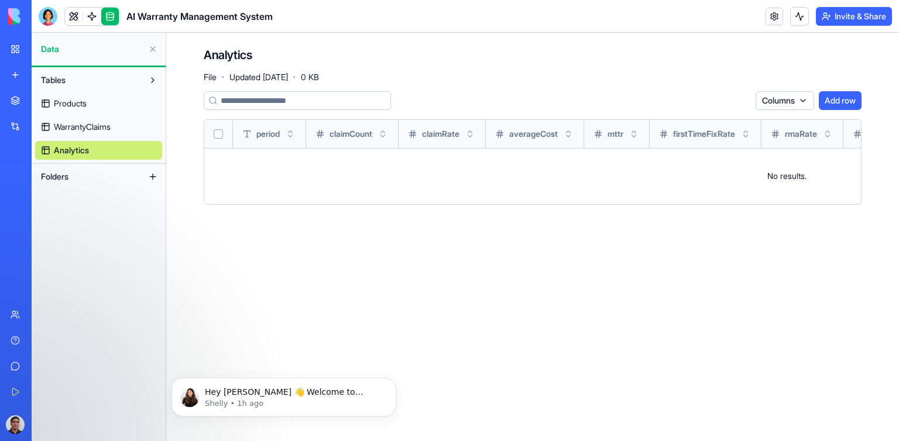
click at [112, 16] on link at bounding box center [110, 17] width 18 height 18
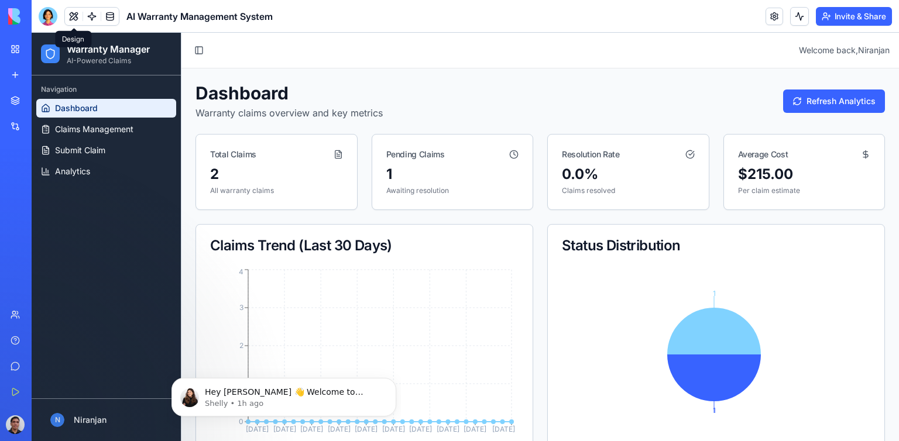
click at [74, 14] on button at bounding box center [74, 17] width 18 height 18
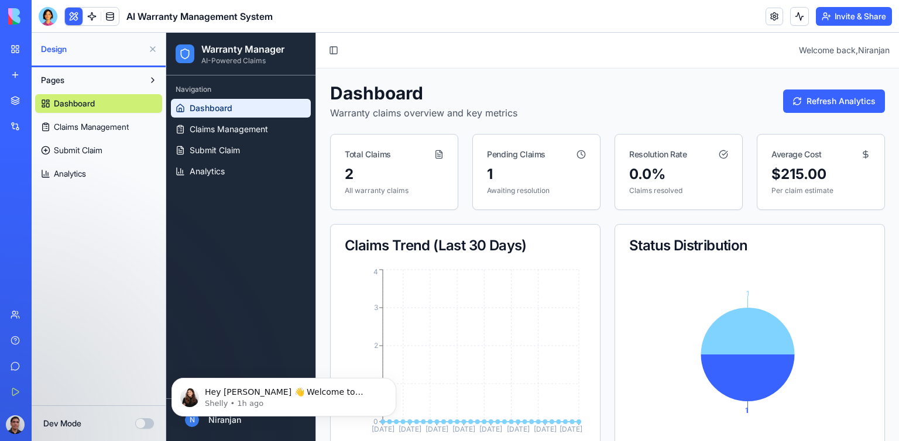
click at [227, 53] on h2 "Warranty Manager" at bounding box center [242, 49] width 83 height 14
click at [142, 115] on link "Open" at bounding box center [156, 113] width 69 height 19
click at [288, 406] on p "Shelly • 1h ago" at bounding box center [293, 404] width 177 height 11
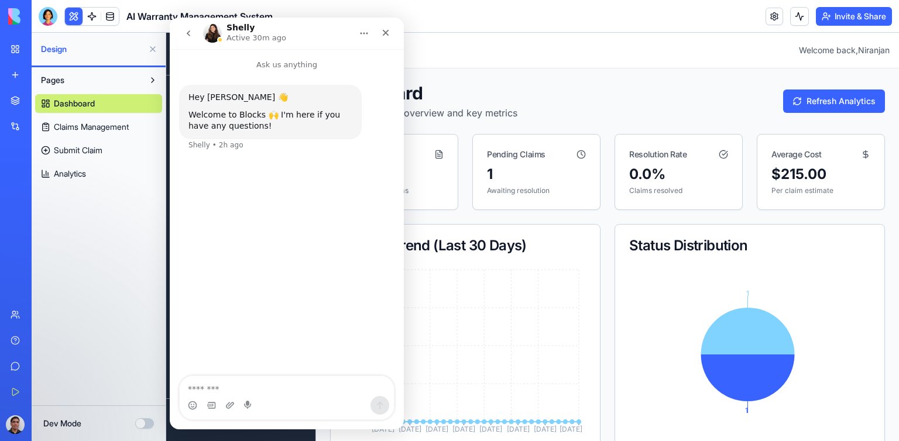
click at [206, 389] on textarea "Message…" at bounding box center [287, 386] width 214 height 20
type textarea "**********"
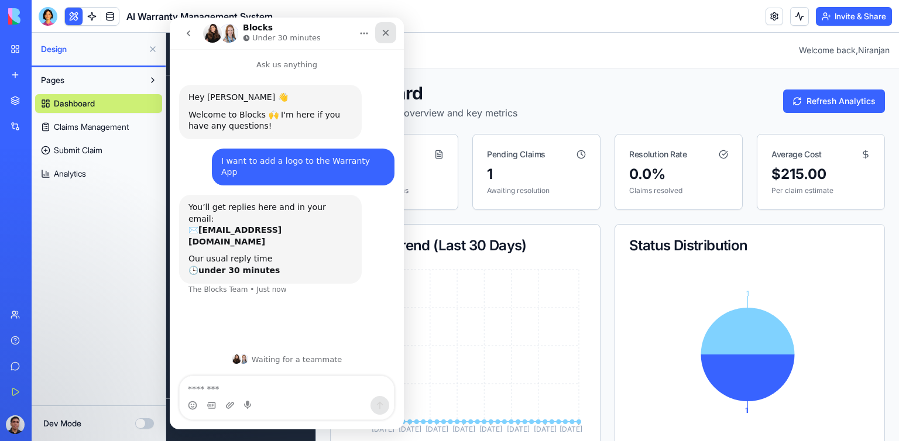
click at [386, 33] on icon "Close" at bounding box center [386, 33] width 6 height 6
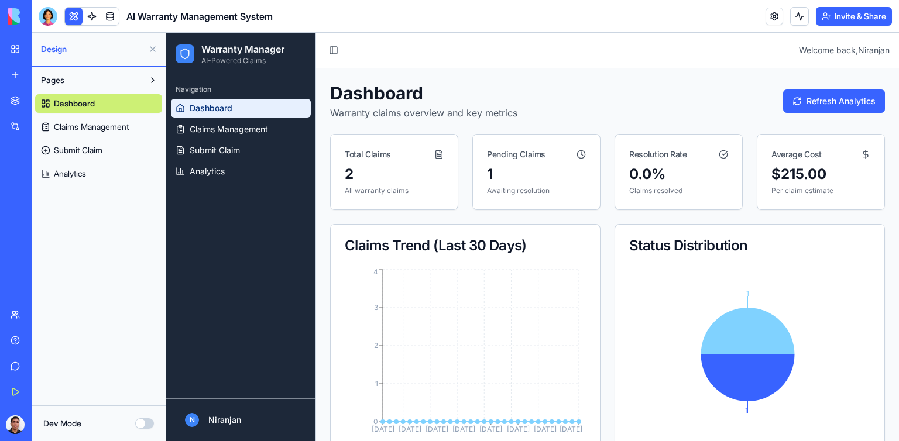
click at [76, 103] on span "Dashboard" at bounding box center [74, 104] width 41 height 12
click at [71, 127] on span "Claims Management" at bounding box center [91, 127] width 75 height 12
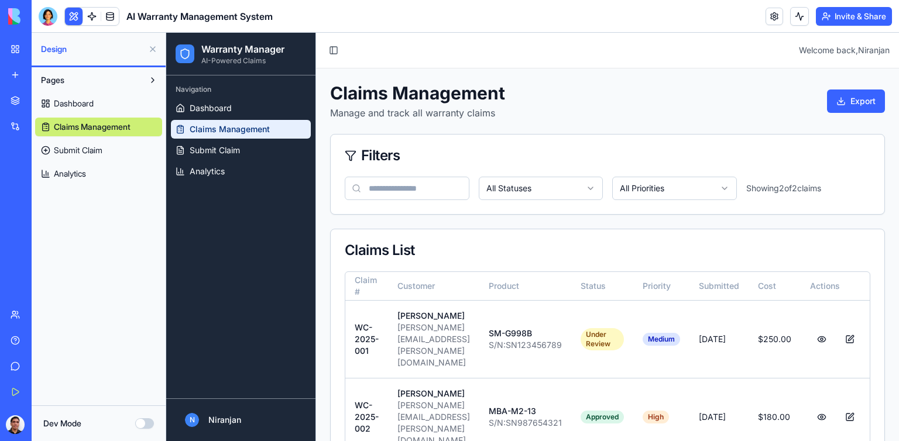
click at [74, 150] on span "Submit Claim" at bounding box center [78, 151] width 49 height 12
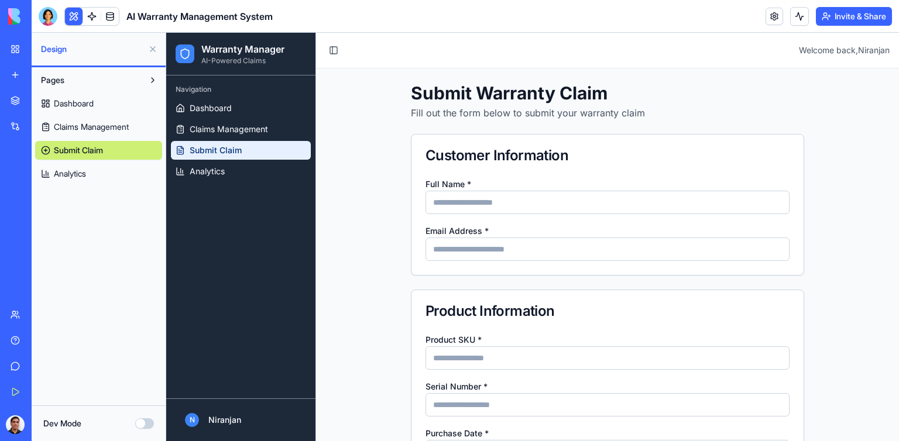
click at [62, 174] on span "Analytics" at bounding box center [70, 174] width 32 height 12
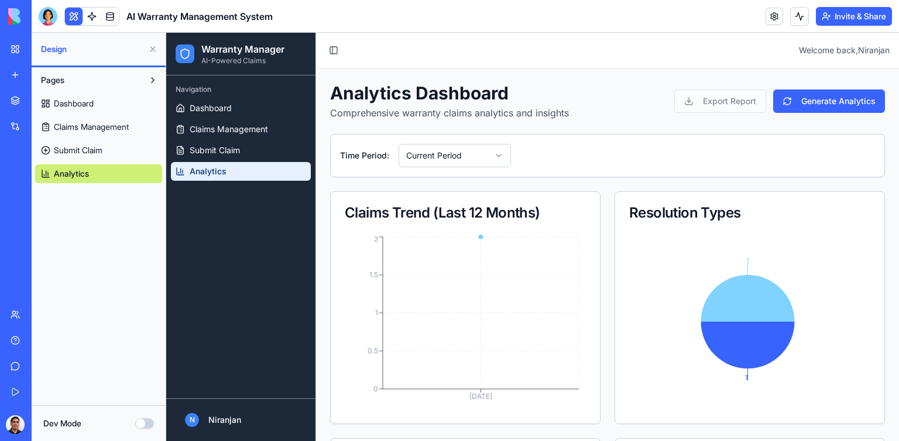
click at [152, 45] on button at bounding box center [152, 49] width 19 height 19
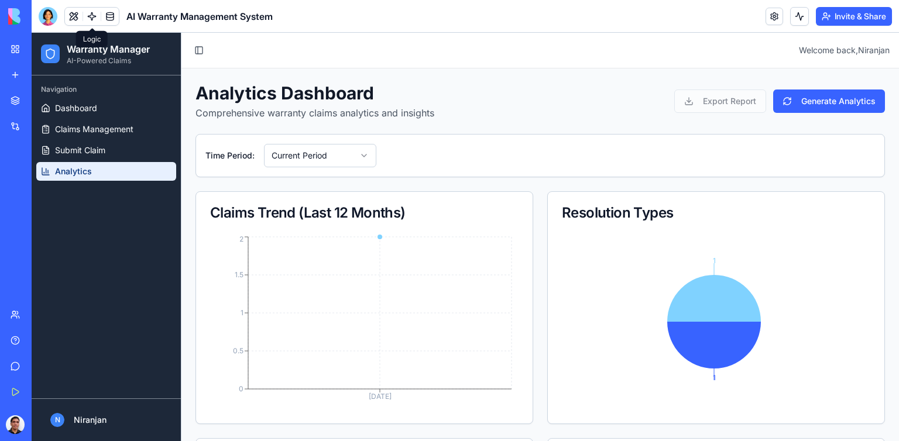
click at [90, 13] on link at bounding box center [92, 17] width 18 height 18
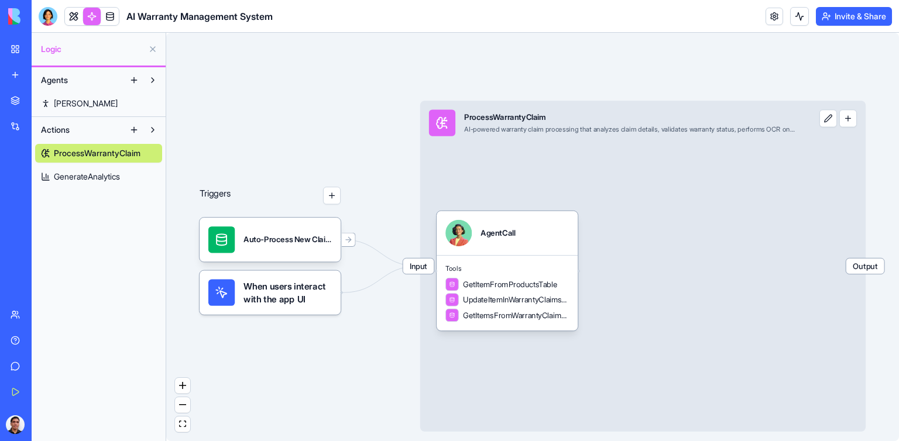
click at [281, 302] on span "When users interact with the app UI" at bounding box center [288, 293] width 88 height 26
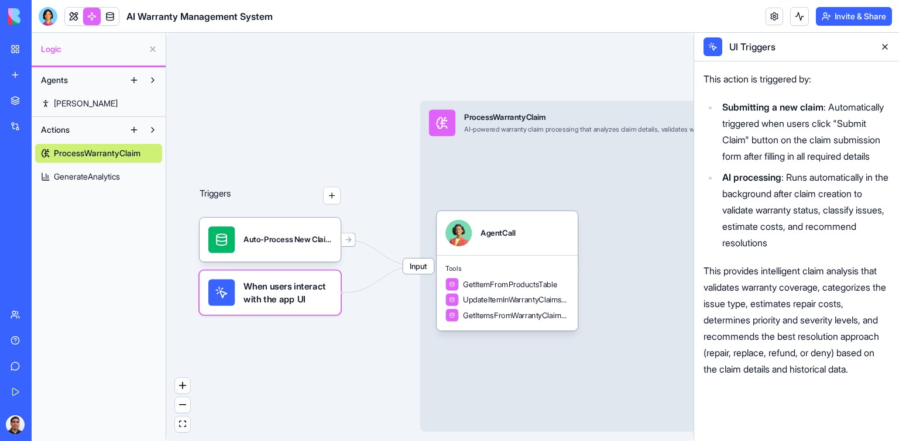
click at [886, 47] on button at bounding box center [885, 46] width 19 height 19
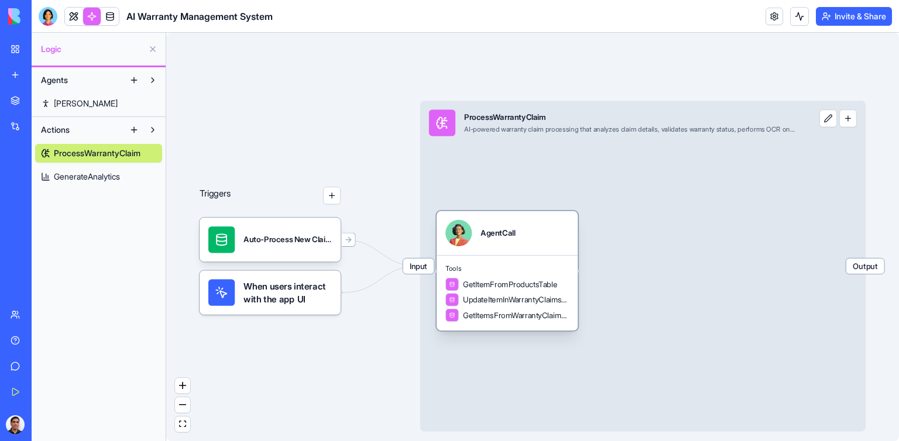
click at [486, 300] on span "UpdateItemInWarrantyClaimsTable" at bounding box center [516, 299] width 106 height 11
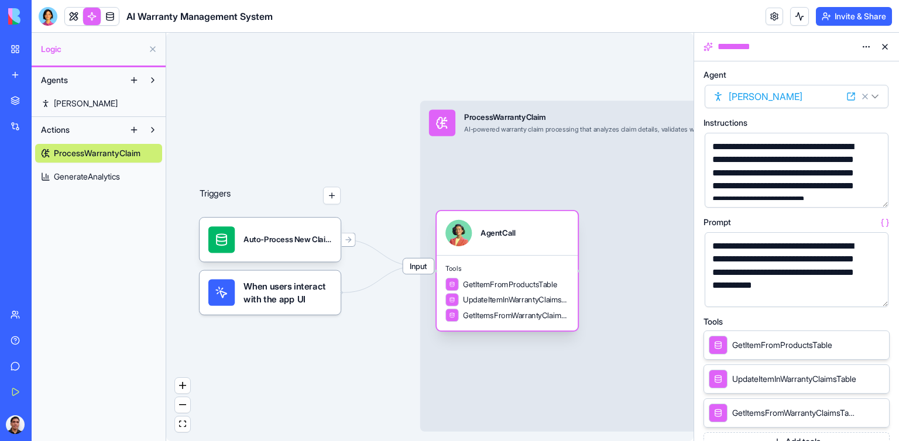
click at [515, 286] on span "GetItemFromProductsTable" at bounding box center [510, 284] width 94 height 11
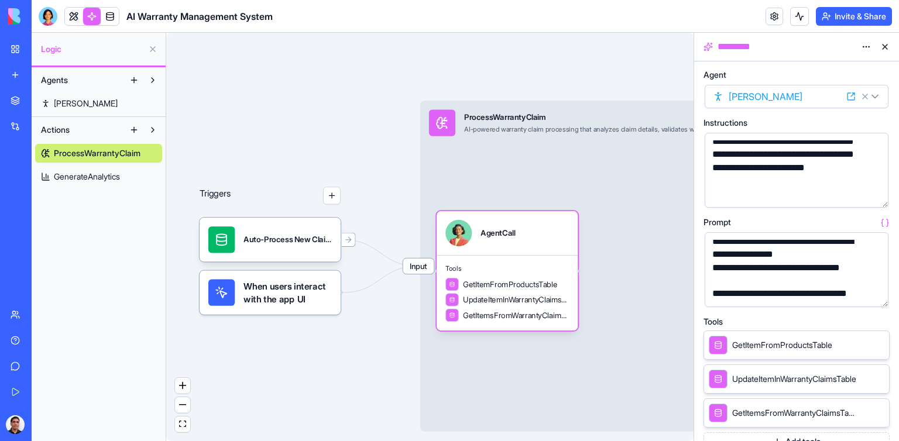
scroll to position [556, 0]
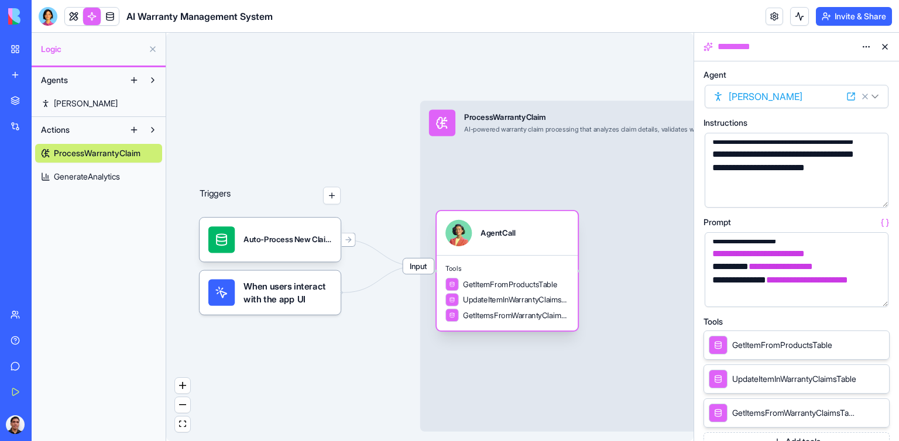
click at [497, 302] on span "UpdateItemInWarrantyClaimsTable" at bounding box center [516, 299] width 106 height 11
click at [502, 321] on div "GetItemsFromWarrantyClaimsTable" at bounding box center [508, 315] width 124 height 13
click at [300, 87] on div "Triggers Auto-Process New ClaimsTrigger When users interact with the app UI Inp…" at bounding box center [429, 237] width 527 height 409
click at [887, 47] on button at bounding box center [885, 46] width 19 height 19
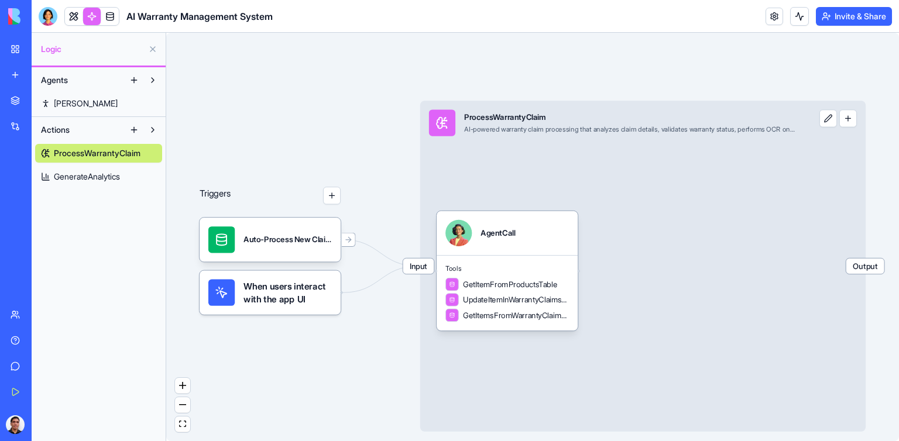
click at [309, 131] on div "Triggers Auto-Process New ClaimsTrigger When users interact with the app UI Inp…" at bounding box center [532, 237] width 733 height 409
click at [66, 170] on link "GenerateAnalytics" at bounding box center [98, 176] width 127 height 19
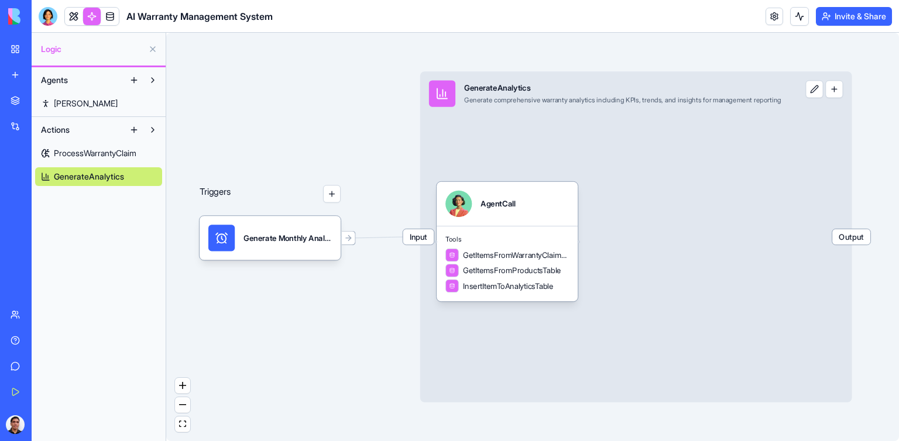
click at [134, 128] on button at bounding box center [134, 130] width 19 height 19
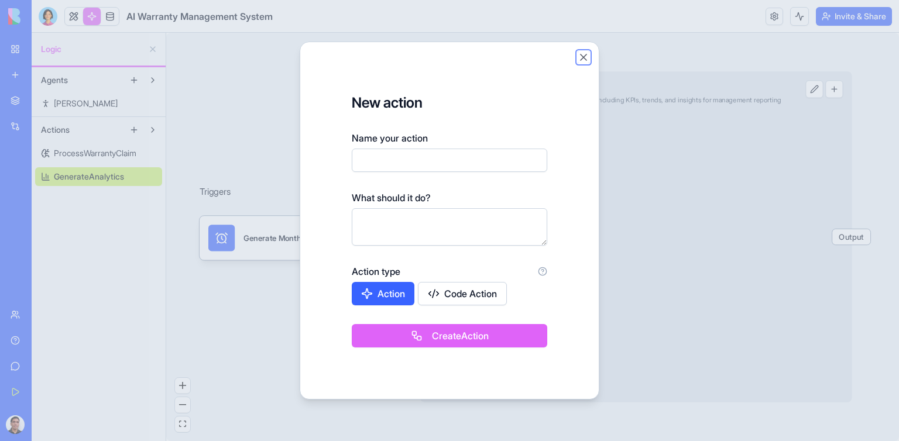
click at [584, 59] on button "Close" at bounding box center [584, 58] width 12 height 12
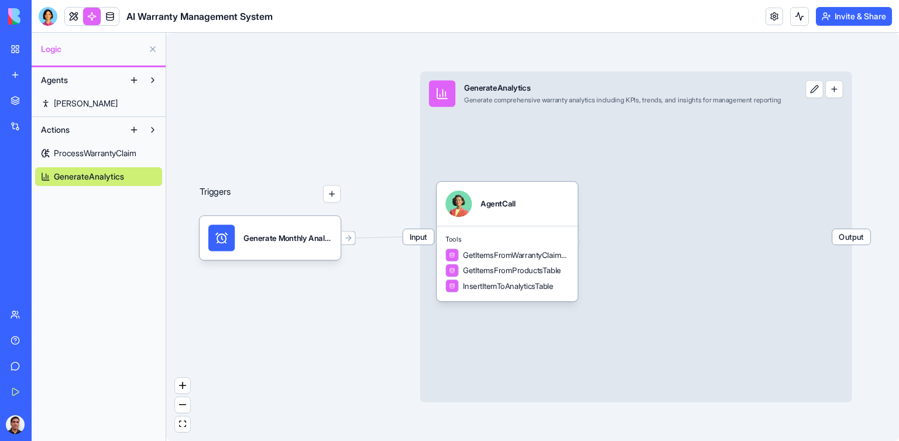
click at [17, 99] on link "Marketplace" at bounding box center [27, 100] width 47 height 23
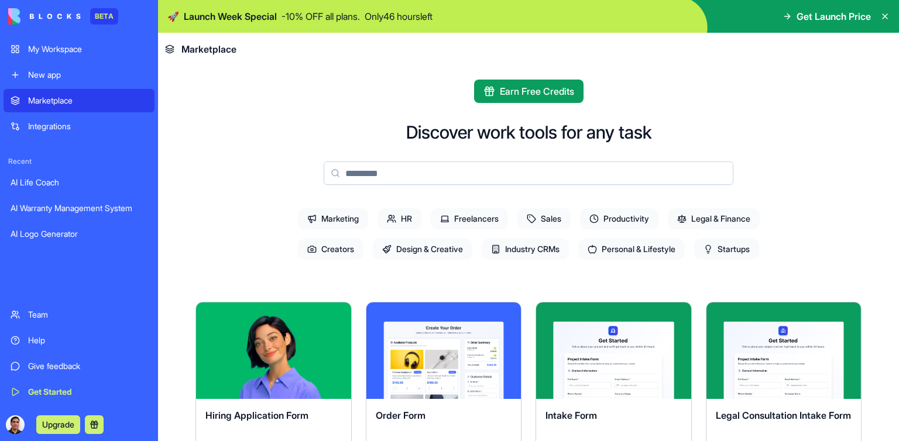
click at [45, 231] on div "AI Logo Generator" at bounding box center [79, 234] width 137 height 12
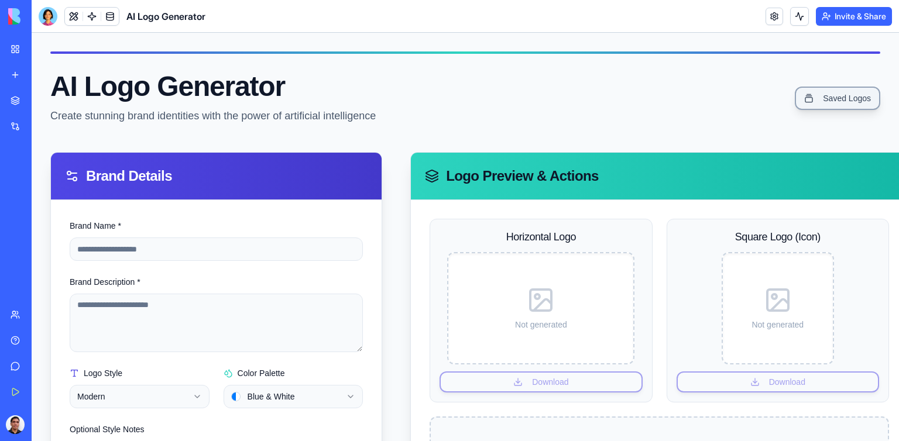
click at [847, 98] on link "Saved Logos" at bounding box center [837, 98] width 85 height 23
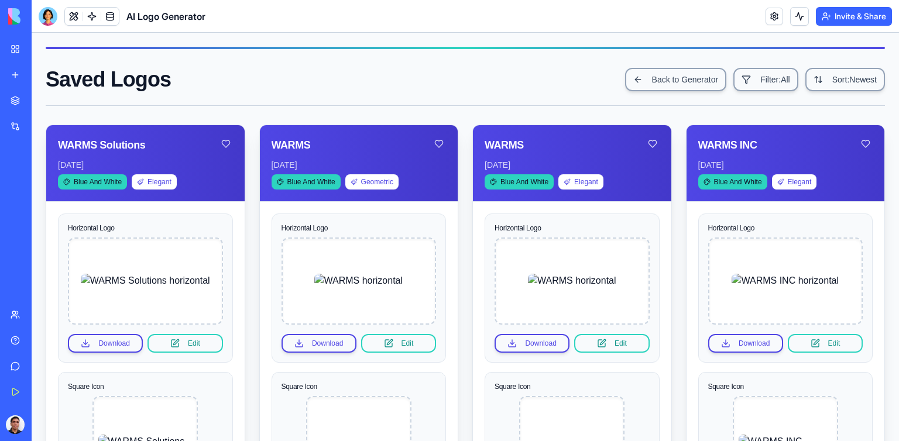
click at [28, 269] on div "Marketplace Integrations Recent AI Life Coach AI Warranty Management System AI …" at bounding box center [16, 195] width 25 height 212
click at [42, 313] on div "Team" at bounding box center [35, 315] width 15 height 12
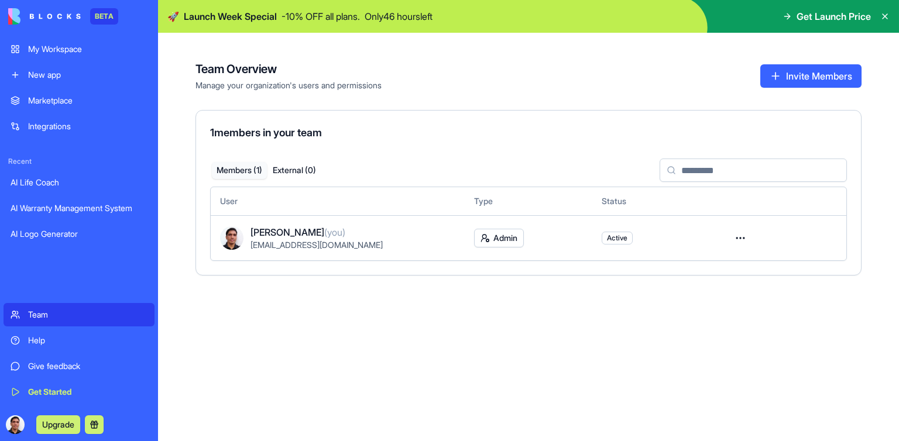
click at [52, 390] on div "Get Started" at bounding box center [87, 392] width 119 height 12
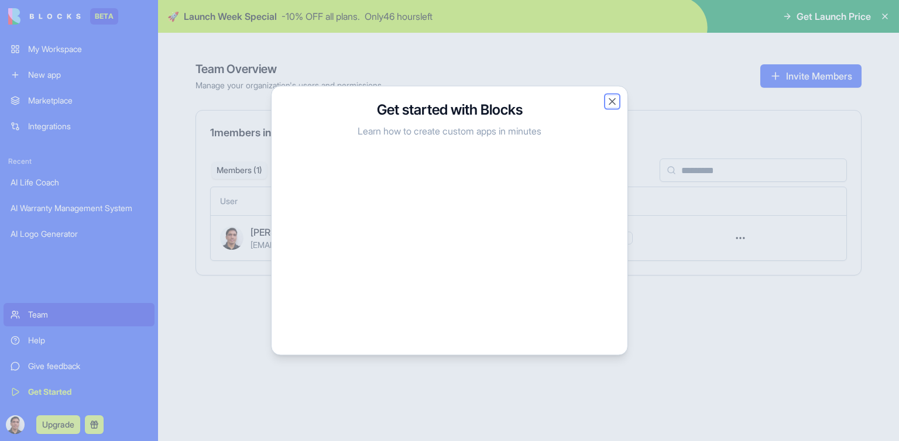
click at [612, 100] on button "Close" at bounding box center [613, 102] width 12 height 12
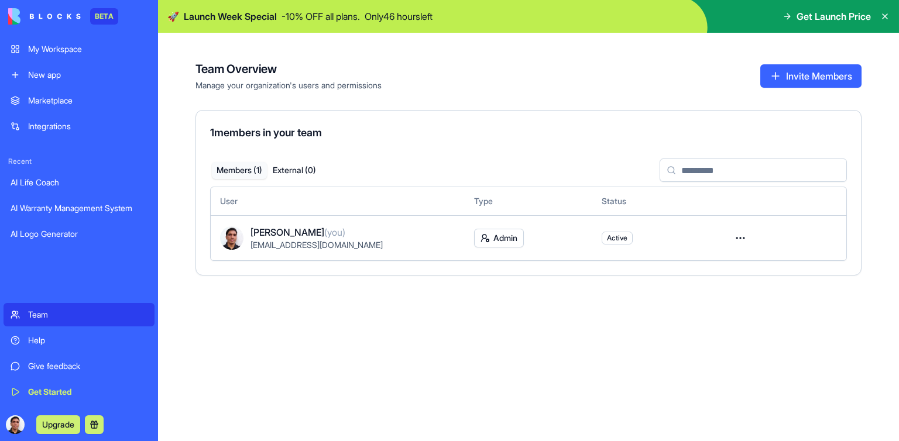
click at [185, 38] on div "Team Overview Manage your organization's users and permissions Invite Members 1…" at bounding box center [528, 237] width 741 height 409
click at [328, 340] on div "Team Overview Manage your organization's users and permissions Invite Members 1…" at bounding box center [528, 237] width 741 height 409
click at [49, 49] on div "My Workspace" at bounding box center [87, 49] width 119 height 12
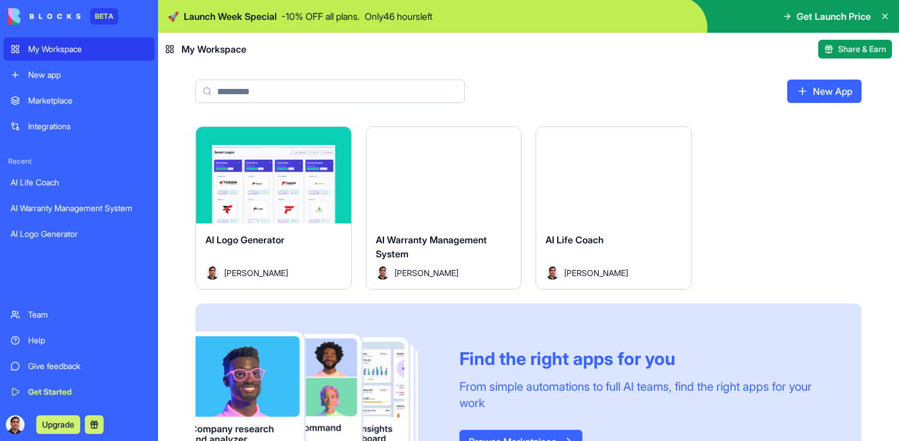
drag, startPoint x: 43, startPoint y: 207, endPoint x: 54, endPoint y: 208, distance: 11.3
click at [43, 207] on div "AI Warranty Management System" at bounding box center [79, 209] width 137 height 12
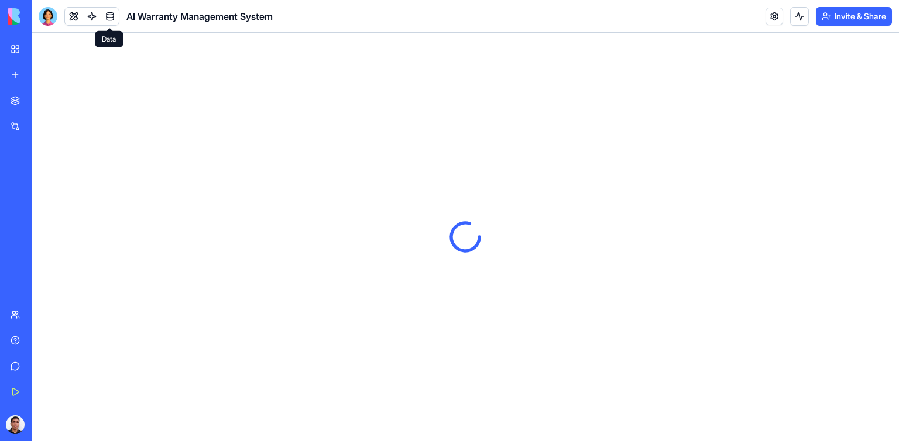
click at [108, 19] on link at bounding box center [110, 17] width 18 height 18
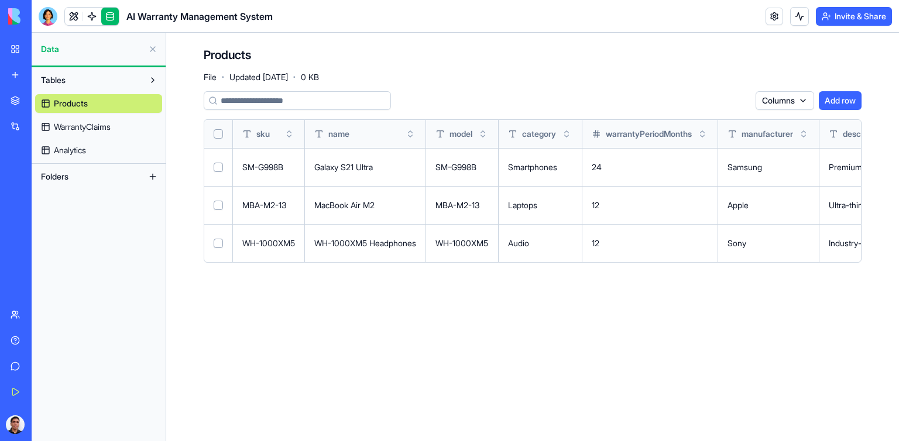
click at [47, 105] on link "Products" at bounding box center [98, 103] width 127 height 19
click at [93, 15] on link at bounding box center [92, 17] width 18 height 18
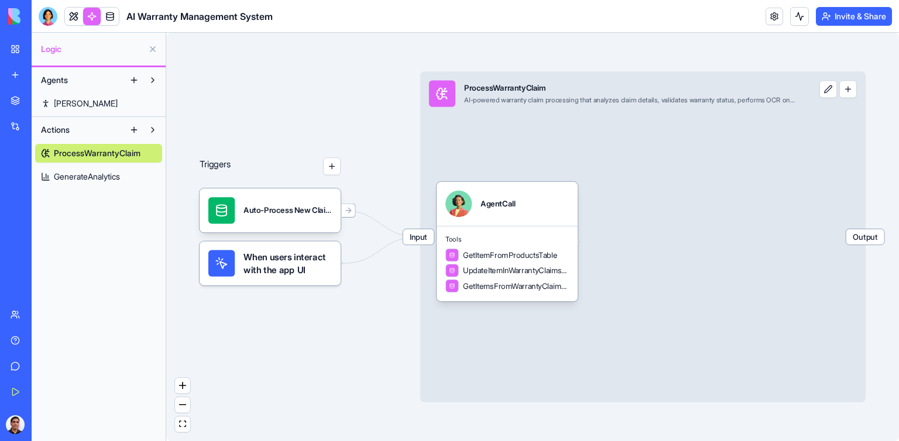
click at [862, 241] on span "Output" at bounding box center [866, 236] width 38 height 15
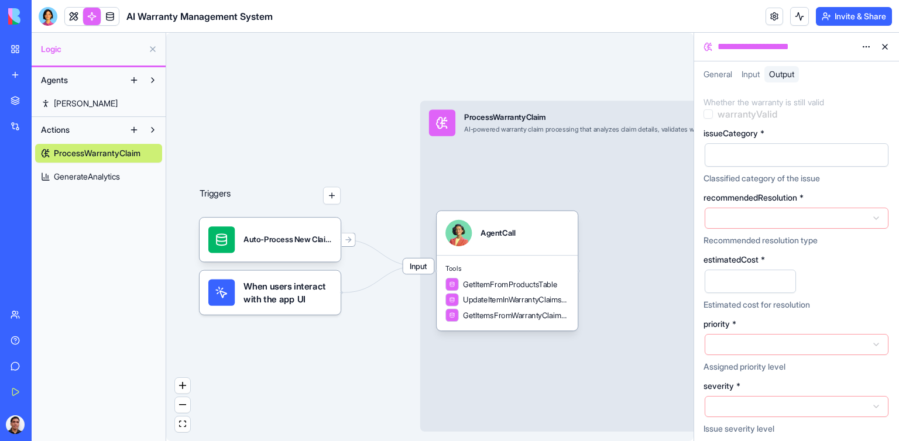
click at [888, 46] on button at bounding box center [885, 46] width 19 height 19
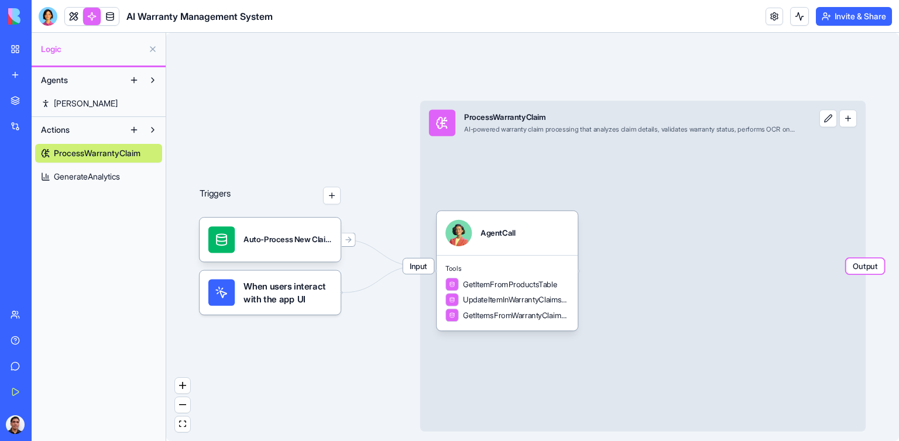
click at [848, 17] on button "Invite & Share" at bounding box center [854, 16] width 76 height 19
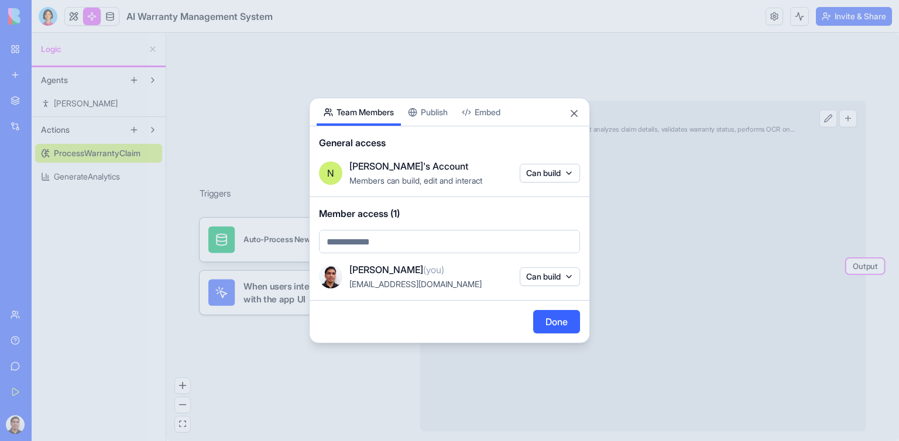
click at [437, 111] on button "Publish" at bounding box center [428, 112] width 54 height 28
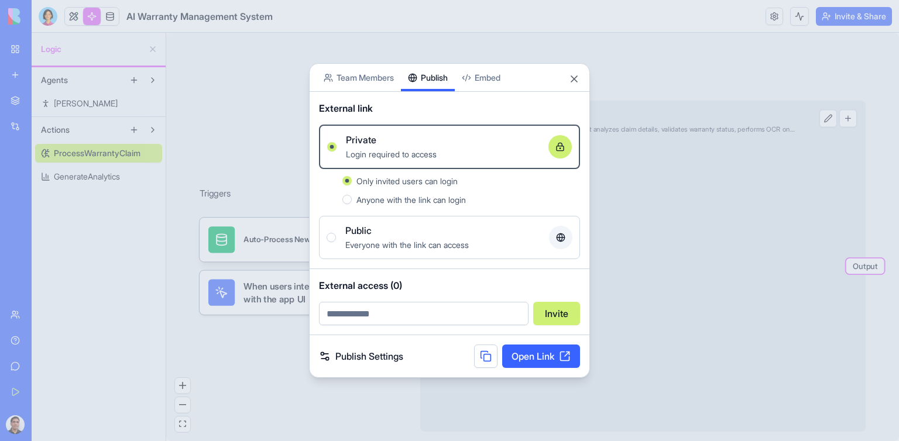
drag, startPoint x: 348, startPoint y: 198, endPoint x: 353, endPoint y: 203, distance: 6.6
click at [348, 200] on button "Anyone with the link can login" at bounding box center [346, 199] width 9 height 9
click at [484, 357] on button at bounding box center [485, 356] width 23 height 23
click at [534, 360] on link "Open Link" at bounding box center [541, 356] width 78 height 23
drag, startPoint x: 576, startPoint y: 79, endPoint x: 583, endPoint y: 83, distance: 8.1
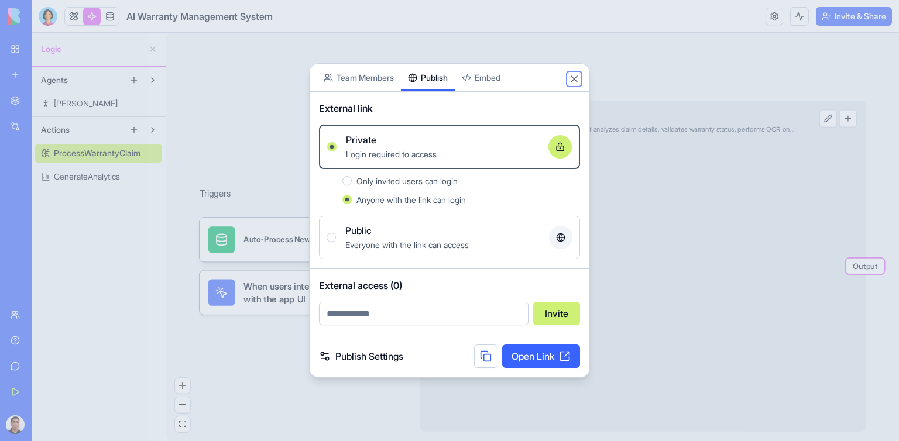
click at [577, 79] on button "Close" at bounding box center [574, 79] width 12 height 12
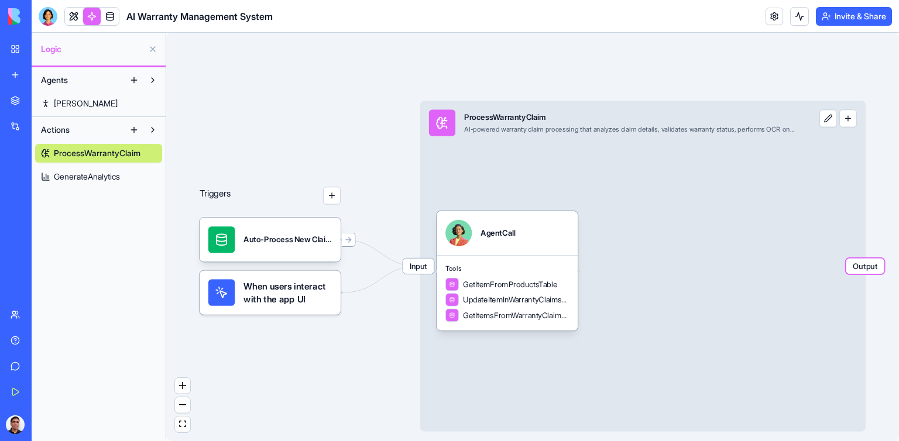
click at [279, 50] on div "Triggers Auto-Process New ClaimsTrigger When users interact with the app UI Inp…" at bounding box center [532, 237] width 733 height 409
click at [38, 207] on div "AI Warranty Management System" at bounding box center [27, 209] width 33 height 12
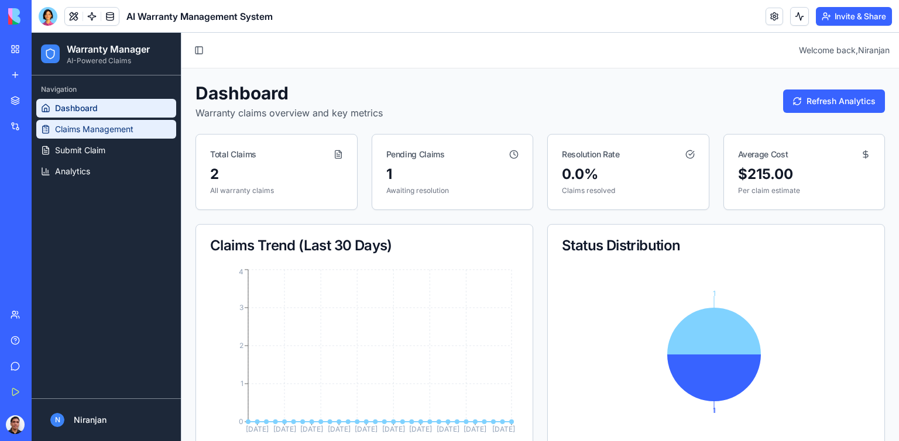
click at [81, 131] on span "Claims Management" at bounding box center [94, 130] width 78 height 12
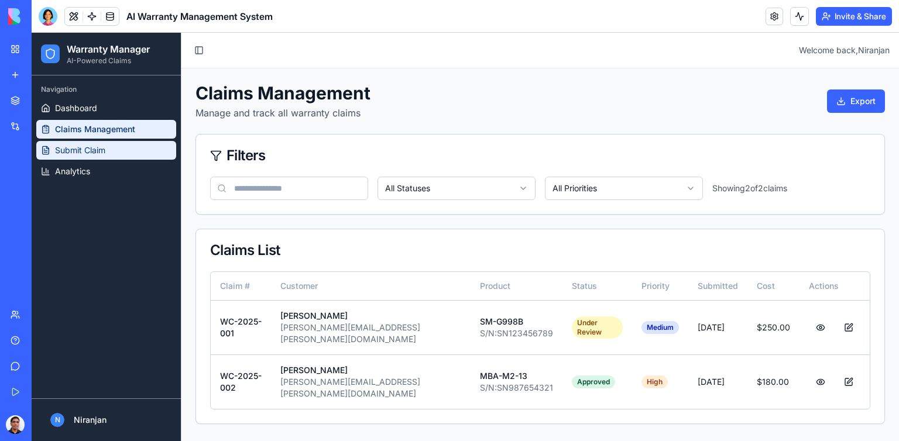
click at [88, 149] on span "Submit Claim" at bounding box center [80, 151] width 50 height 12
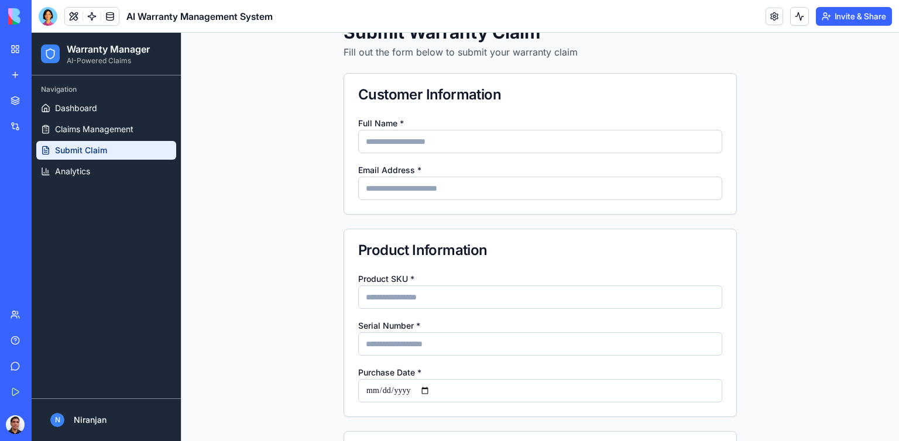
scroll to position [59, 0]
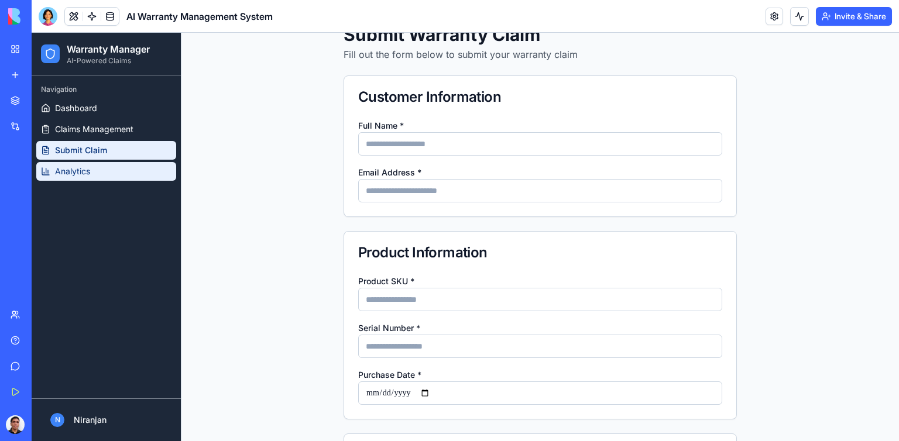
click at [67, 173] on span "Analytics" at bounding box center [72, 172] width 35 height 12
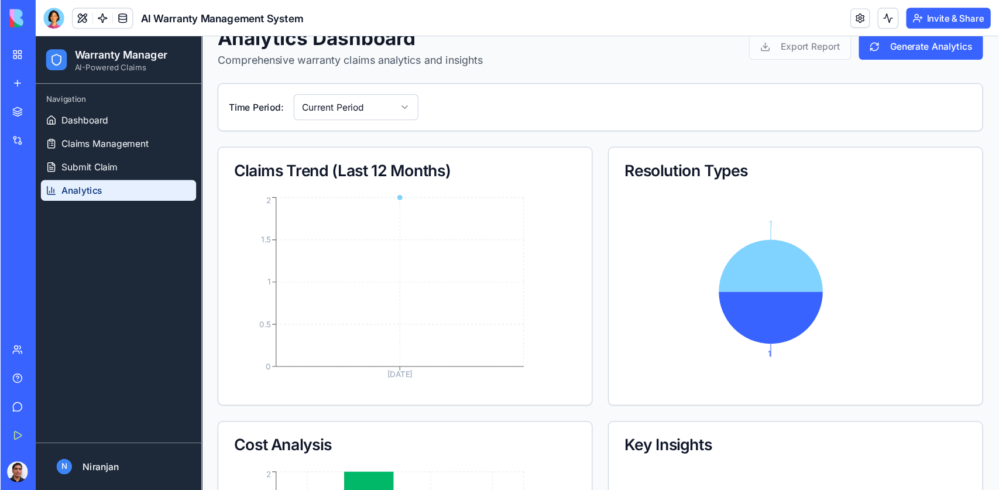
scroll to position [59, 0]
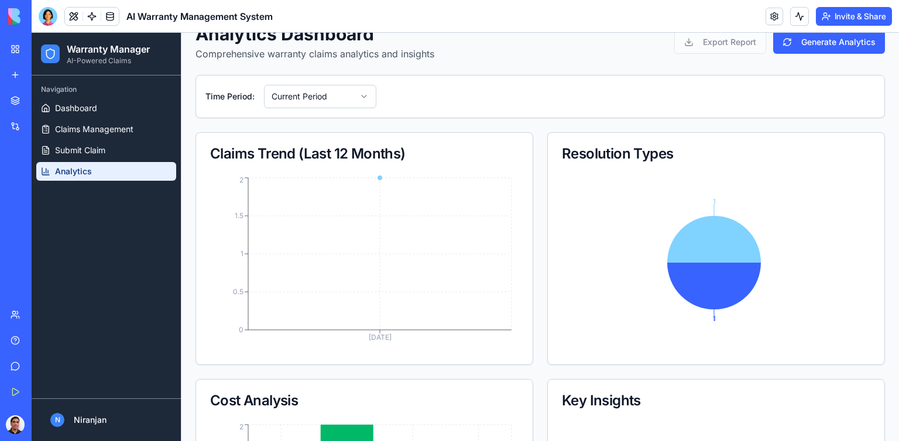
click at [511, 65] on div "Analytics Dashboard Comprehensive warranty claims analytics and insights Export…" at bounding box center [541, 317] width 690 height 589
click at [26, 179] on div "AI Life Coach" at bounding box center [27, 183] width 33 height 12
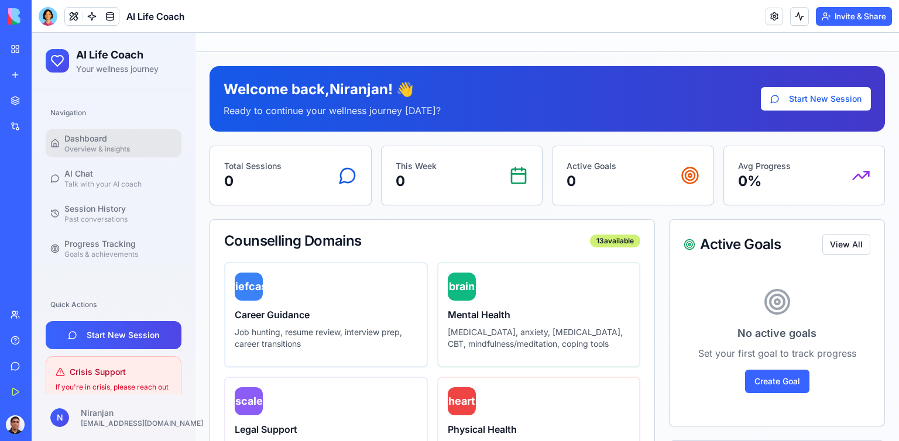
click at [31, 239] on div "AI Logo Generator" at bounding box center [27, 234] width 33 height 12
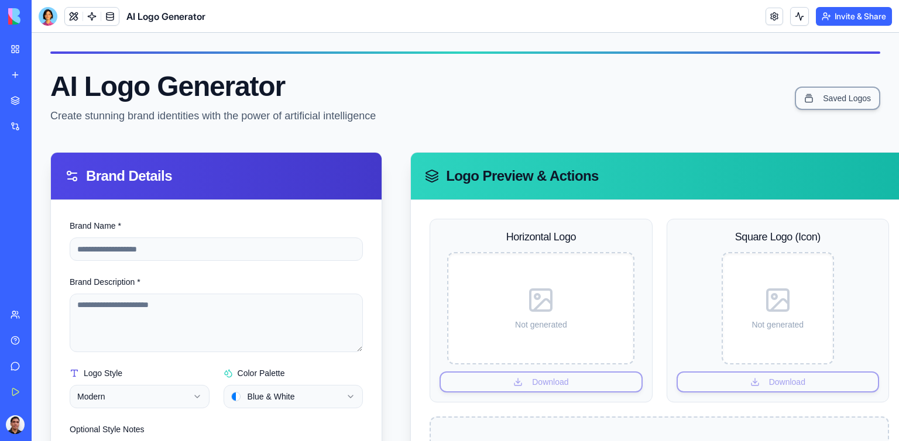
click at [40, 52] on div "My Workspace" at bounding box center [35, 49] width 15 height 12
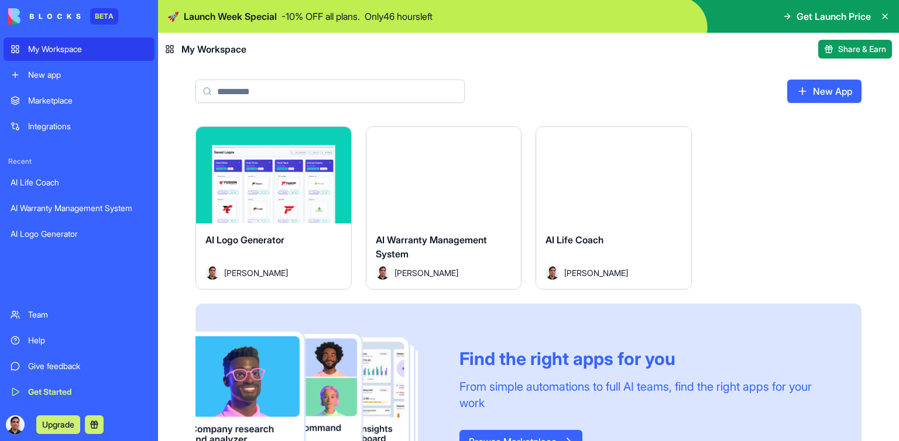
click at [239, 211] on div "Launch" at bounding box center [273, 175] width 155 height 97
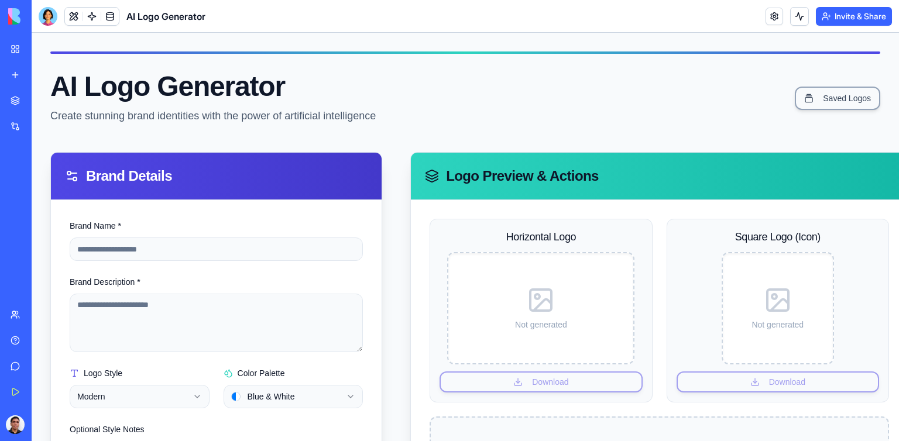
click at [42, 231] on div "AI Logo Generator" at bounding box center [27, 234] width 33 height 12
click at [43, 102] on div "Marketplace" at bounding box center [35, 101] width 15 height 12
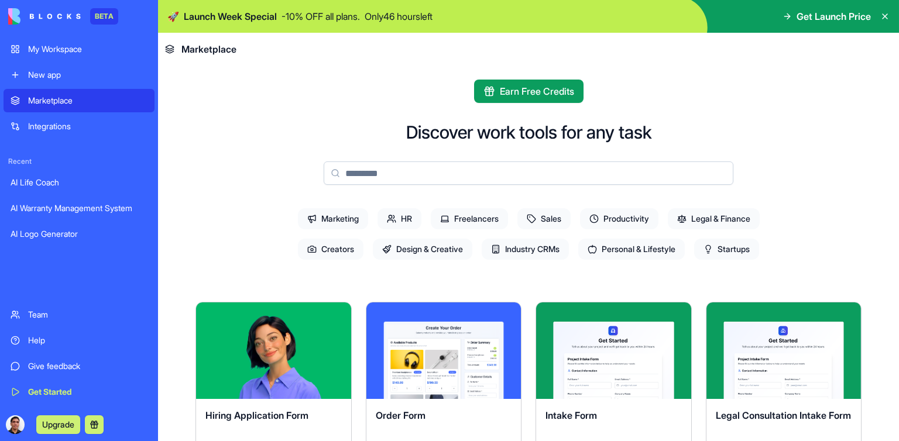
click at [56, 48] on div "My Workspace" at bounding box center [87, 49] width 119 height 12
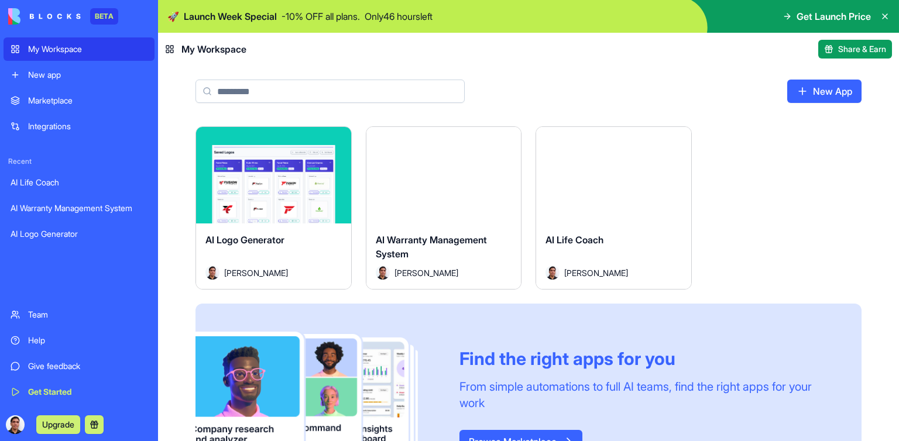
click at [25, 234] on div "AI Logo Generator" at bounding box center [79, 234] width 137 height 12
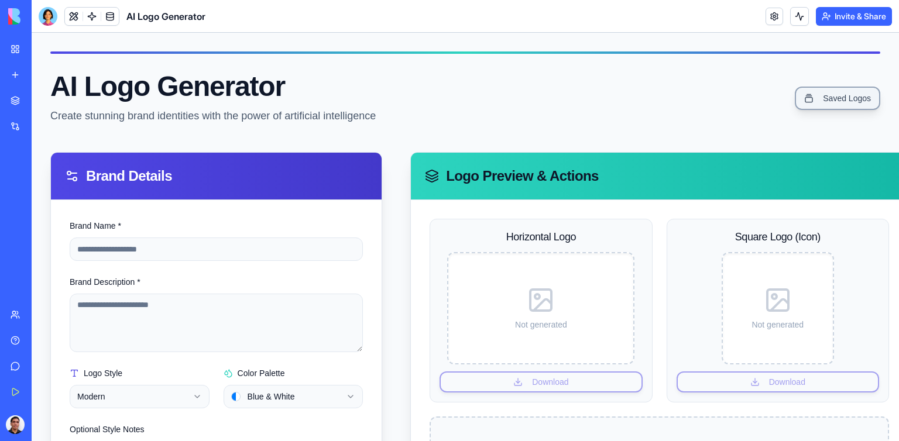
click at [842, 102] on link "Saved Logos" at bounding box center [837, 98] width 85 height 23
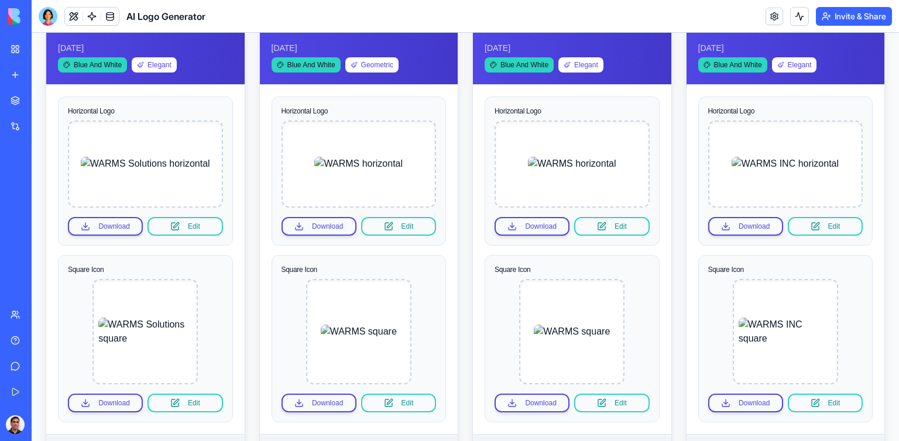
scroll to position [59, 0]
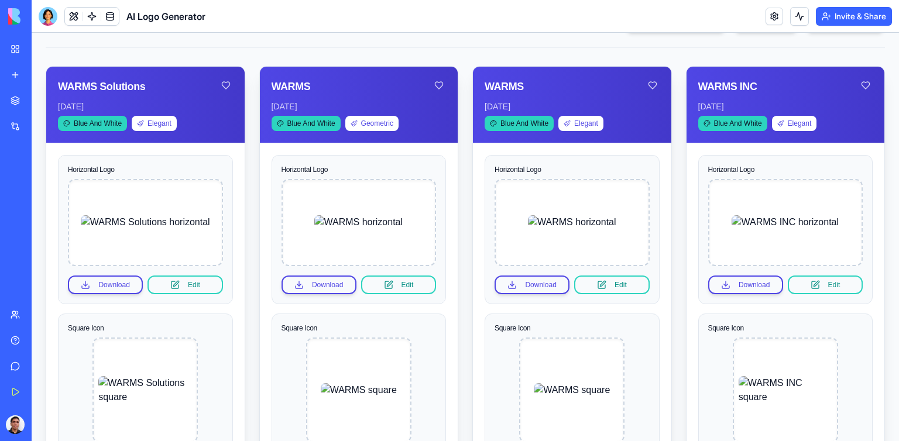
click at [41, 125] on div "Integrations" at bounding box center [35, 127] width 15 height 12
